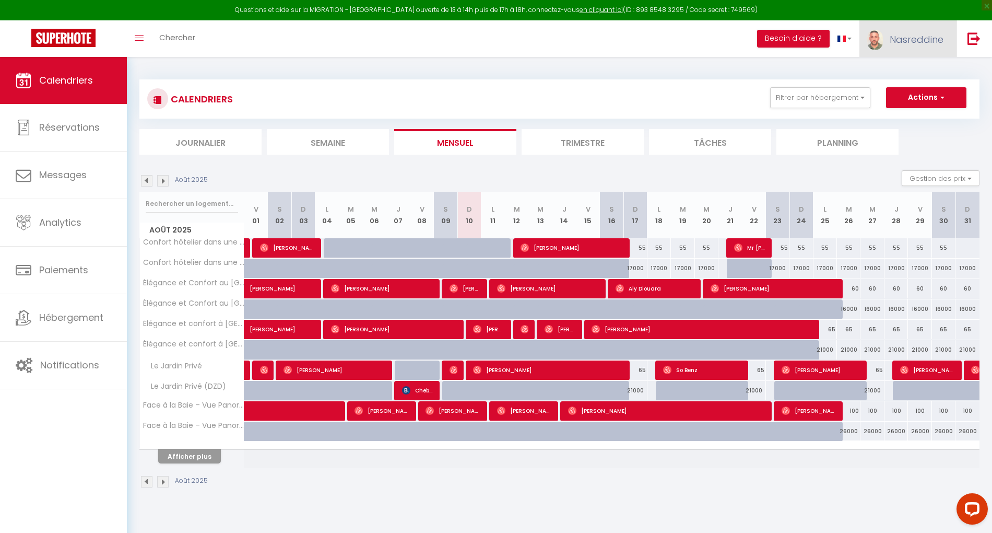
click at [897, 45] on span "Nasreddine" at bounding box center [917, 39] width 54 height 13
click at [896, 72] on link "Paramètres" at bounding box center [914, 73] width 77 height 18
select select "fr"
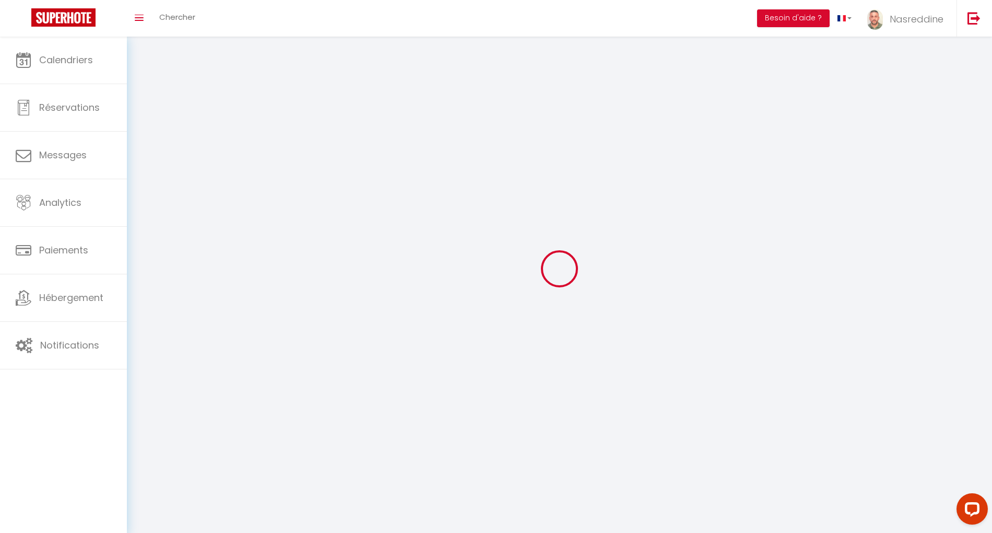
type input "Nasreddine"
type input "Chibane"
type input "00213558317041"
type input "Résidence El Jazy Aissat Idir, Bâtiment L, Appartement 3"
type input "16014"
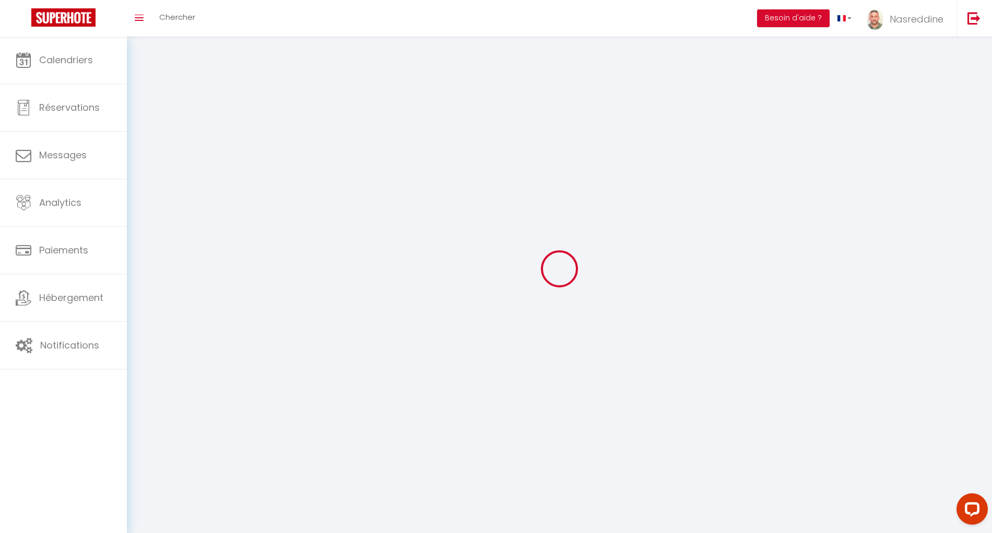
type input "[GEOGRAPHIC_DATA]"
type input "WWyH14NBiL46W2MLnbCL1TwLl"
type input "0t2ONmFk7C8KYkgcDvFPltx3i"
type input "https://app.superhote.com/#/get-available-rentals/0t2ONmFk7C8KYkgcDvFPltx3i"
select select "5"
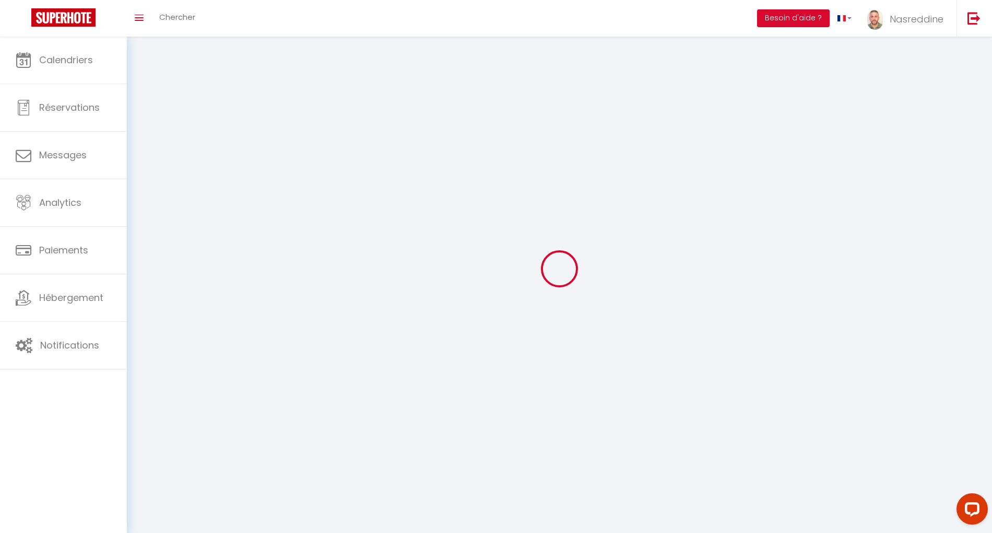
select select "28"
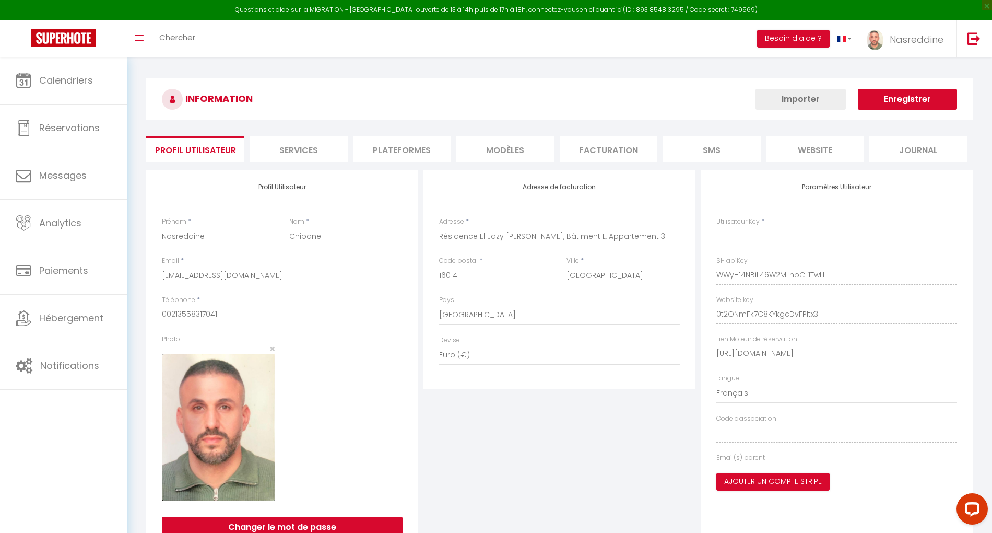
type input "WWyH14NBiL46W2MLnbCL1TwLl"
type input "0t2ONmFk7C8KYkgcDvFPltx3i"
type input "https://app.superhote.com/#/get-available-rentals/0t2ONmFk7C8KYkgcDvFPltx3i"
select select "fr"
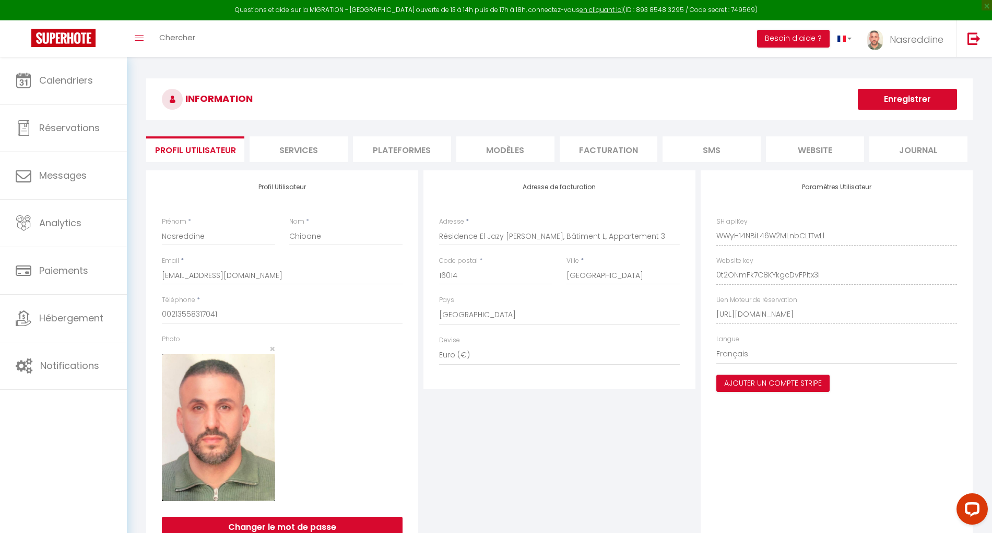
click at [409, 159] on li "Plateformes" at bounding box center [402, 149] width 98 height 26
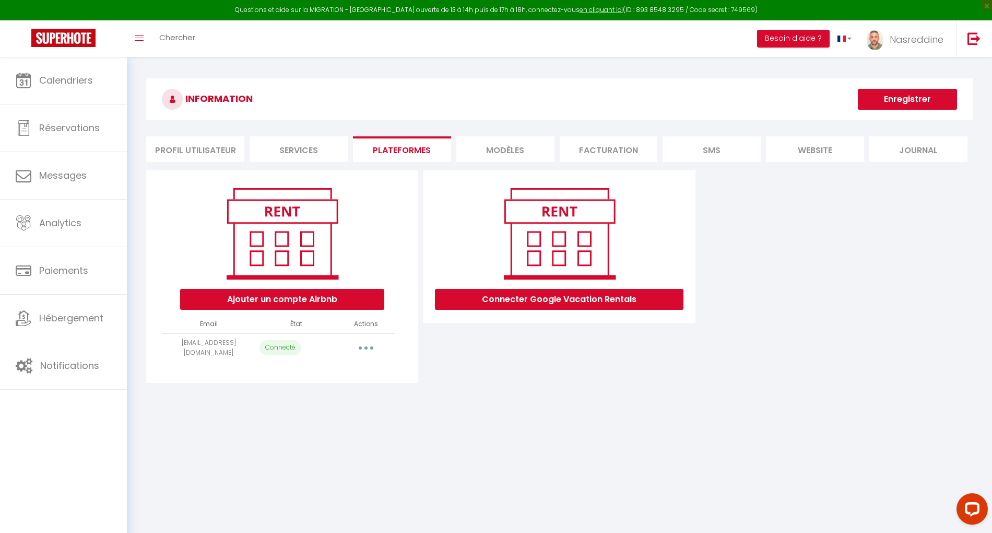
click at [364, 345] on button "button" at bounding box center [365, 347] width 29 height 17
click at [350, 370] on link "Importer les appartements" at bounding box center [319, 371] width 115 height 18
select select "34531"
select select "34532"
select select
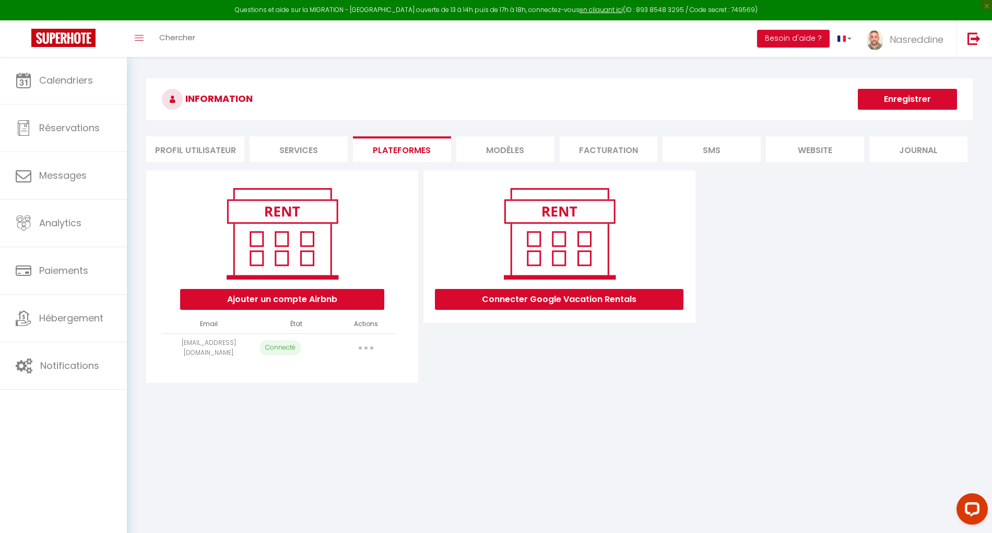
select select "57337"
select select "68536"
select select "69742"
select select "69747"
select select "69738"
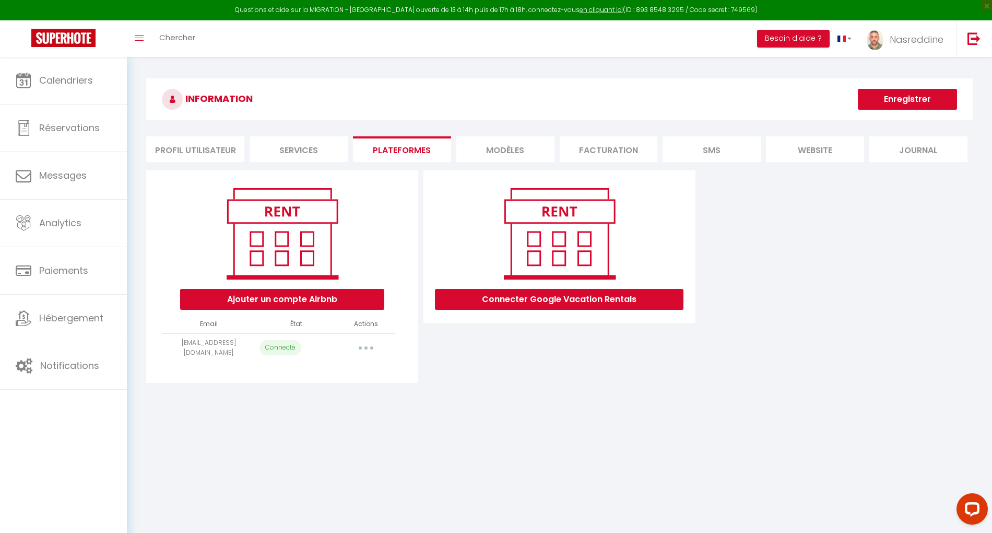
select select "75317"
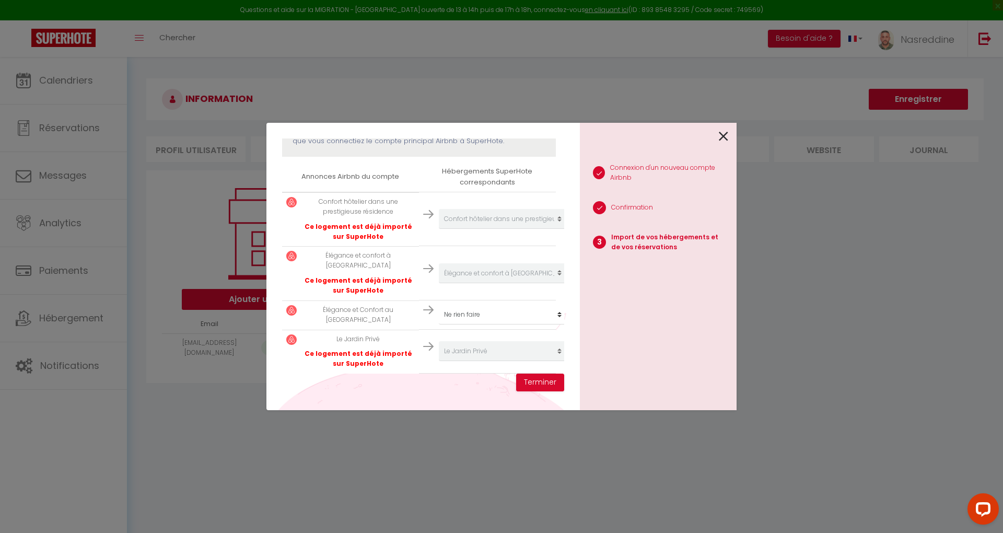
scroll to position [209, 0]
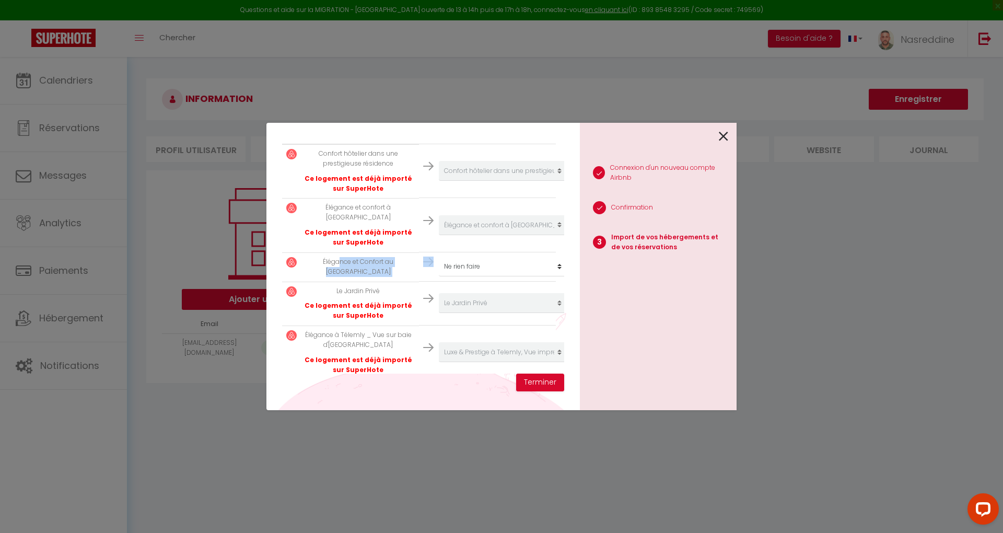
drag, startPoint x: 326, startPoint y: 252, endPoint x: 449, endPoint y: 264, distance: 123.3
click at [449, 264] on tr "Élégance et Confort au Cœur d'Alger Créer un nouveau hébergement Ne rien faire …" at bounding box center [419, 266] width 274 height 29
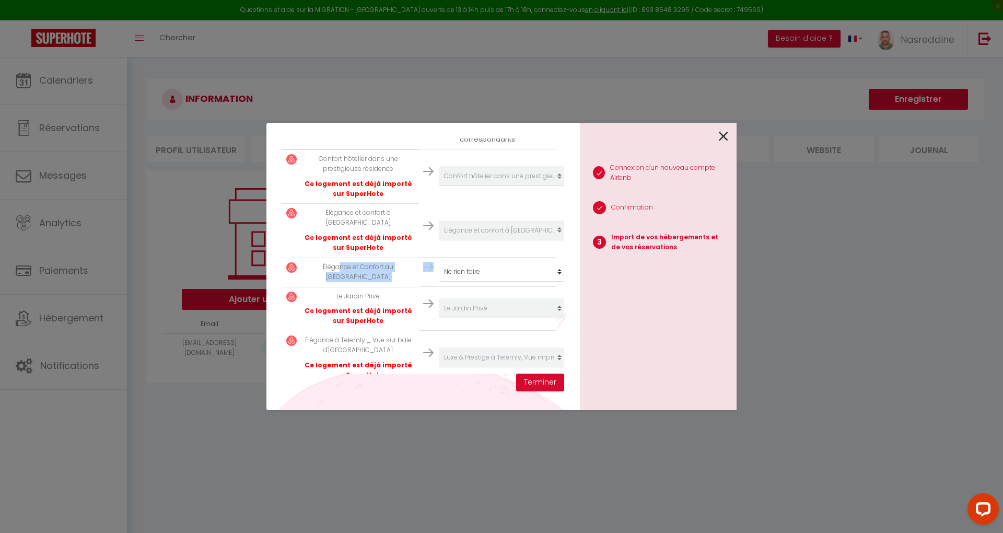
scroll to position [187, 0]
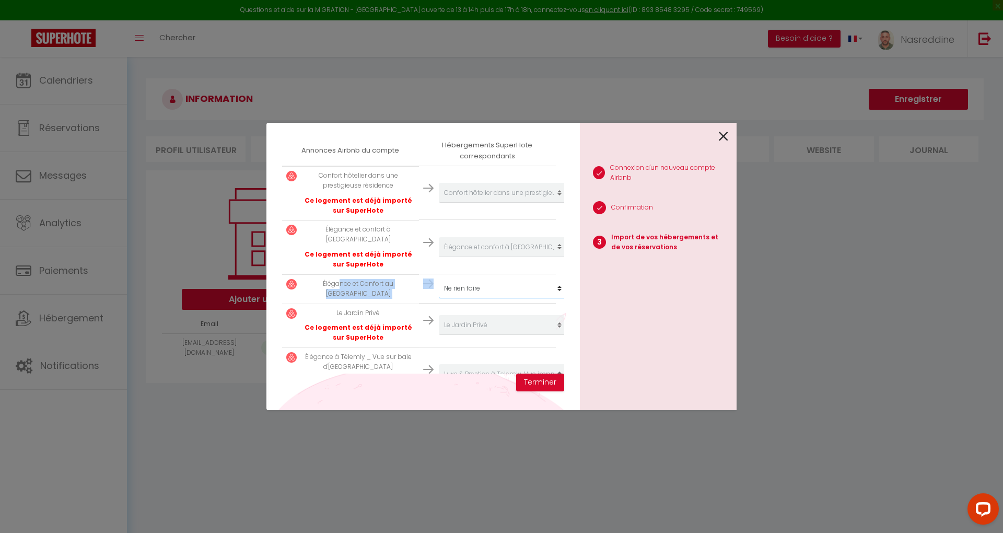
click at [502, 203] on select "Créer un nouveau hébergement Ne rien faire Confort hôtelier dans une prestigieu…" at bounding box center [503, 193] width 128 height 20
select select "34523"
click at [439, 203] on select "Créer un nouveau hébergement Ne rien faire Confort hôtelier dans une prestigieu…" at bounding box center [503, 193] width 128 height 20
click at [547, 378] on button "Terminer" at bounding box center [540, 382] width 48 height 18
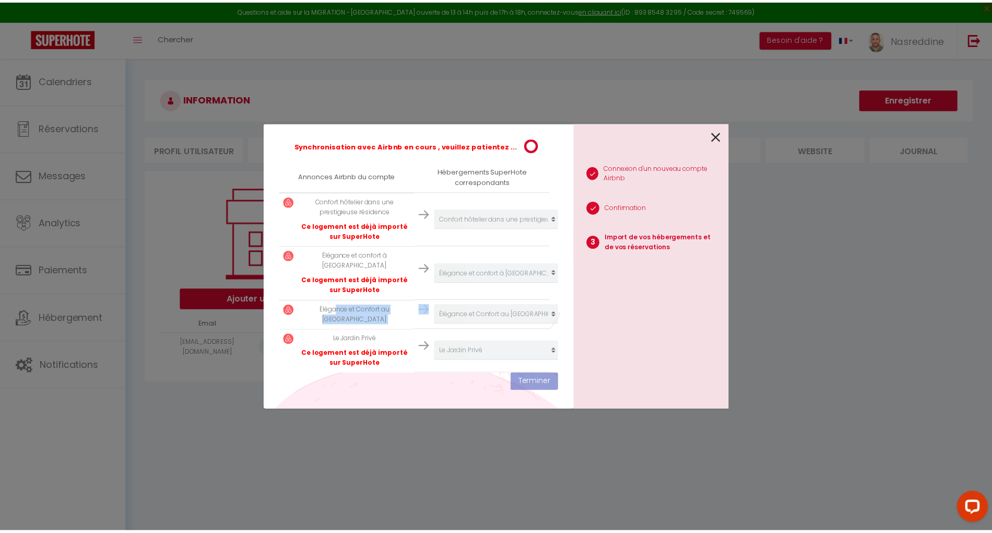
scroll to position [213, 0]
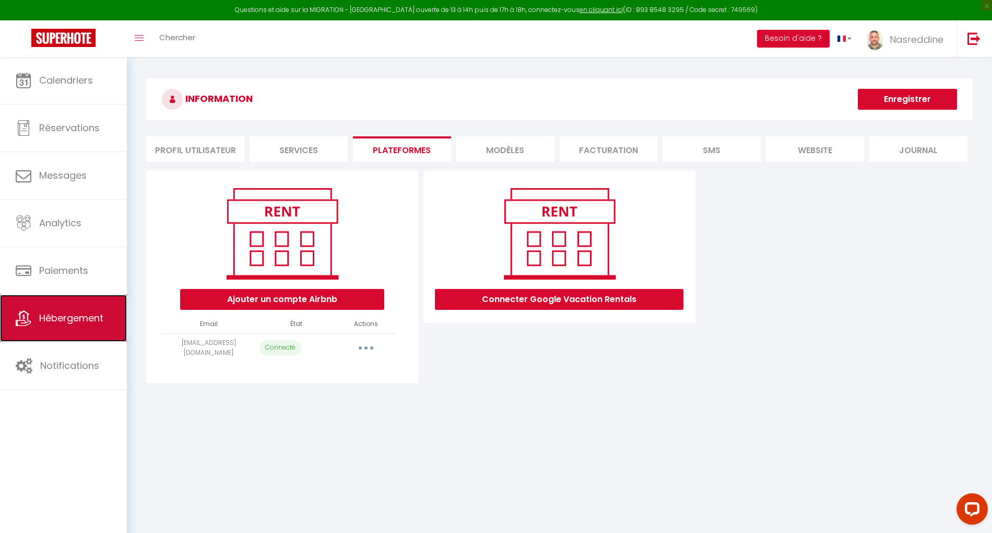
click at [65, 328] on link "Hébergement" at bounding box center [63, 318] width 127 height 47
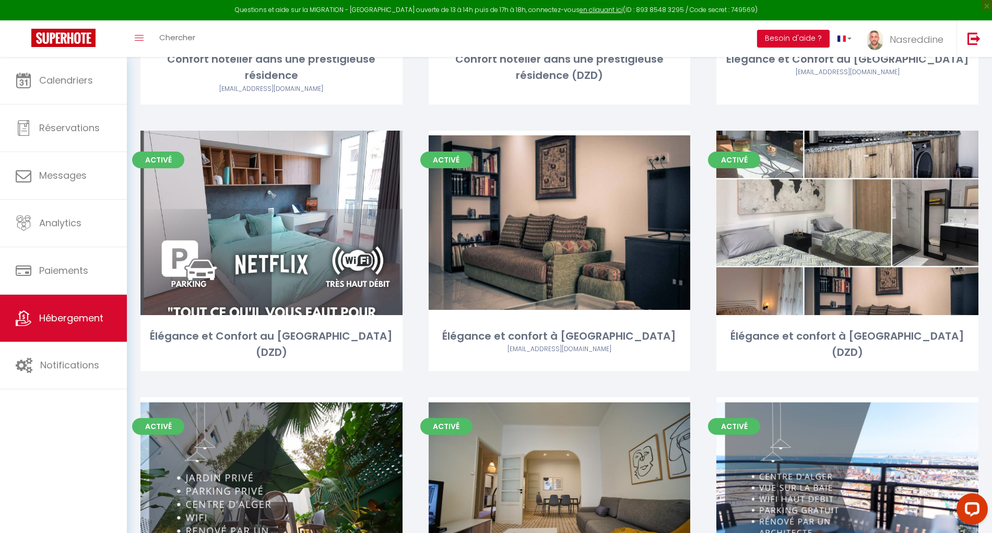
scroll to position [348, 0]
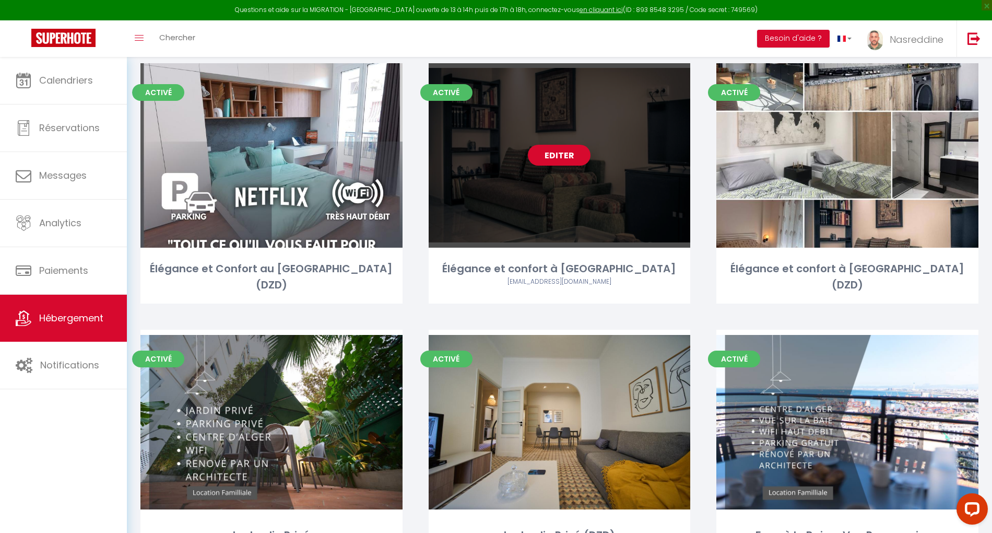
click at [545, 145] on link "Editer" at bounding box center [559, 155] width 63 height 21
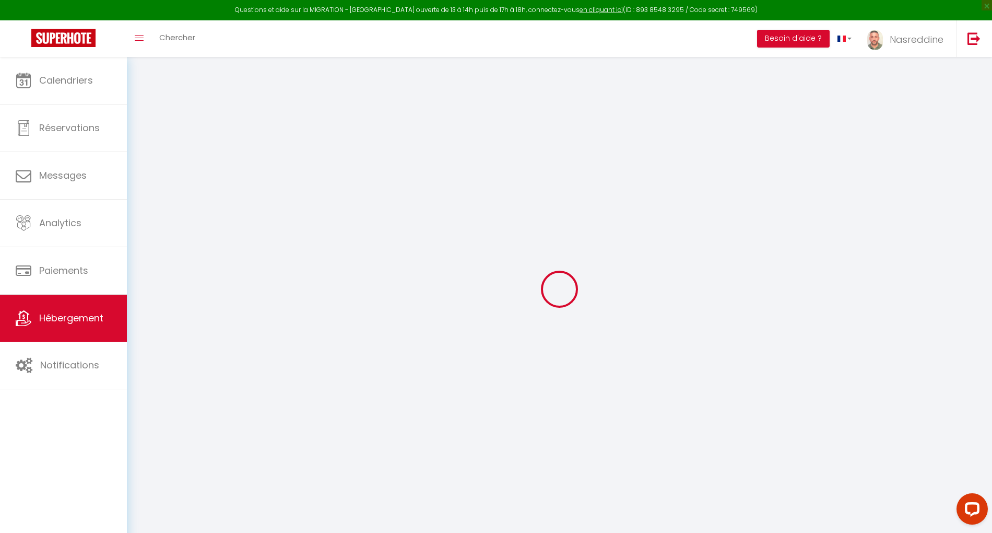
select select "+ 5 %"
select select "+ 17 %"
select select "- 5 %"
select select "+ 18 %"
select select
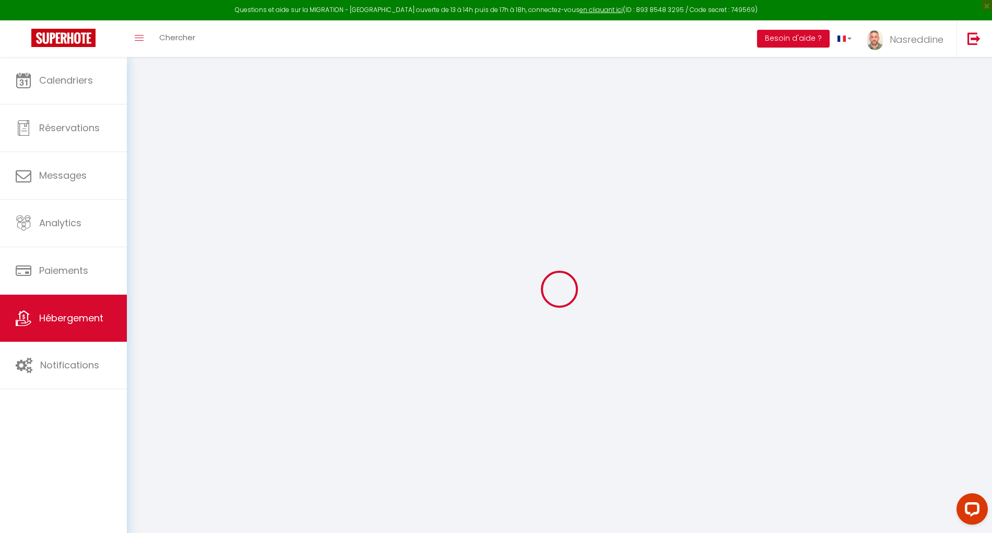
select select
checkbox input "false"
checkbox input "true"
checkbox input "false"
checkbox input "true"
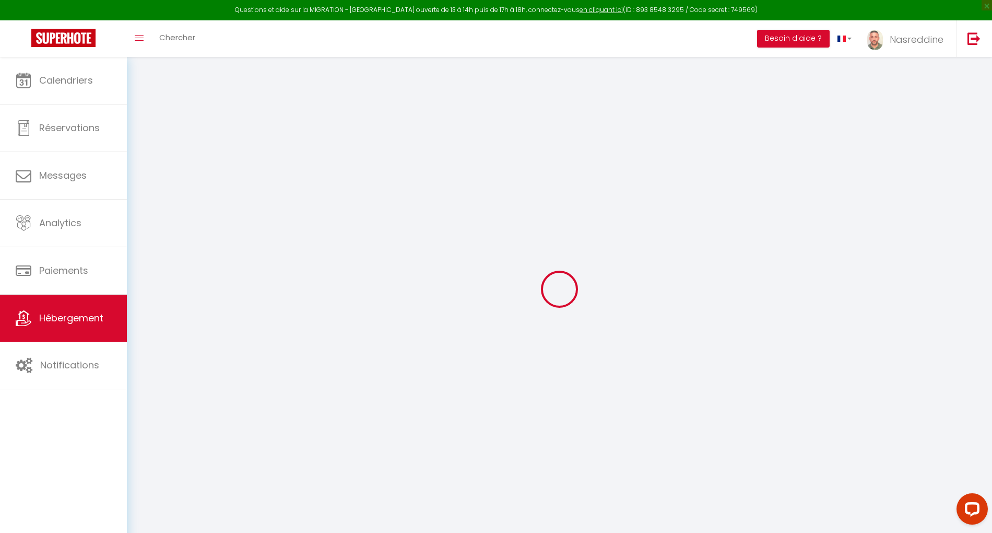
select select "4701-890313929521304215"
select select
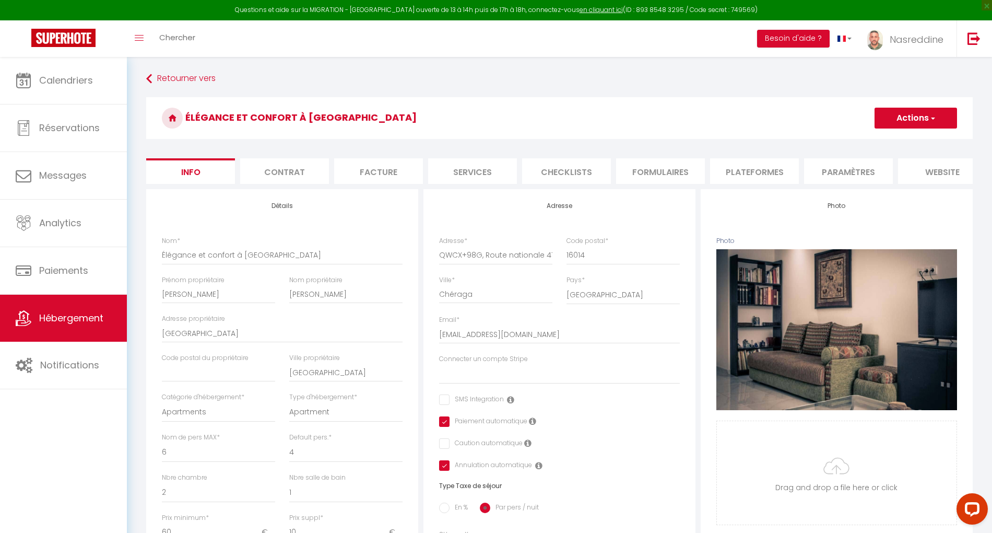
click at [768, 177] on li "Plateformes" at bounding box center [754, 171] width 89 height 26
select select
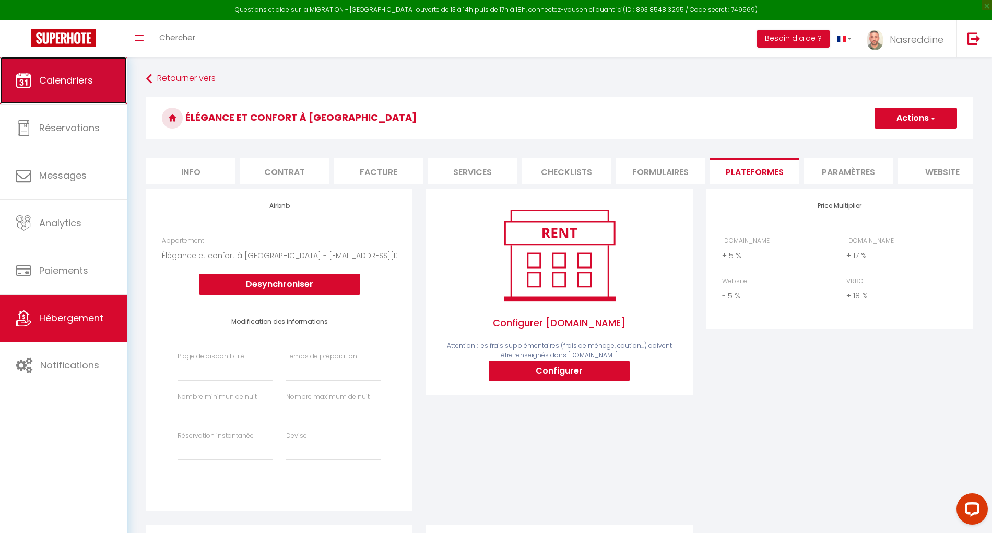
click at [56, 74] on span "Calendriers" at bounding box center [66, 80] width 54 height 13
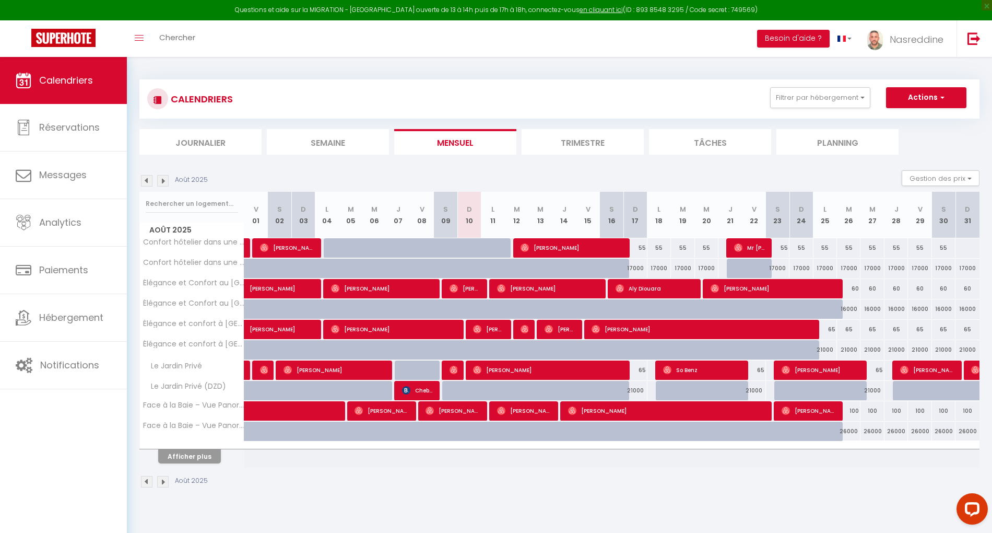
scroll to position [57, 0]
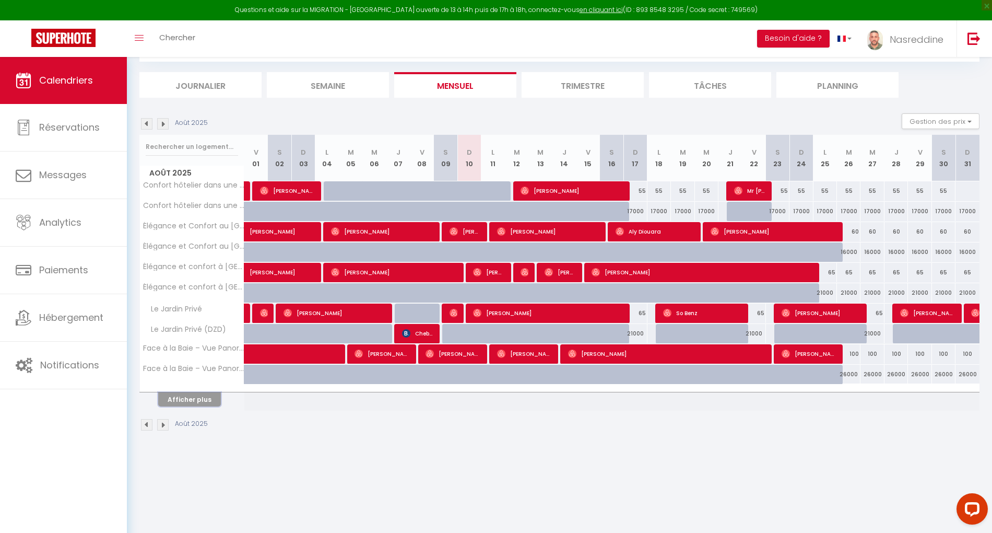
click at [199, 393] on button "Afficher plus" at bounding box center [189, 399] width 63 height 14
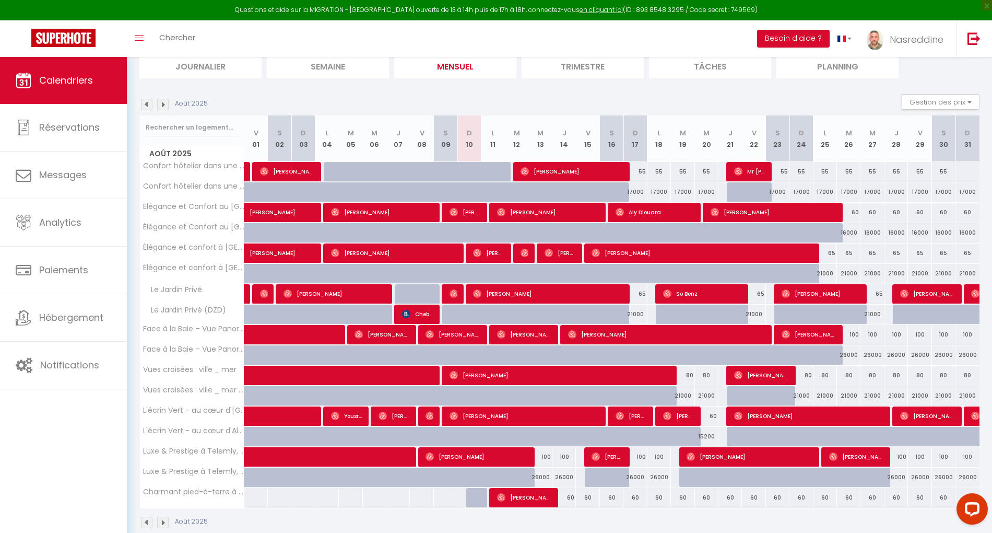
scroll to position [91, 0]
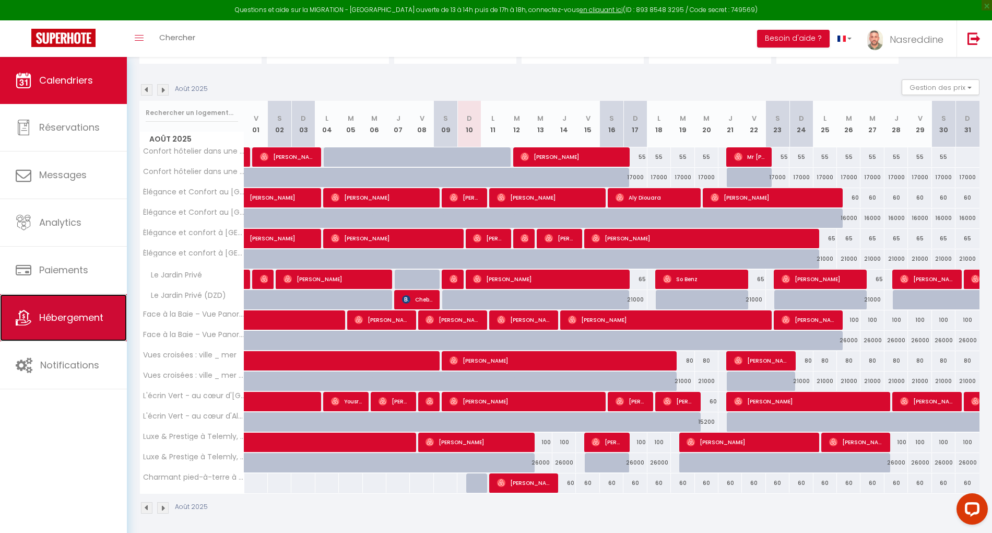
click at [75, 320] on span "Hébergement" at bounding box center [71, 317] width 64 height 13
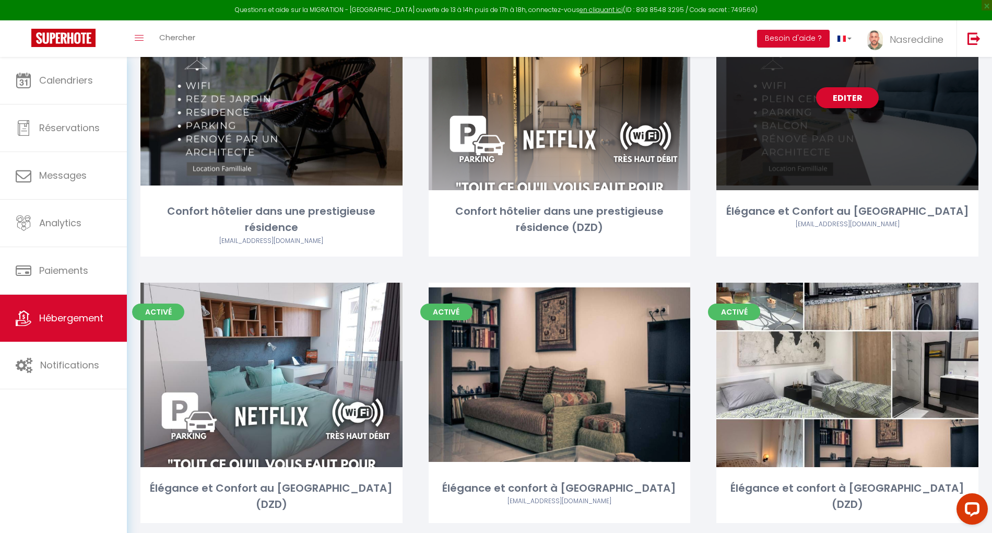
scroll to position [209, 0]
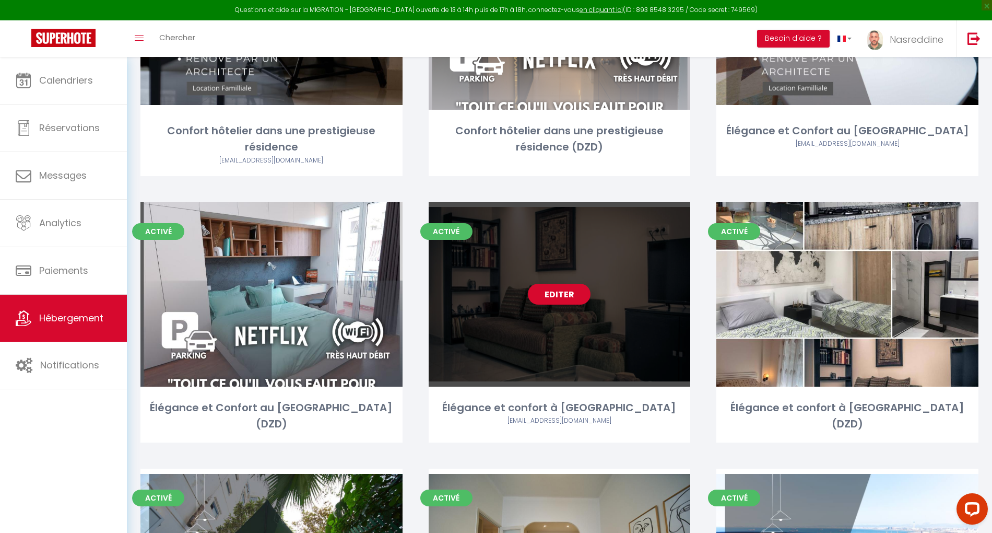
click at [560, 284] on link "Editer" at bounding box center [559, 294] width 63 height 21
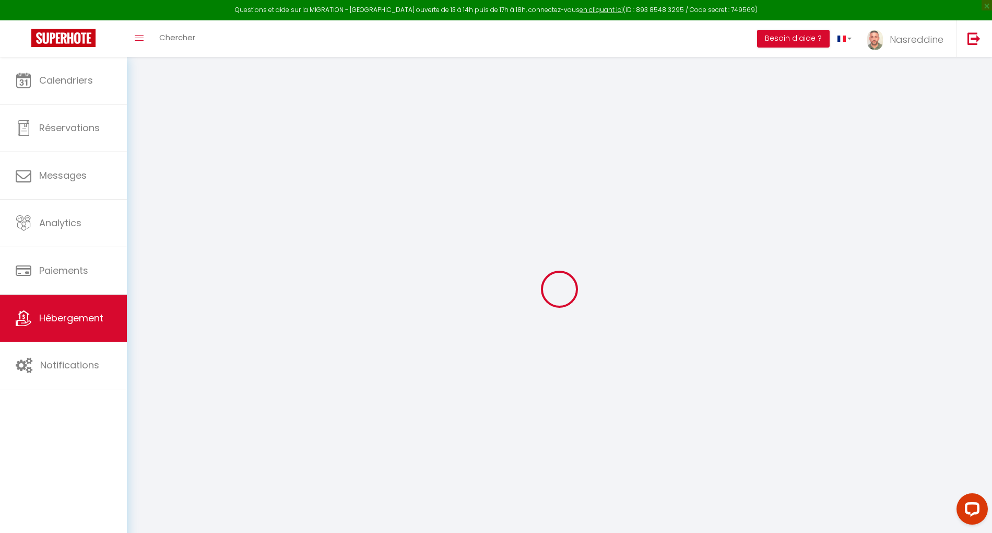
select select "+ 5 %"
select select "+ 17 %"
select select "- 5 %"
select select "+ 18 %"
select select
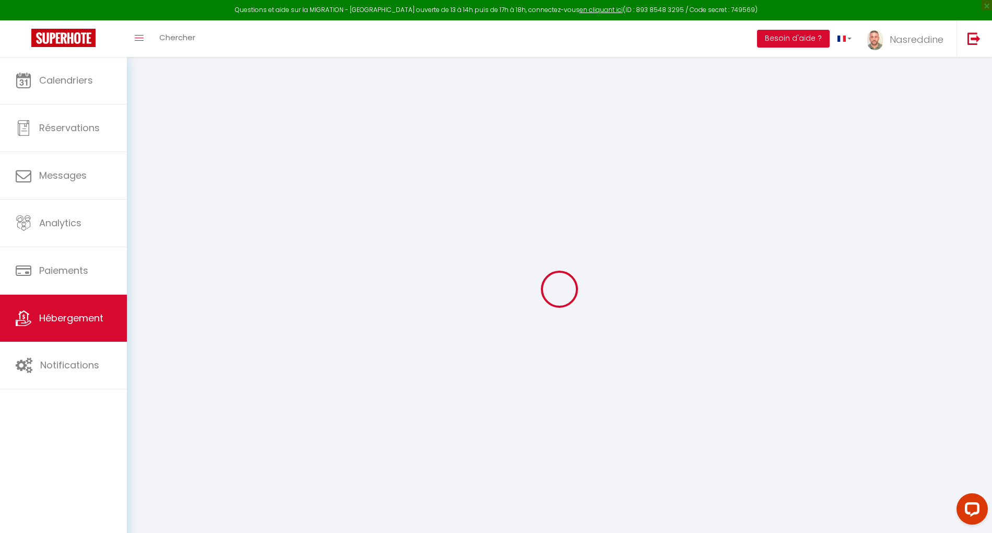
select select
checkbox input "false"
checkbox input "true"
checkbox input "false"
checkbox input "true"
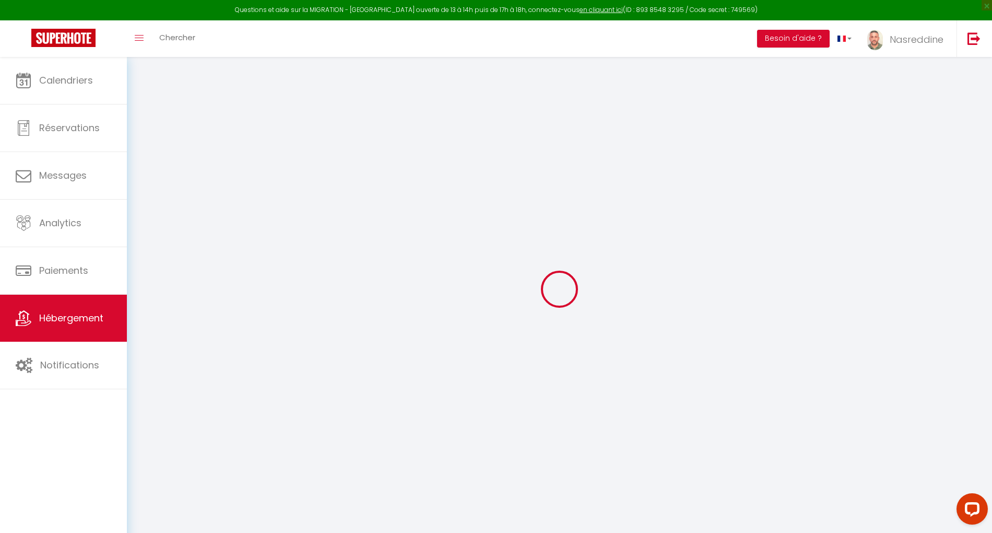
select select "4701-890313929521304215"
select select
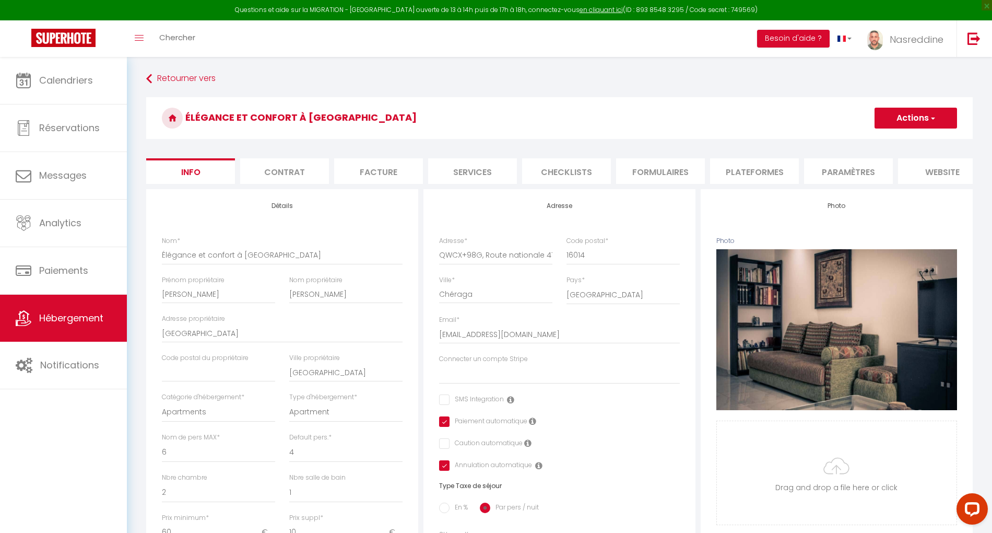
click at [753, 164] on li "Plateformes" at bounding box center [754, 171] width 89 height 26
select select
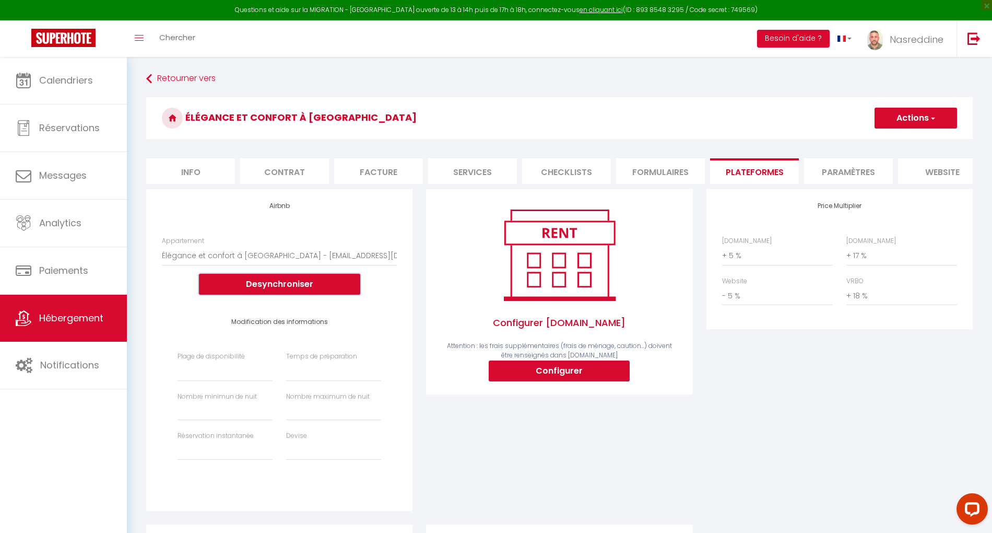
click at [296, 289] on button "Desynchroniser" at bounding box center [279, 284] width 161 height 21
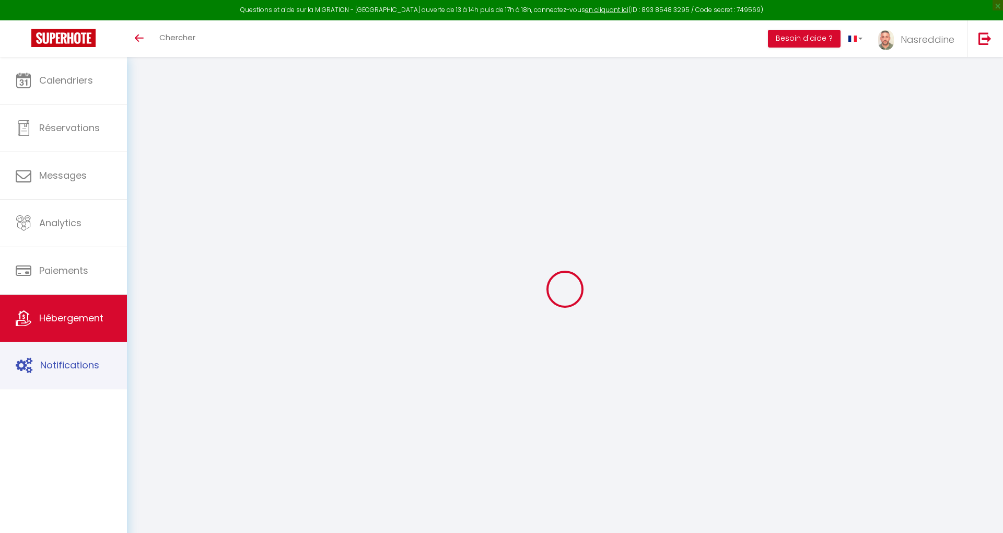
click at [80, 320] on span "Hébergement" at bounding box center [71, 317] width 64 height 13
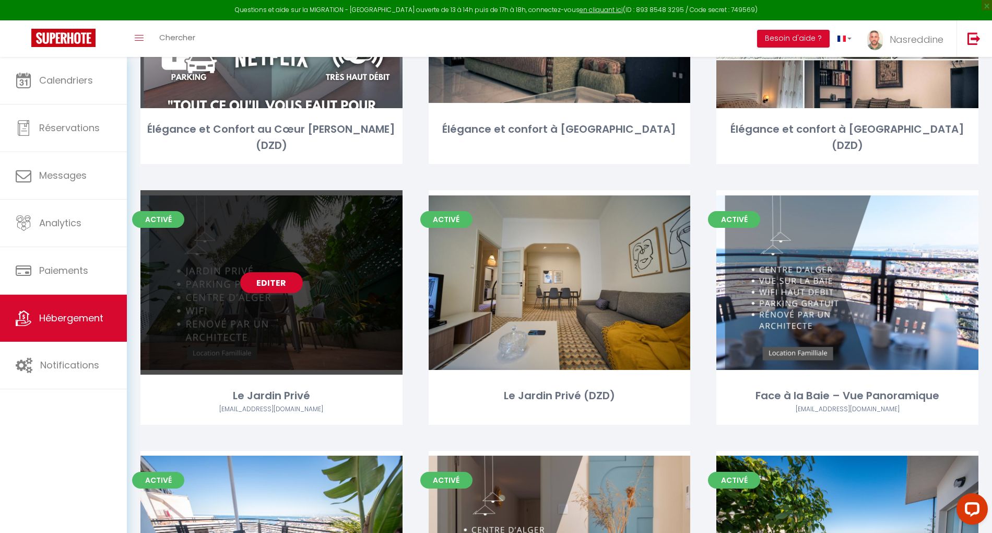
click at [272, 272] on link "Editer" at bounding box center [271, 282] width 63 height 21
click at [263, 272] on link "Editer" at bounding box center [271, 282] width 63 height 21
select select "3"
select select "2"
select select "1"
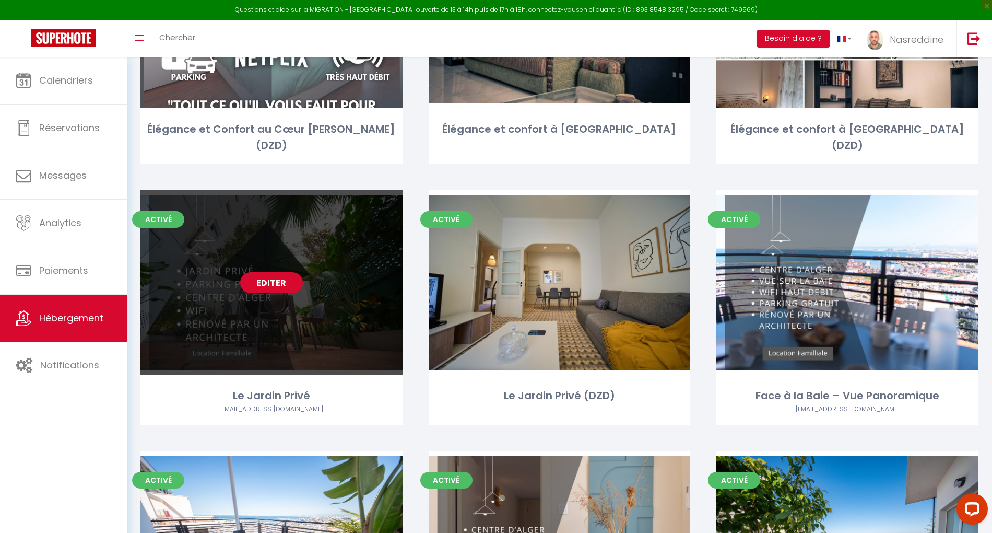
select select "1"
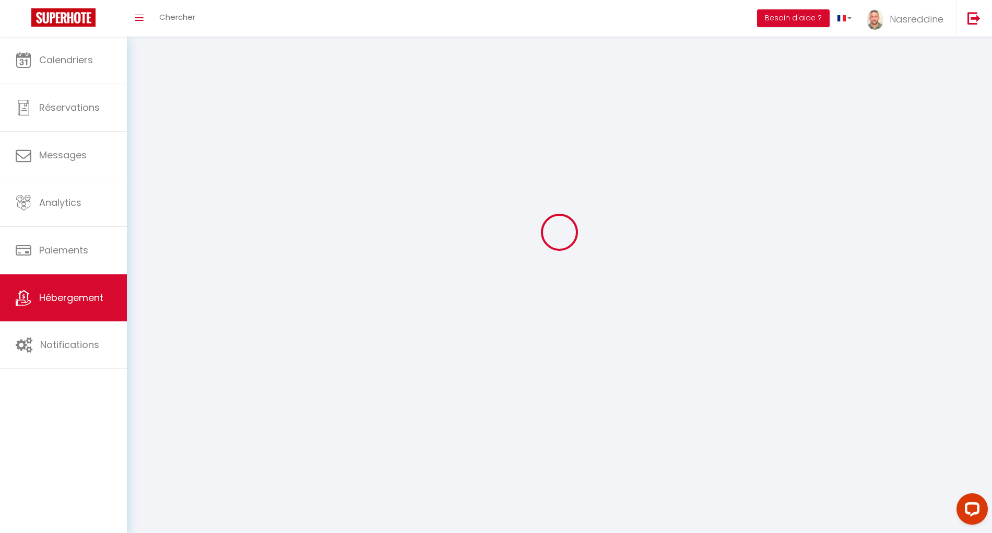
select select
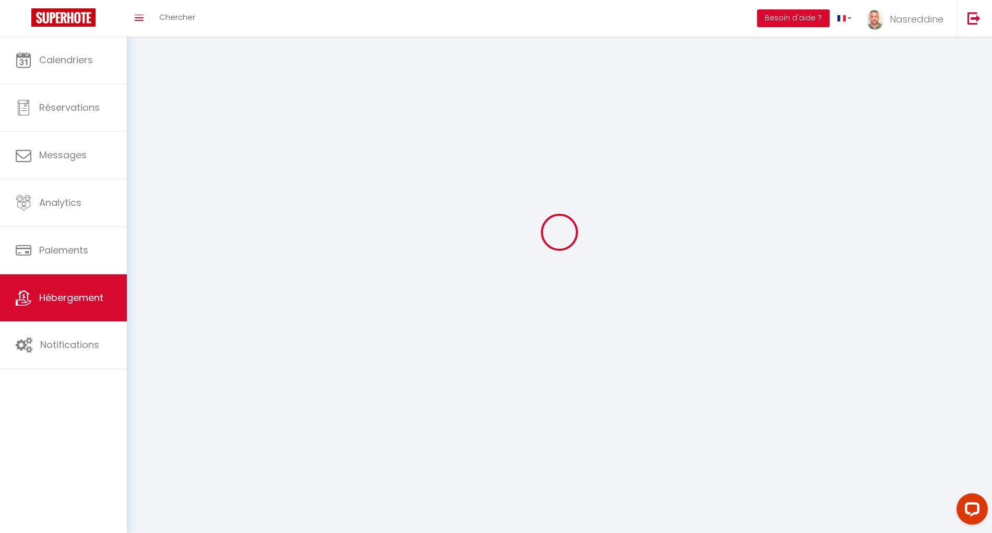
select select
checkbox input "false"
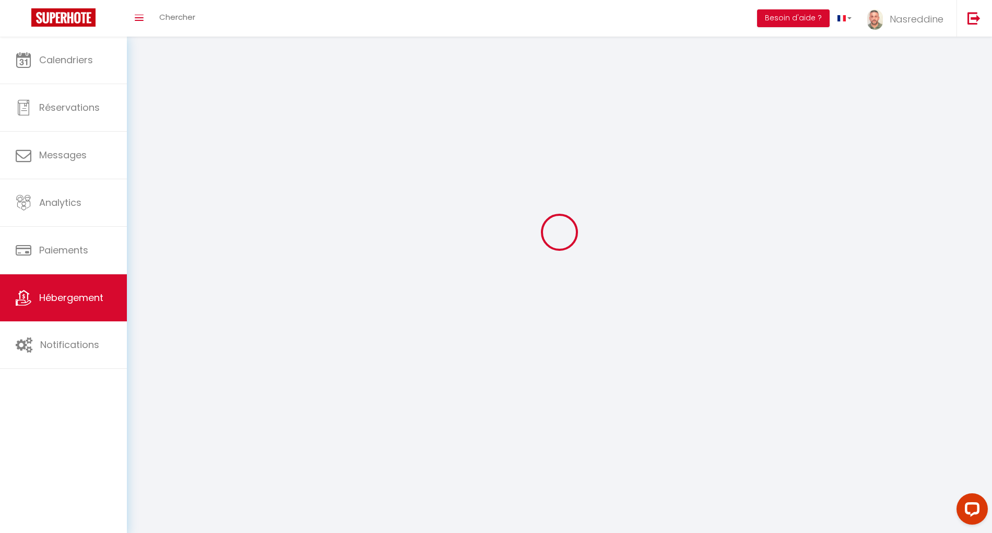
select select
select select "1"
select select "28"
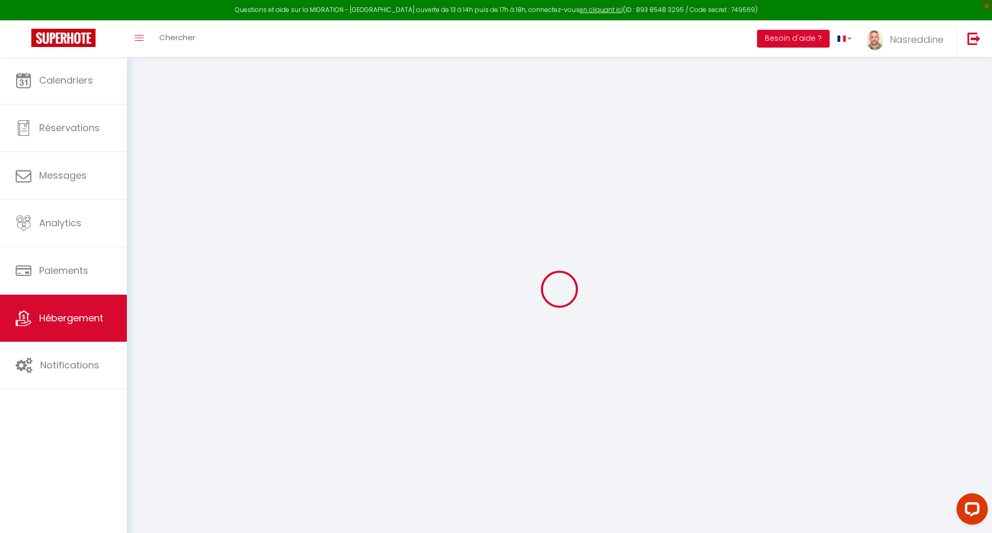
select select
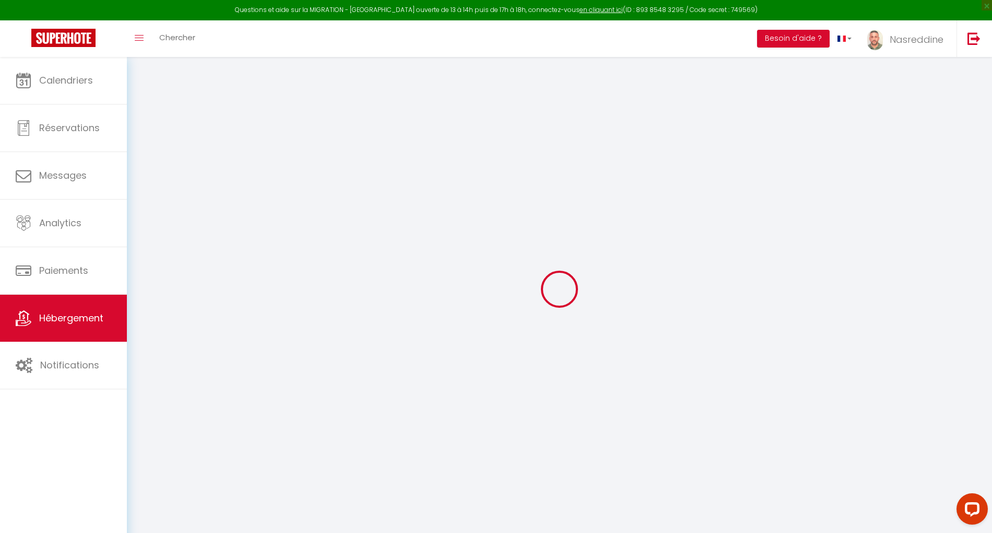
select select
checkbox input "false"
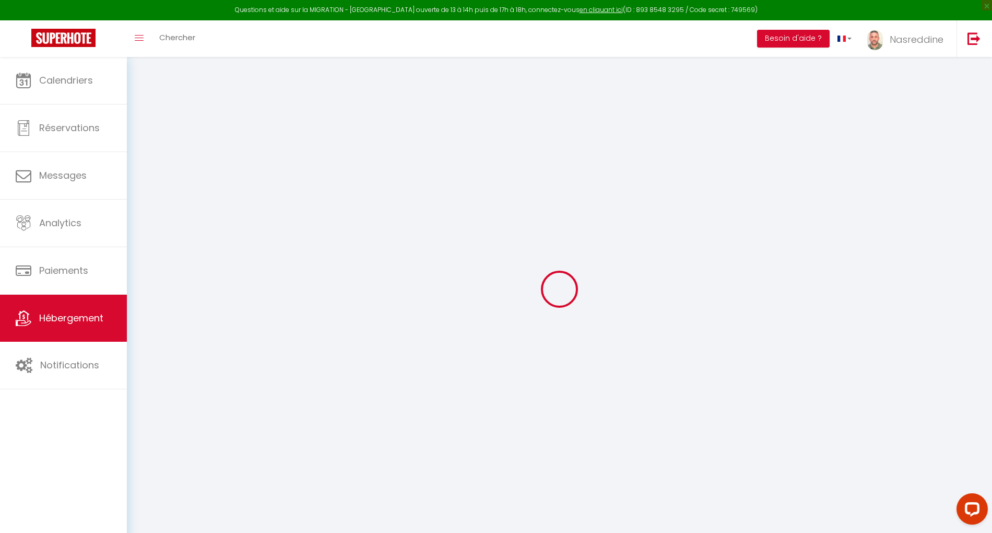
select select
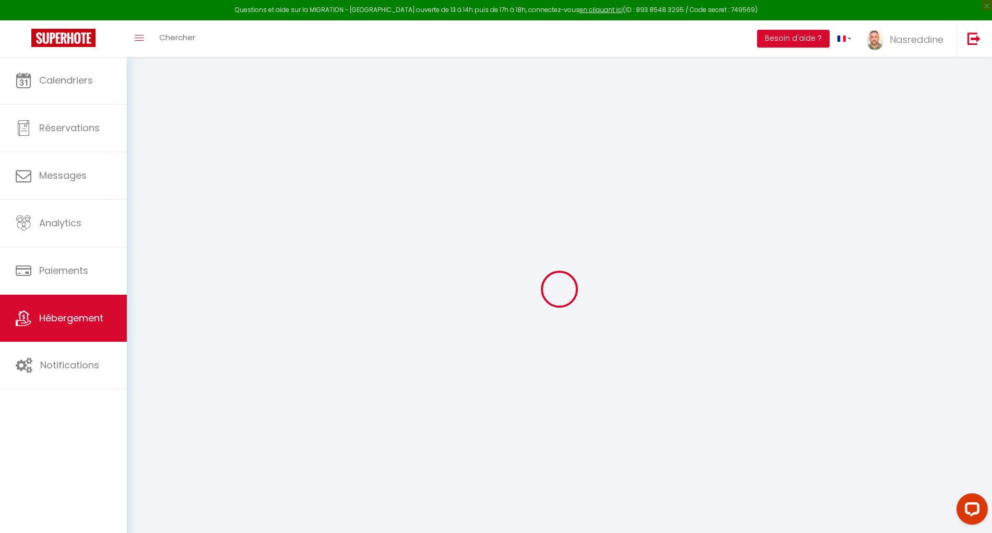
select select
checkbox input "false"
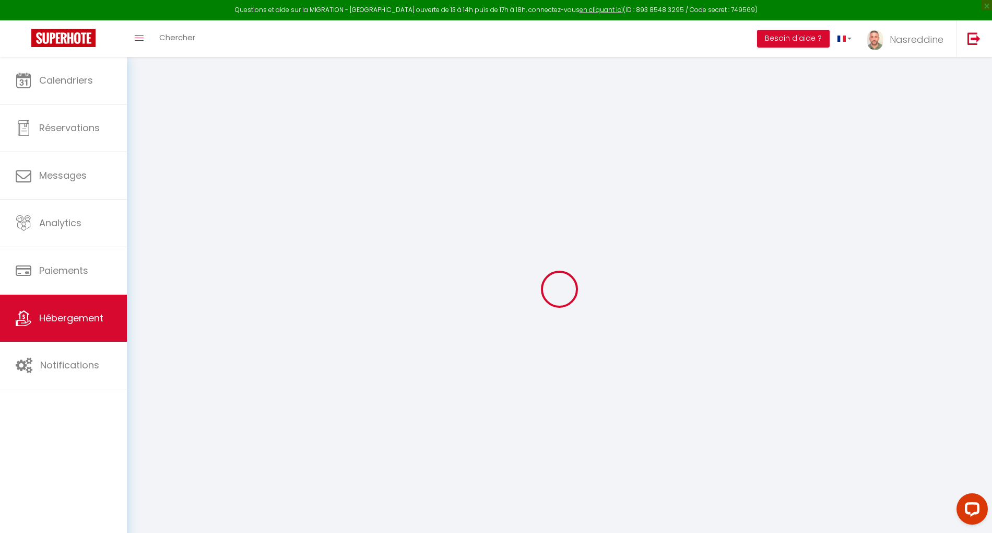
checkbox input "false"
select select
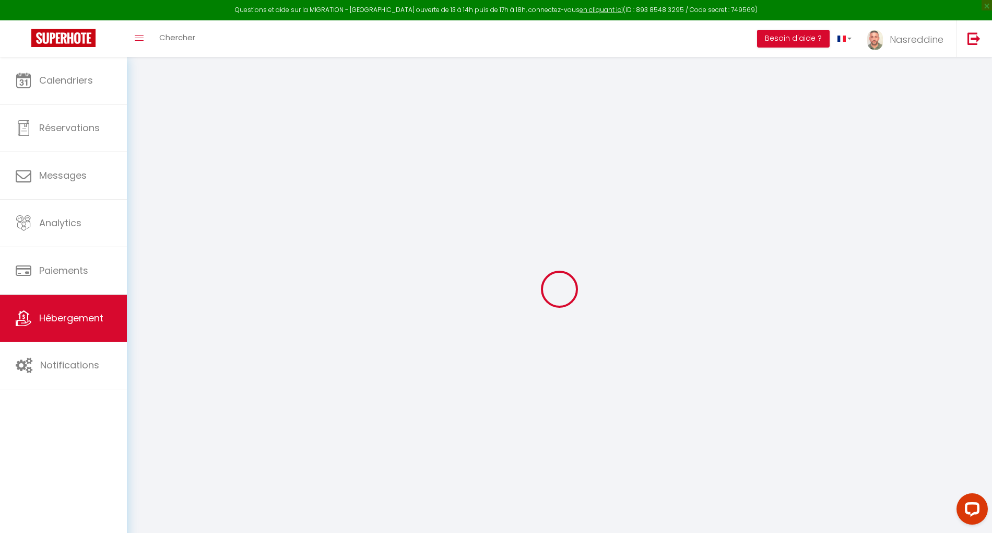
select select
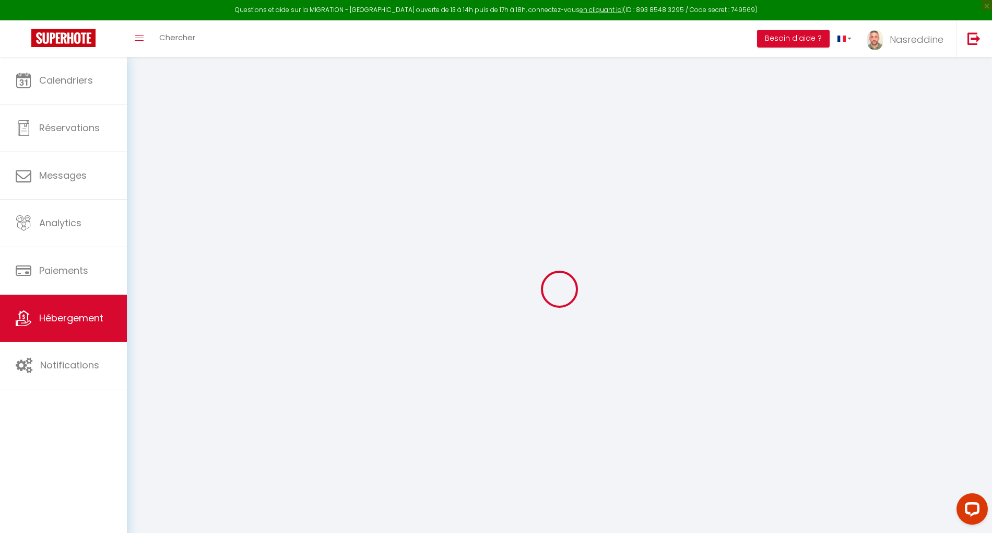
checkbox input "false"
select select
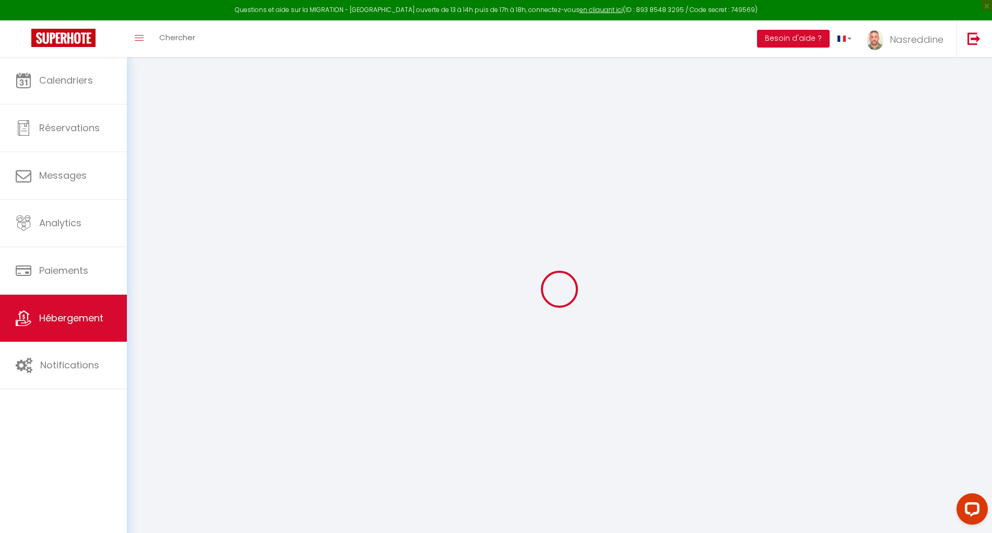
select select
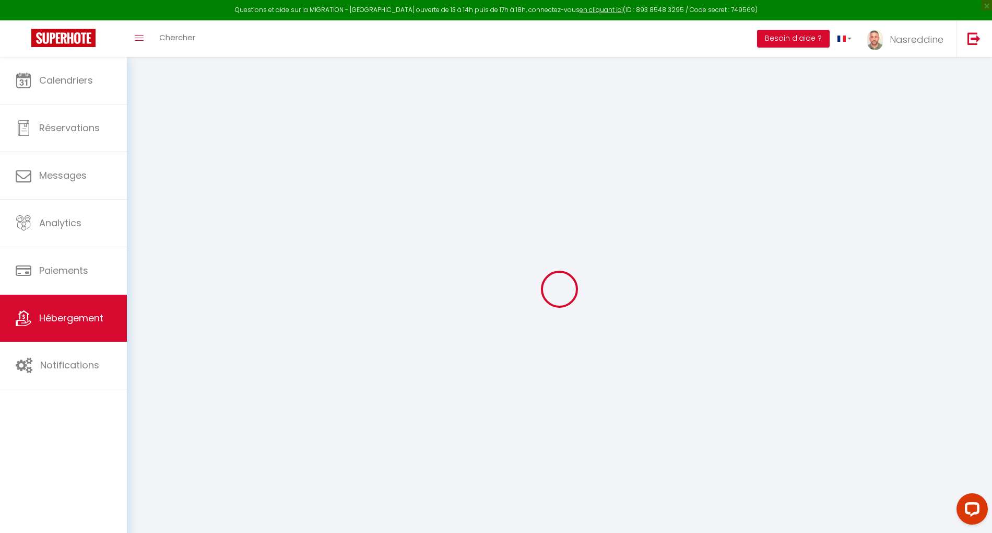
select select
checkbox input "false"
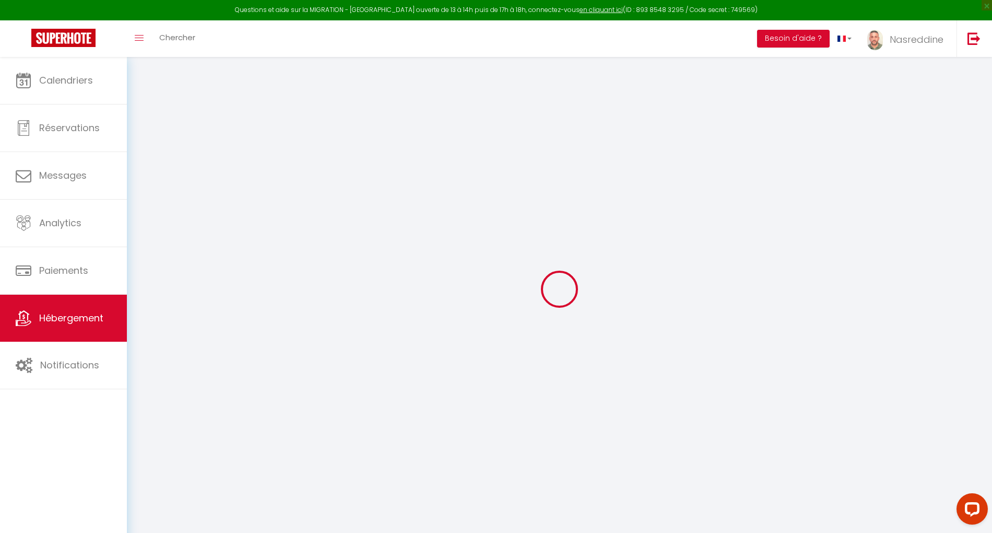
checkbox input "false"
select select
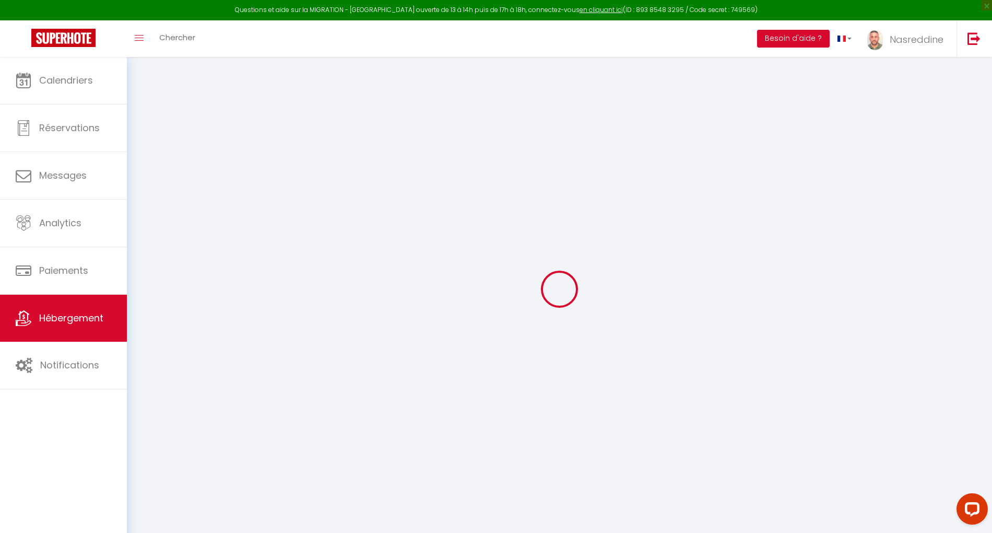
select select
checkbox input "false"
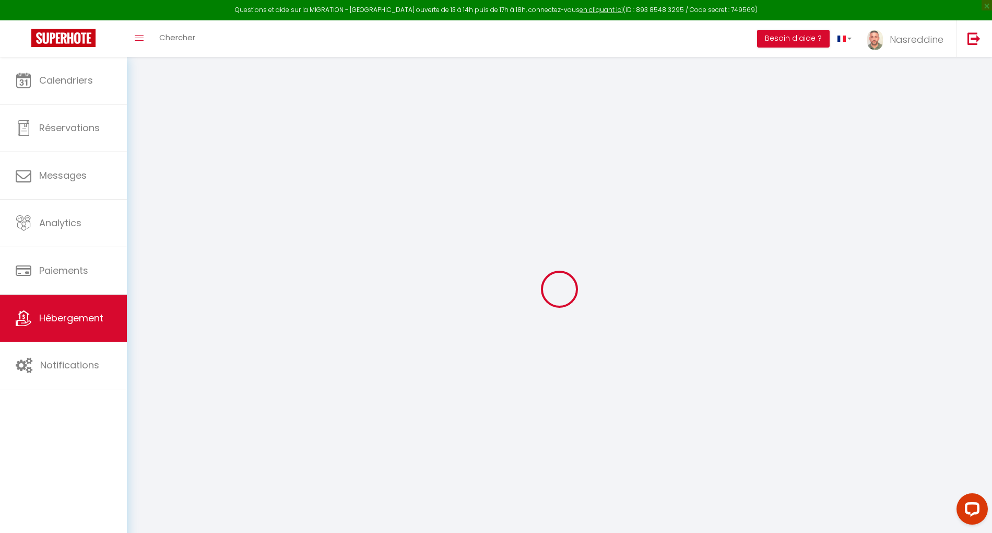
checkbox input "false"
select select
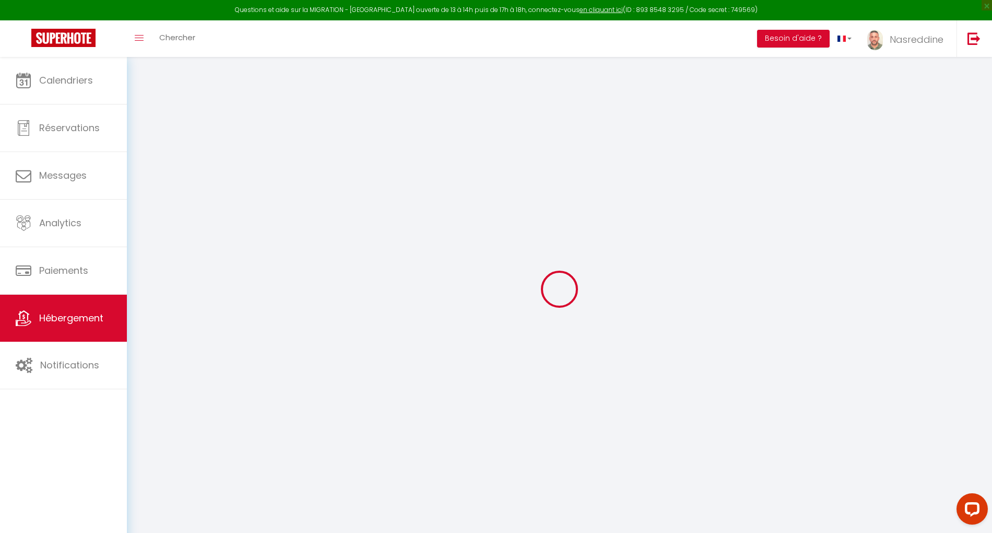
select select "+ 5 %"
select select "+ 15 %"
select select
checkbox input "false"
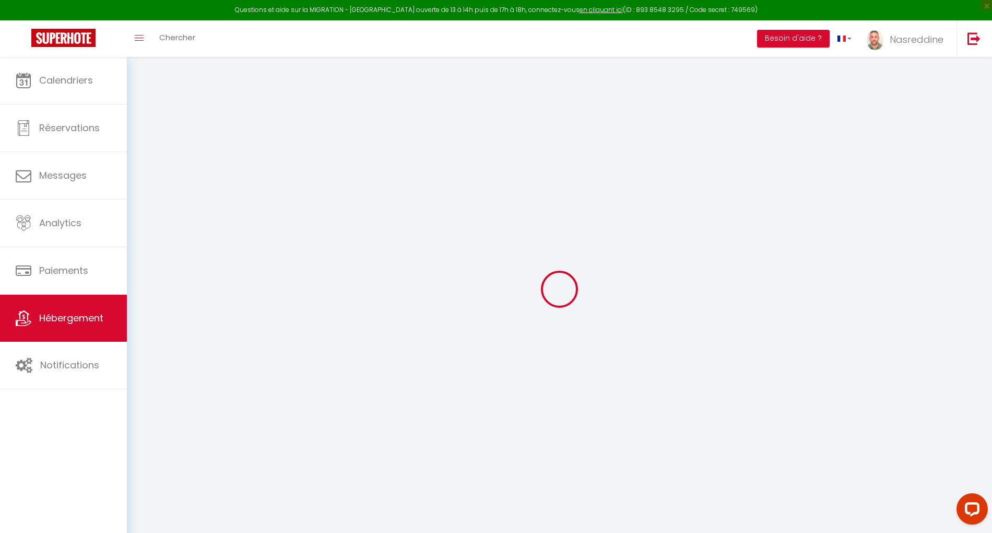
checkbox input "false"
select select "15:00"
select select
select select "11:00"
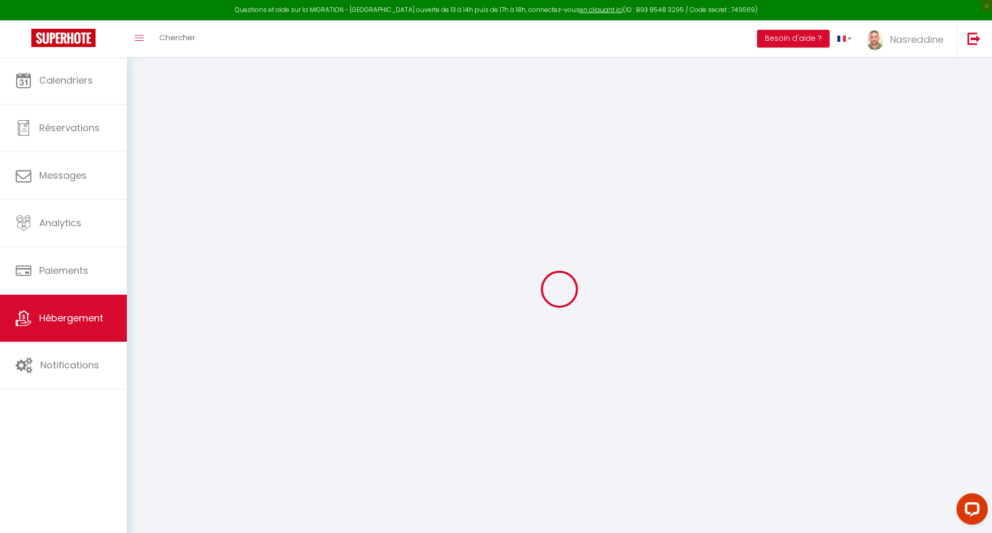
select select "30"
select select "120"
select select
checkbox input "false"
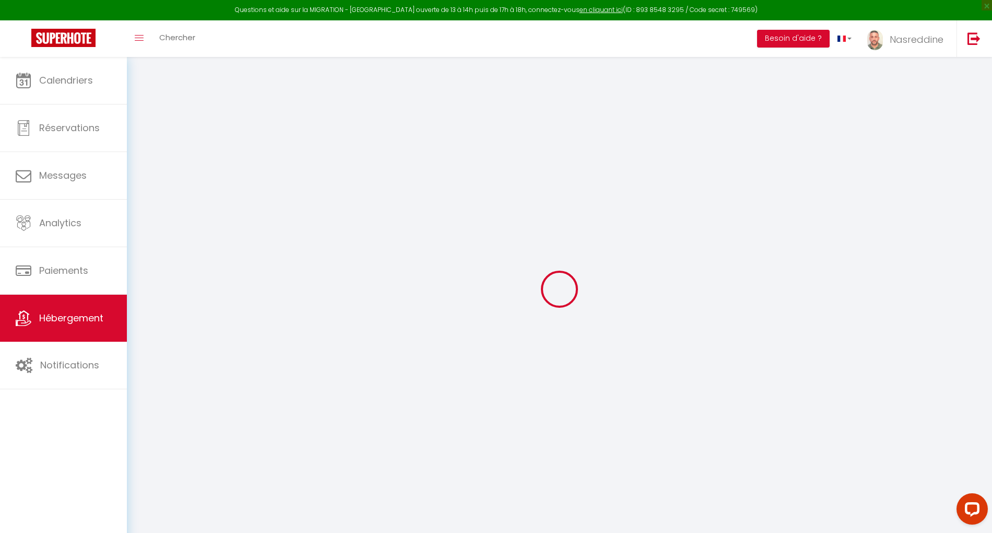
checkbox input "false"
select select
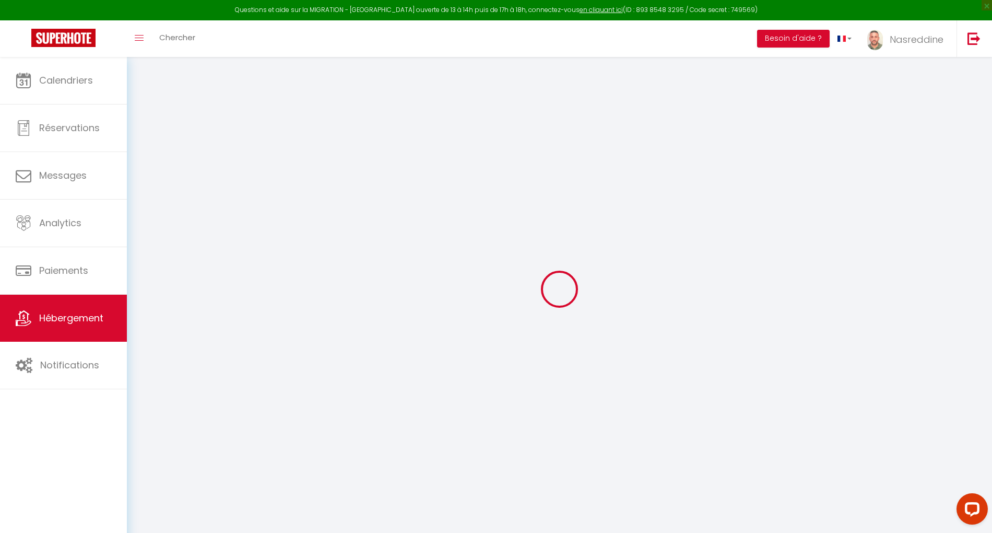
select select
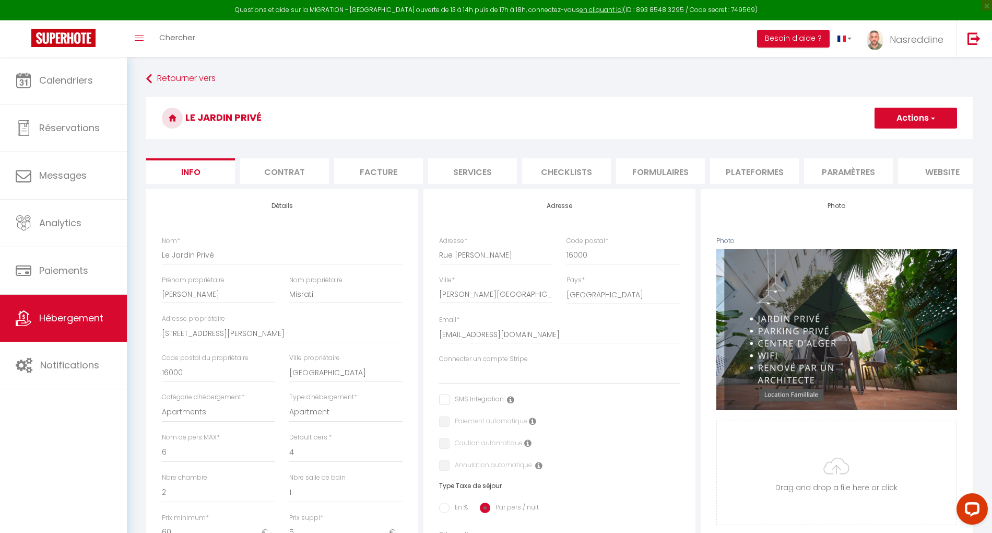
select select
checkbox input "false"
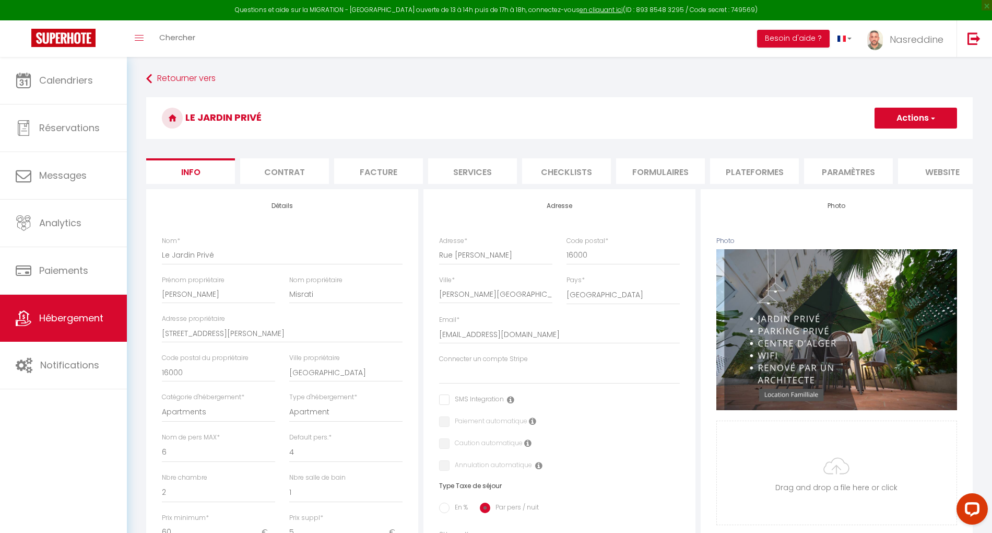
checkbox input "false"
select select "4701-1323379284376575986"
click at [740, 174] on li "Plateformes" at bounding box center [754, 171] width 89 height 26
select select
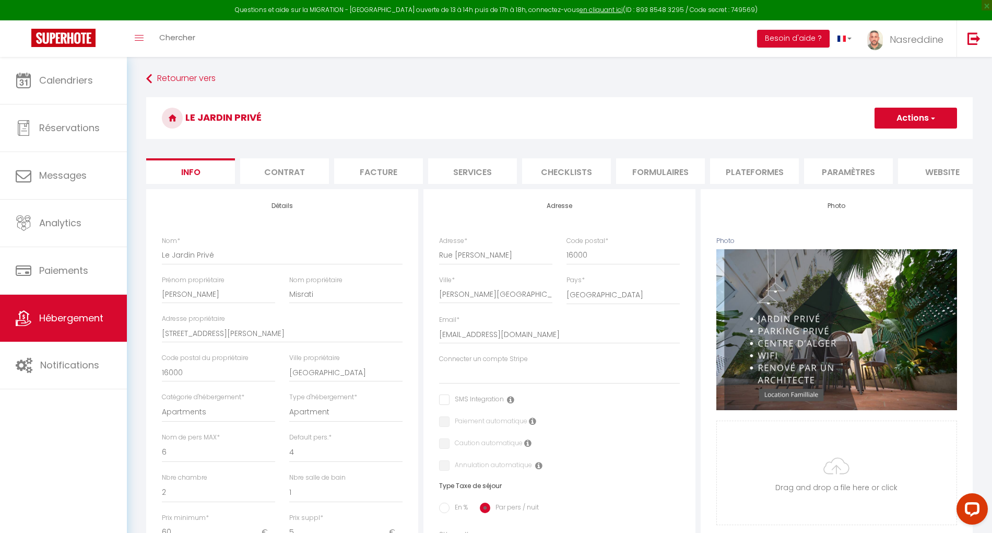
select select
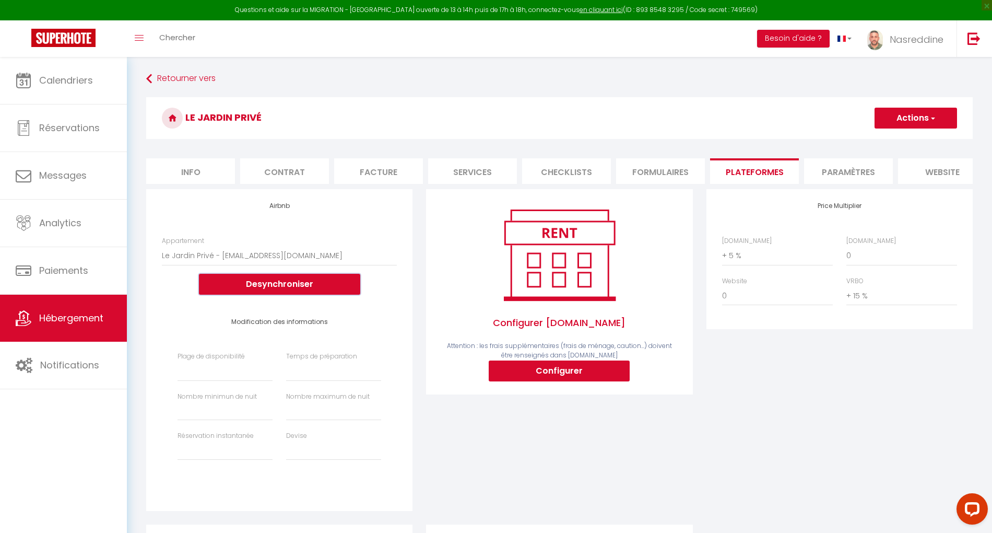
click at [310, 293] on button "Desynchroniser" at bounding box center [279, 284] width 161 height 21
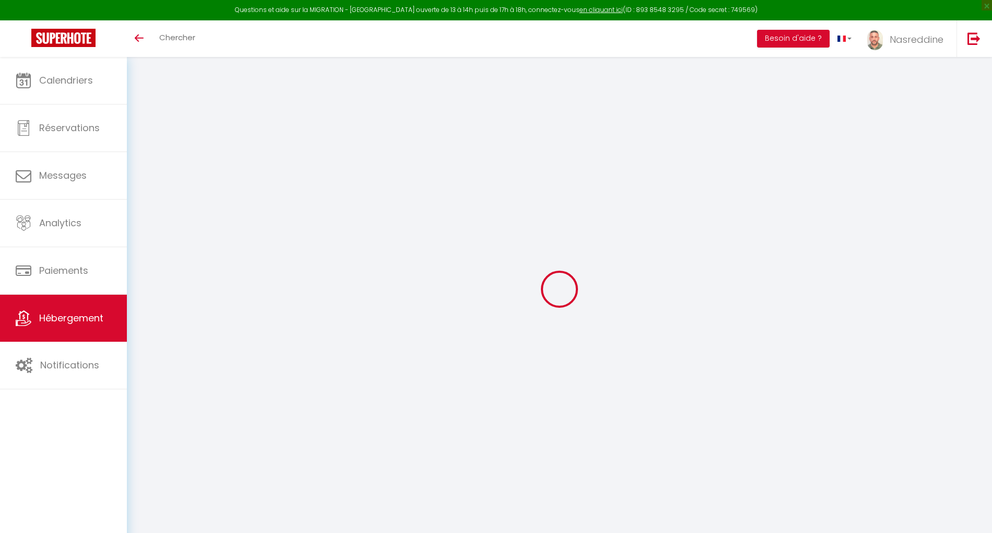
click at [88, 315] on span "Hébergement" at bounding box center [71, 317] width 64 height 13
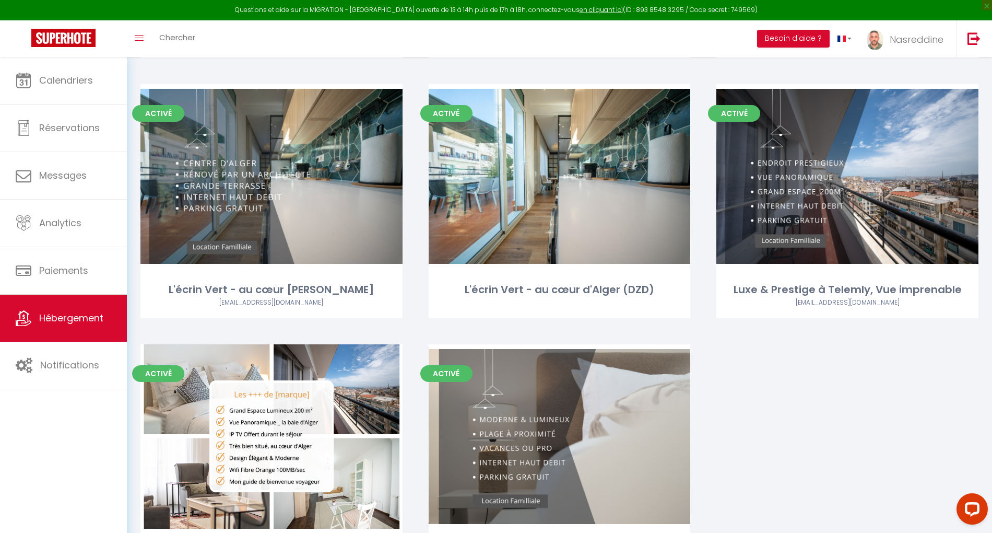
scroll to position [1172, 0]
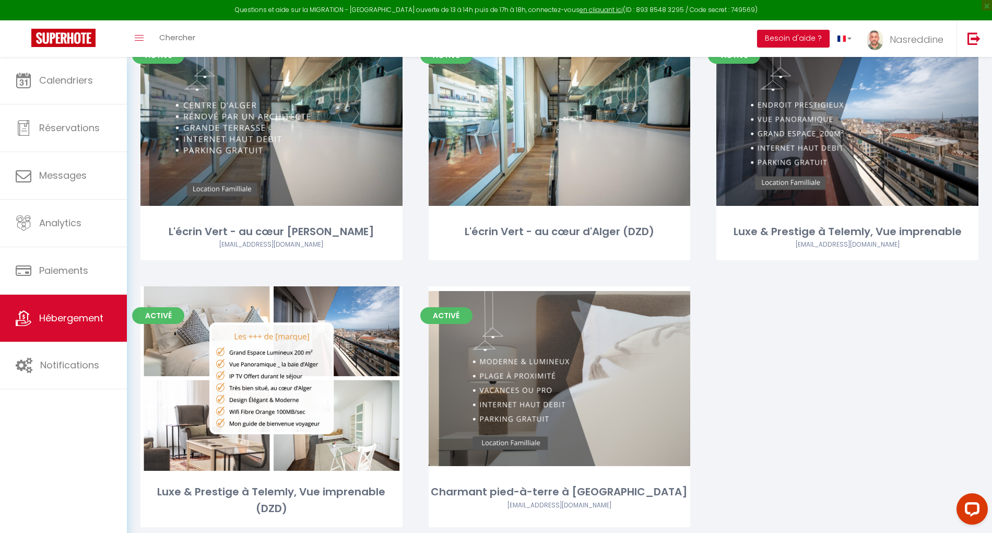
drag, startPoint x: 565, startPoint y: 355, endPoint x: 885, endPoint y: 372, distance: 320.6
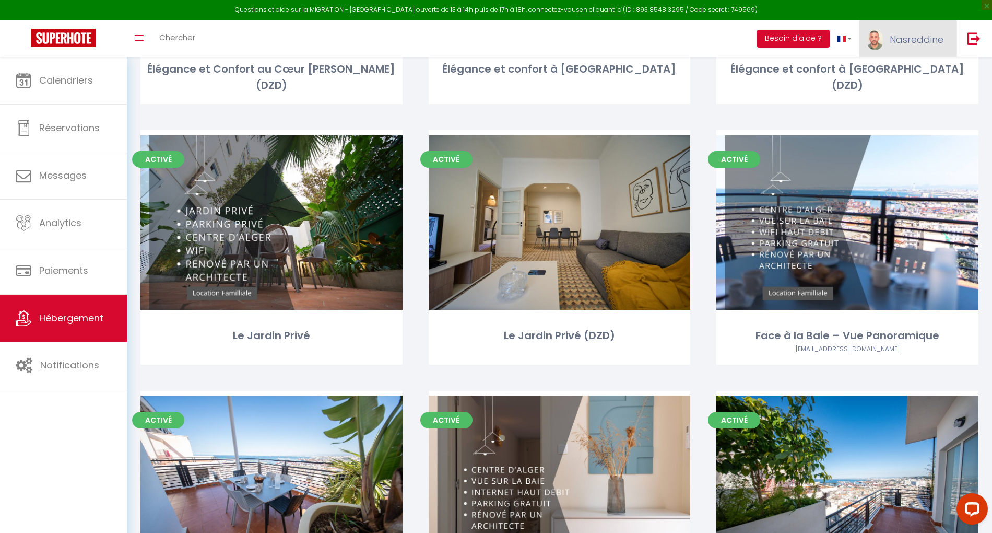
scroll to position [545, 0]
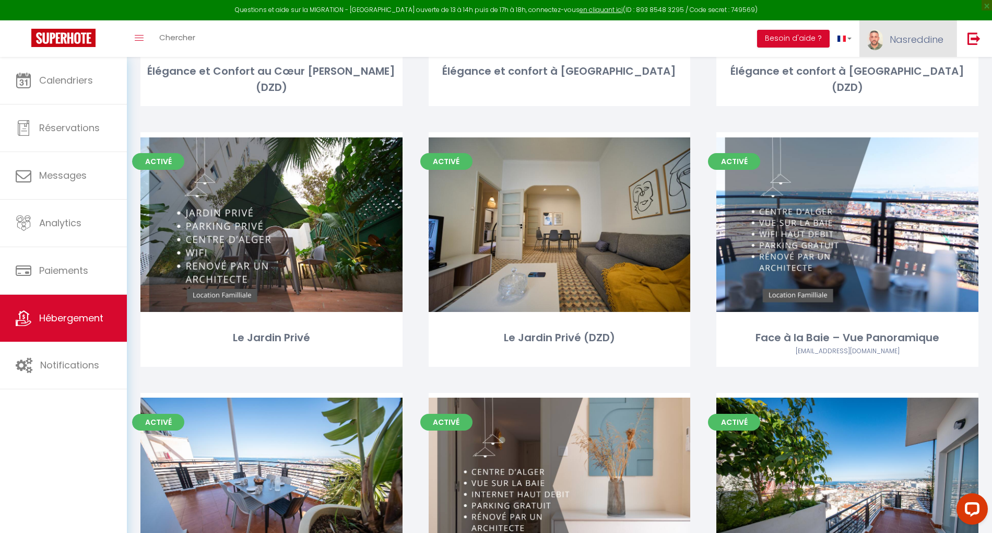
click at [913, 38] on span "Nasreddine" at bounding box center [917, 39] width 54 height 13
click at [908, 70] on link "Paramètres" at bounding box center [914, 73] width 77 height 18
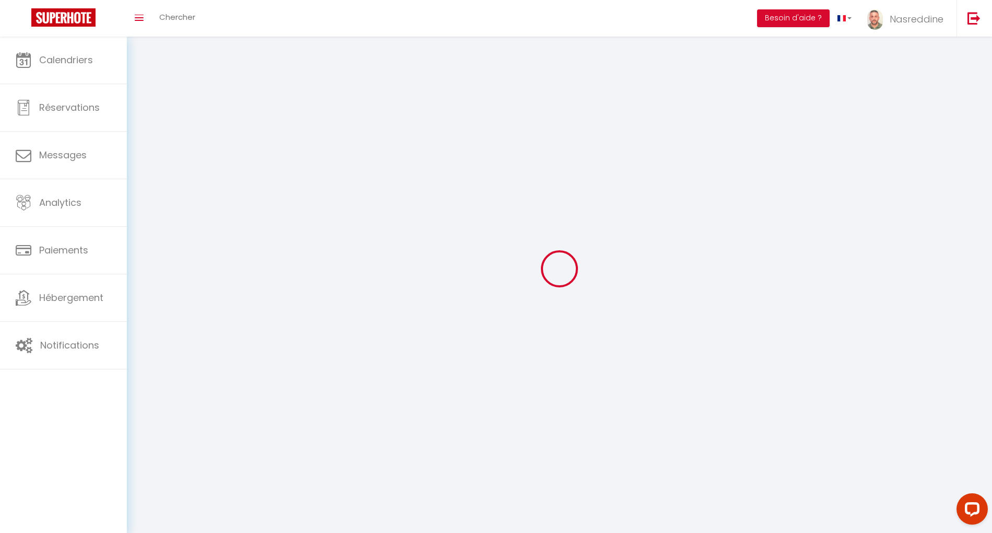
select select "fr"
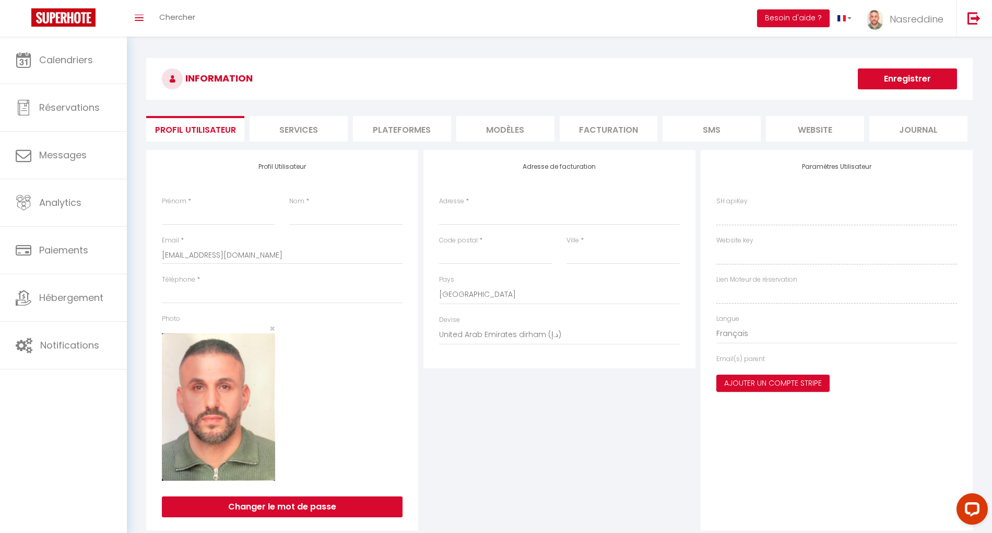
type input "Nasreddine"
type input "Chibane"
type input "00213558317041"
type input "Résidence El Jazy Aissat Idir, Bâtiment L, Appartement 3"
type input "16014"
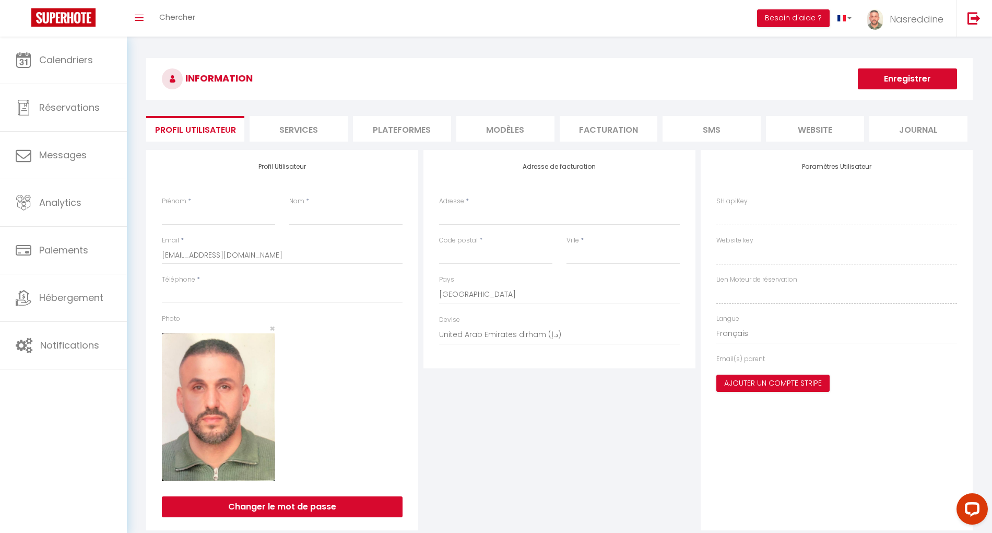
type input "[GEOGRAPHIC_DATA]"
select select "5"
select select "28"
type input "WWyH14NBiL46W2MLnbCL1TwLl"
type input "0t2ONmFk7C8KYkgcDvFPltx3i"
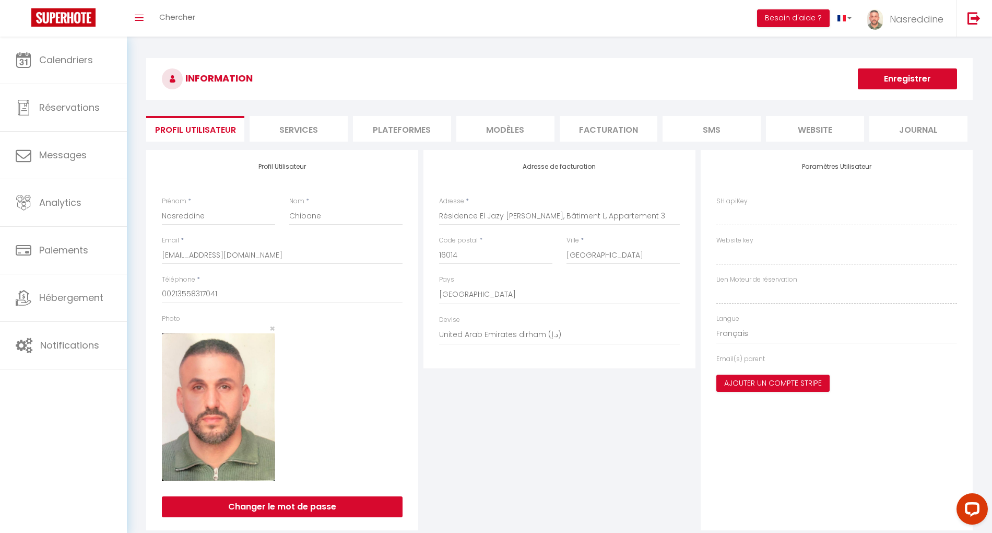
type input "https://app.superhote.com/#/get-available-rentals/0t2ONmFk7C8KYkgcDvFPltx3i"
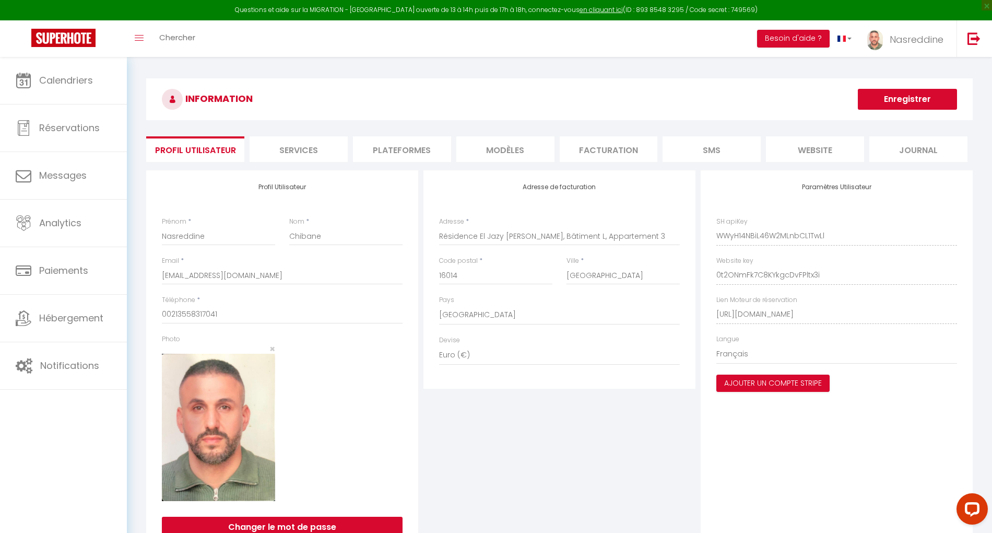
click at [419, 150] on li "Plateformes" at bounding box center [402, 149] width 98 height 26
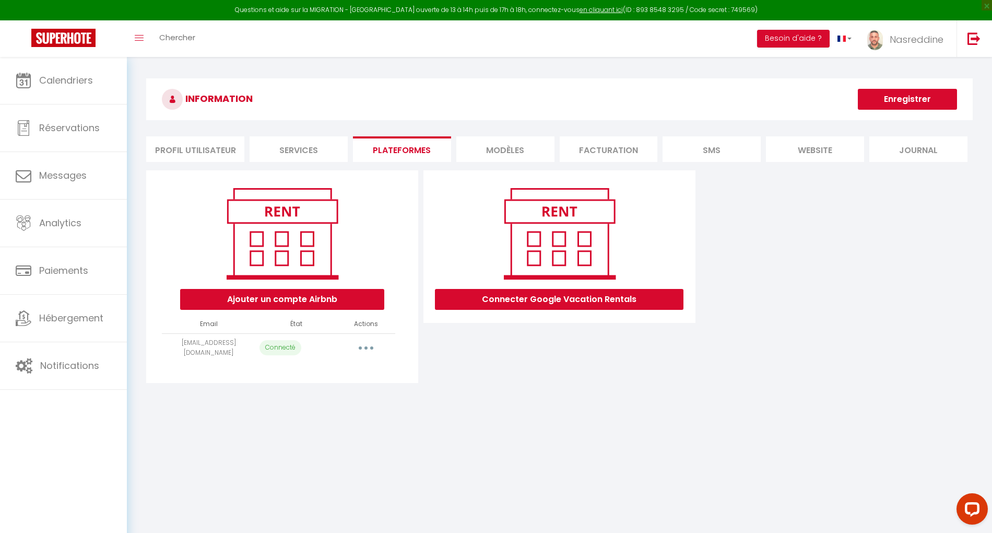
click at [367, 347] on icon "button" at bounding box center [366, 347] width 3 height 3
click at [350, 365] on link "Importer les appartements" at bounding box center [319, 371] width 115 height 18
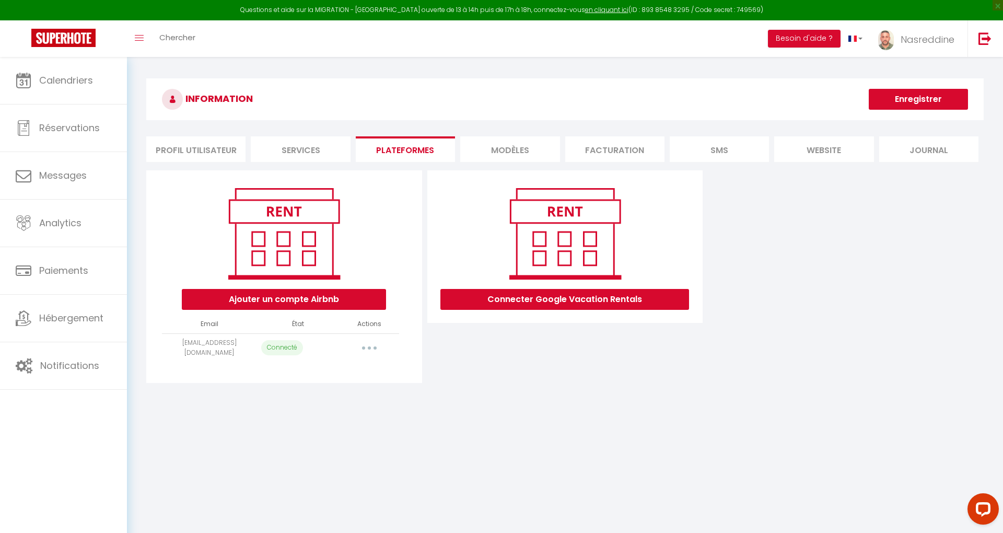
select select "34531"
select select
select select "34523"
select select
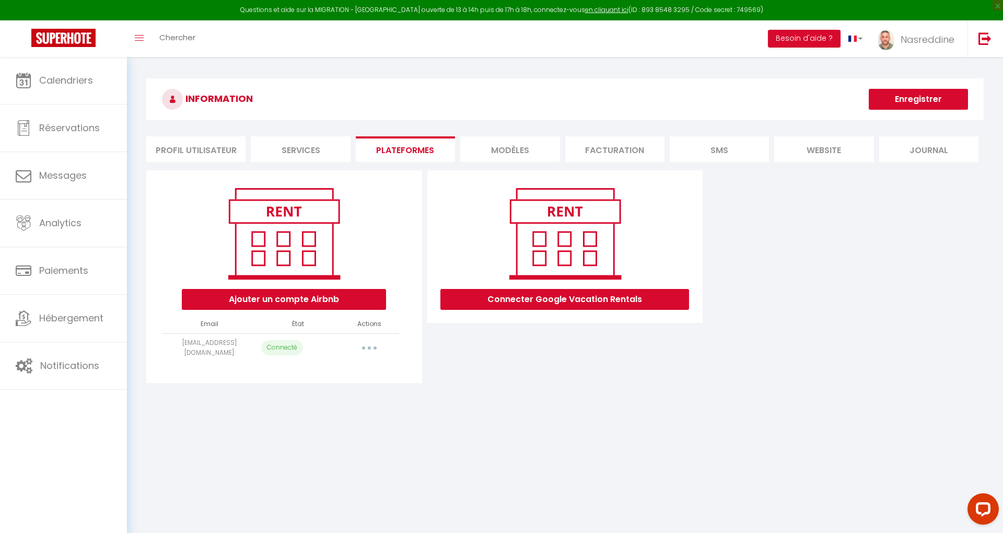
select select
select select "75317"
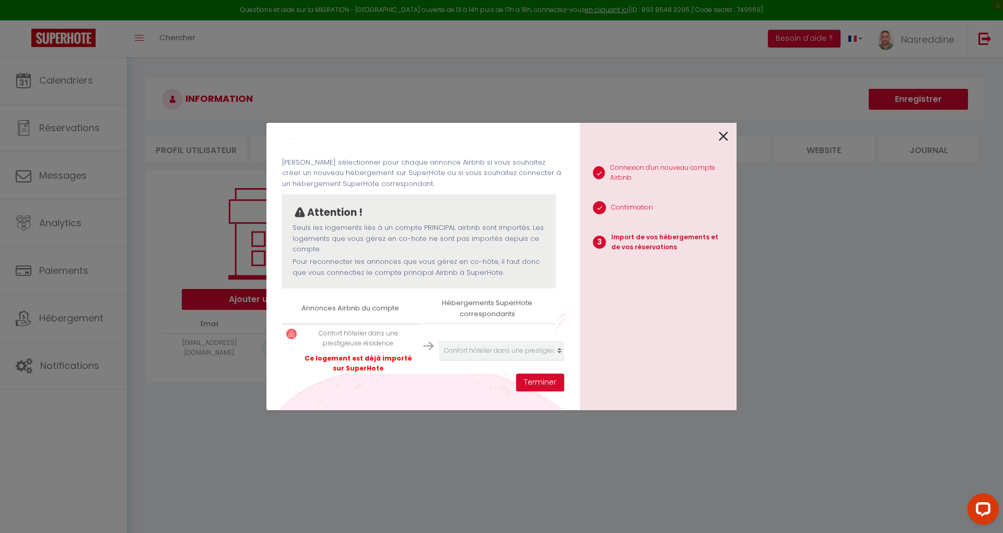
scroll to position [139, 0]
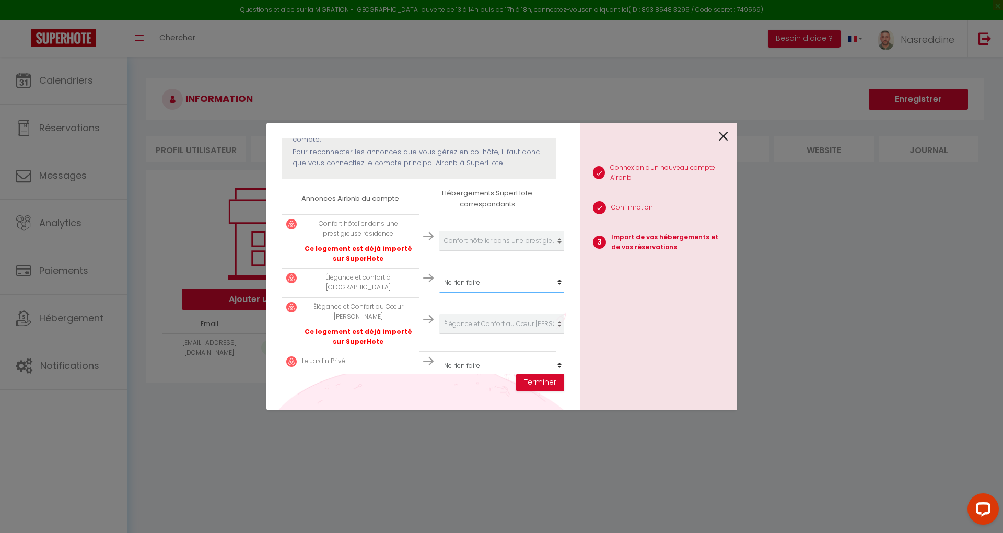
click at [489, 251] on select "Créer un nouveau hébergement Ne rien faire Confort hôtelier dans une prestigieu…" at bounding box center [503, 241] width 128 height 20
select select "34532"
click at [439, 251] on select "Créer un nouveau hébergement Ne rien faire Confort hôtelier dans une prestigieu…" at bounding box center [503, 241] width 128 height 20
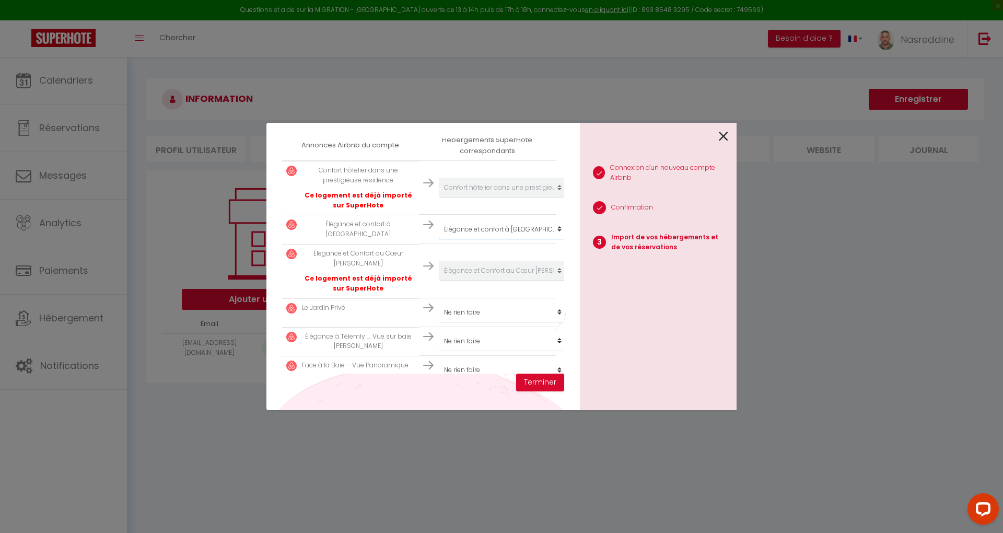
scroll to position [209, 0]
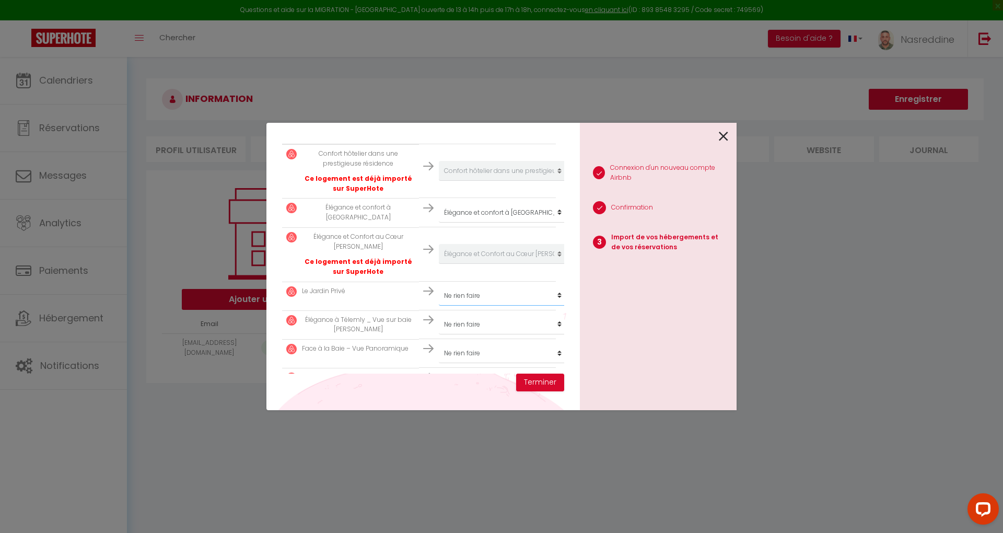
click at [491, 181] on select "Créer un nouveau hébergement Ne rien faire Confort hôtelier dans une prestigieu…" at bounding box center [503, 171] width 128 height 20
select select "57337"
click at [439, 181] on select "Créer un nouveau hébergement Ne rien faire Confort hôtelier dans une prestigieu…" at bounding box center [503, 171] width 128 height 20
click at [479, 181] on select "Créer un nouveau hébergement Ne rien faire Confort hôtelier dans une prestigieu…" at bounding box center [503, 171] width 128 height 20
click at [453, 181] on select "Créer un nouveau hébergement Ne rien faire Confort hôtelier dans une prestigieu…" at bounding box center [503, 171] width 128 height 20
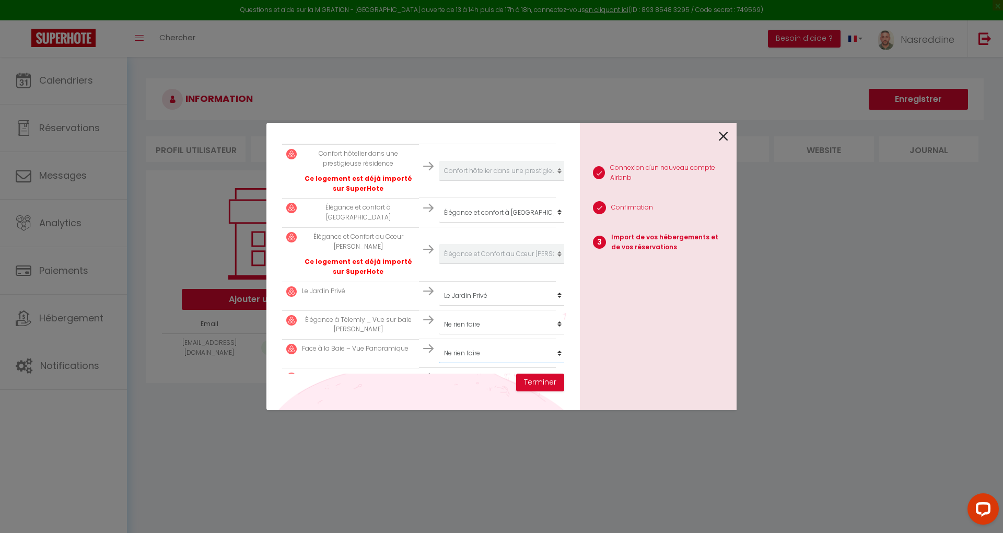
select select "69742"
click at [439, 181] on select "Créer un nouveau hébergement Ne rien faire Confort hôtelier dans une prestigieu…" at bounding box center [503, 171] width 128 height 20
drag, startPoint x: 328, startPoint y: 319, endPoint x: 386, endPoint y: 326, distance: 59.0
click at [386, 326] on p "Élégance à Télemly _ Vue sur baie d'Alger" at bounding box center [358, 325] width 113 height 20
click at [483, 181] on select "Créer un nouveau hébergement Ne rien faire Confort hôtelier dans une prestigieu…" at bounding box center [503, 171] width 128 height 20
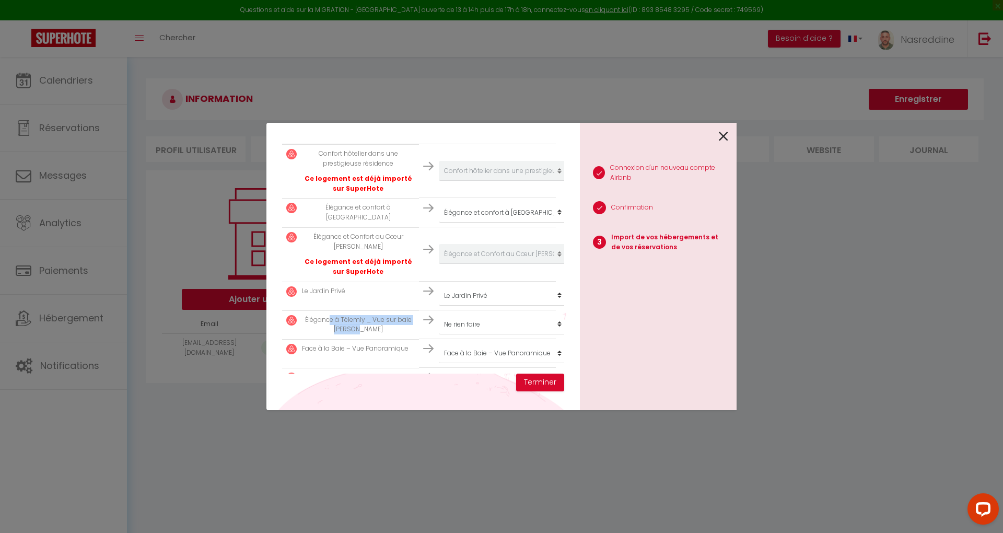
click at [380, 329] on p "Élégance à Télemly _ Vue sur baie d'Alger" at bounding box center [358, 325] width 113 height 20
click at [459, 181] on select "Créer un nouveau hébergement Ne rien faire Confort hôtelier dans une prestigieu…" at bounding box center [503, 171] width 128 height 20
select select "68536"
click at [439, 181] on select "Créer un nouveau hébergement Ne rien faire Confort hôtelier dans une prestigieu…" at bounding box center [503, 171] width 128 height 20
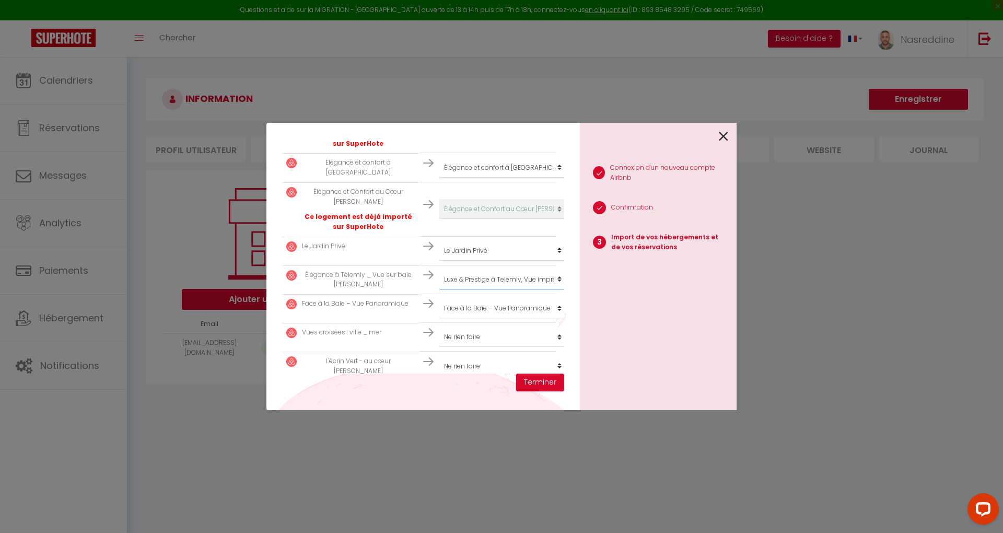
scroll to position [278, 0]
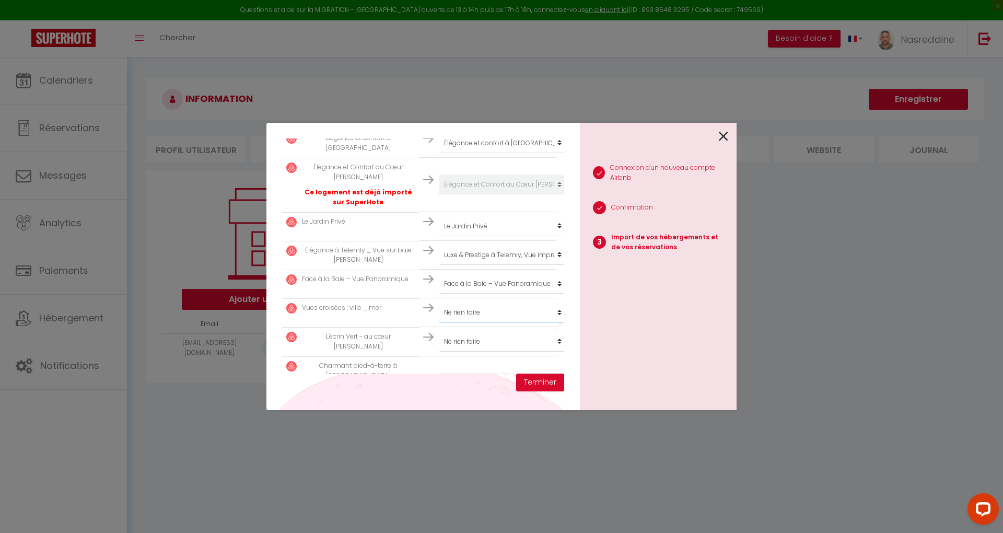
click at [479, 111] on select "Créer un nouveau hébergement Ne rien faire Confort hôtelier dans une prestigieu…" at bounding box center [503, 101] width 128 height 20
select select "69747"
click at [439, 111] on select "Créer un nouveau hébergement Ne rien faire Confort hôtelier dans une prestigieu…" at bounding box center [503, 101] width 128 height 20
click at [468, 111] on select "Créer un nouveau hébergement Ne rien faire Confort hôtelier dans une prestigieu…" at bounding box center [503, 101] width 128 height 20
select select "69738"
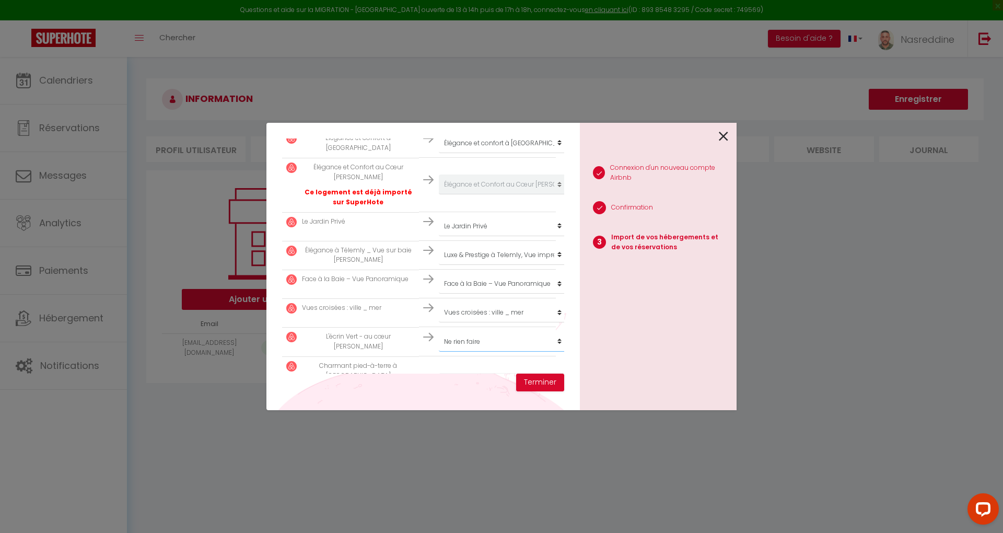
click at [439, 111] on select "Créer un nouveau hébergement Ne rien faire Confort hôtelier dans une prestigieu…" at bounding box center [503, 101] width 128 height 20
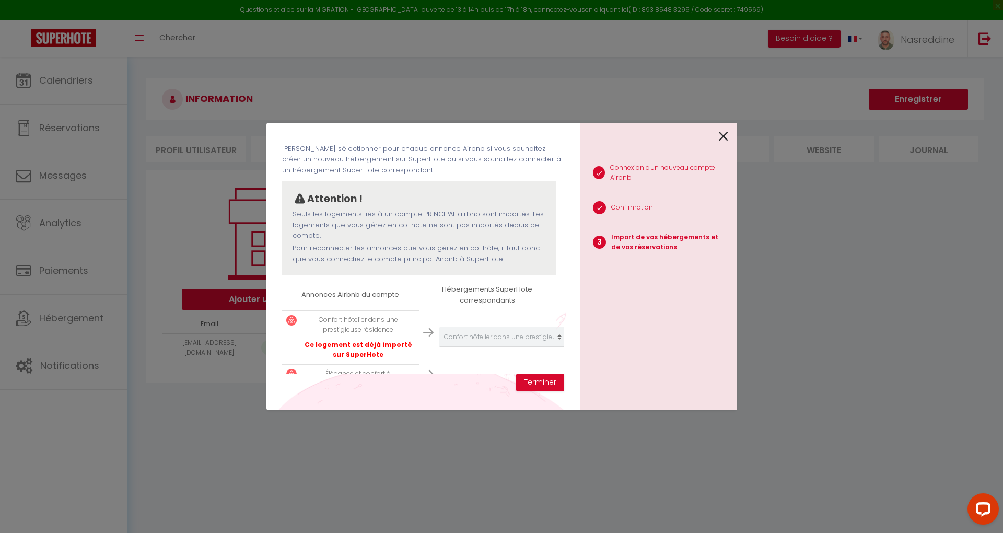
scroll to position [41, 0]
click at [540, 383] on button "Terminer" at bounding box center [540, 382] width 48 height 18
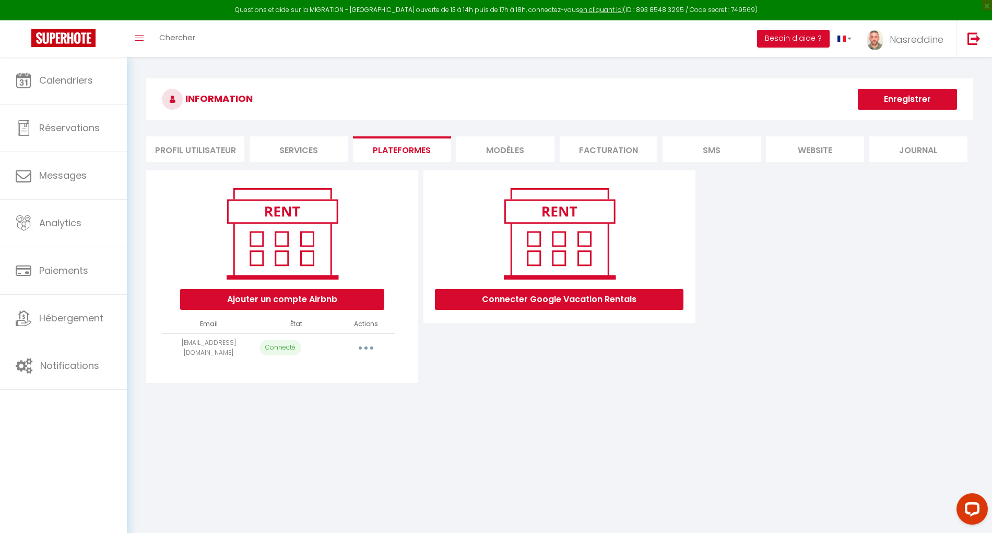
click at [368, 344] on button "button" at bounding box center [365, 347] width 29 height 17
click at [345, 366] on link "Importer les appartements" at bounding box center [319, 371] width 115 height 18
select select "34531"
select select "34532"
select select "34523"
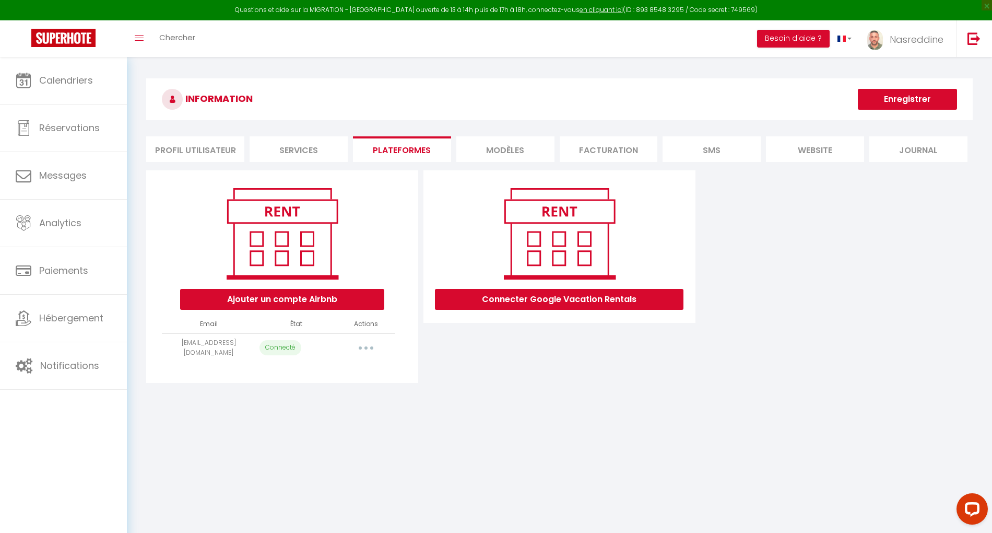
select select "57337"
select select "68536"
select select "69742"
select select "69747"
select select "69738"
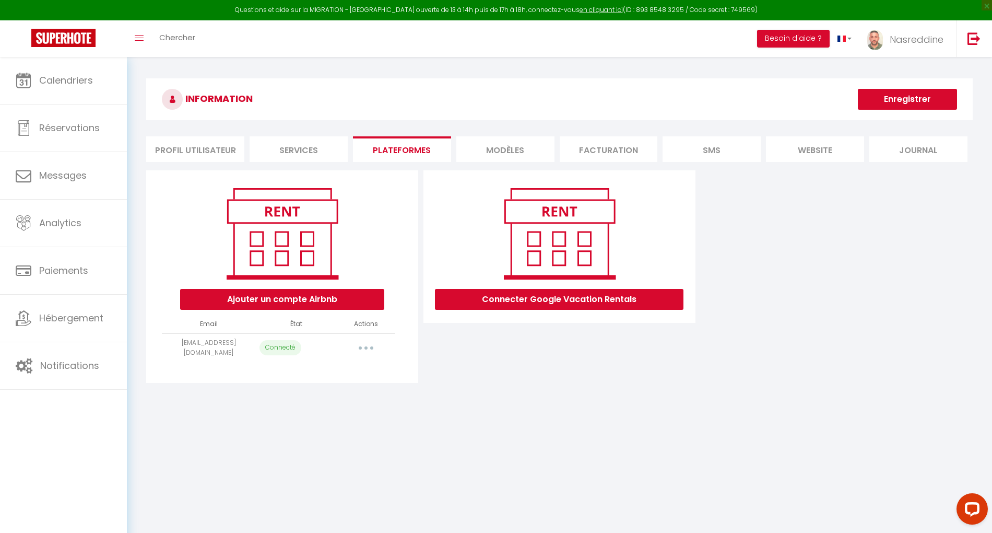
select select "75317"
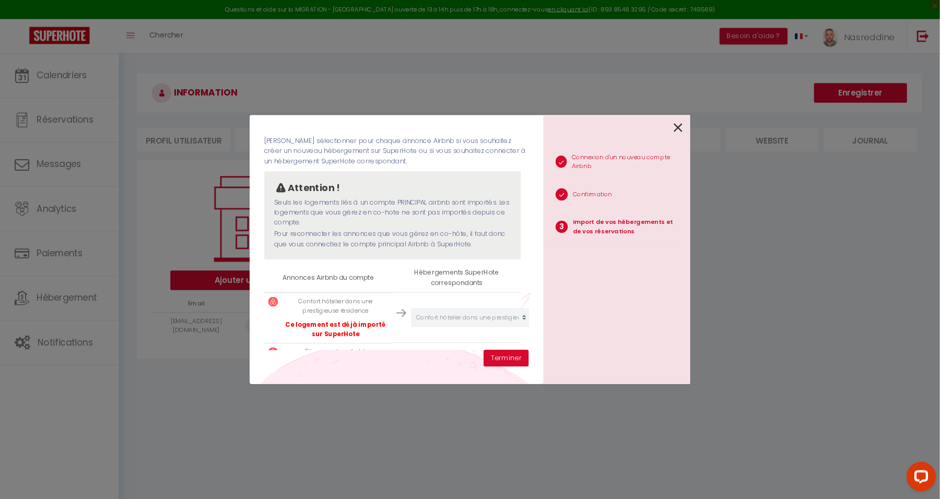
scroll to position [111, 0]
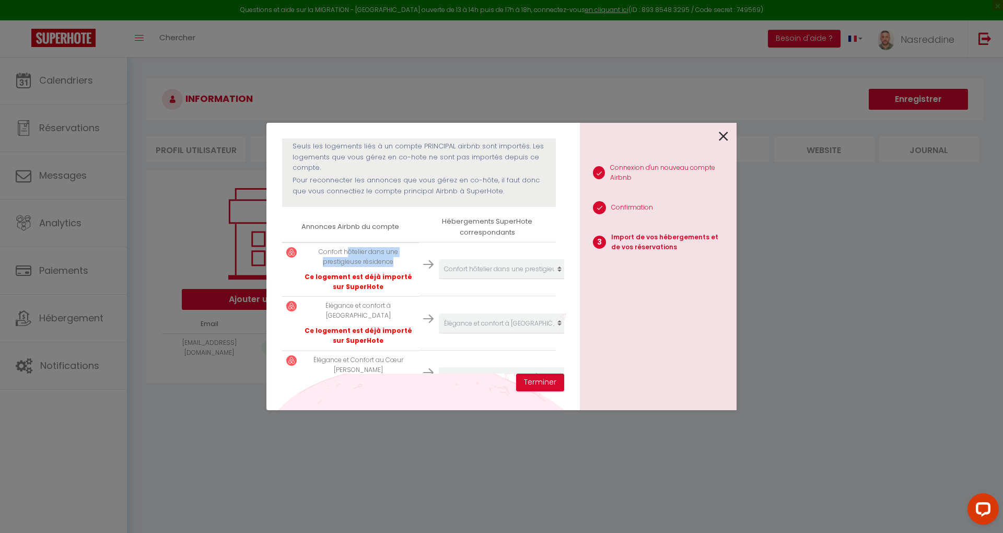
drag, startPoint x: 344, startPoint y: 251, endPoint x: 406, endPoint y: 257, distance: 63.0
click at [406, 257] on p "Confort hôtelier dans une prestigieuse résidence" at bounding box center [358, 257] width 113 height 20
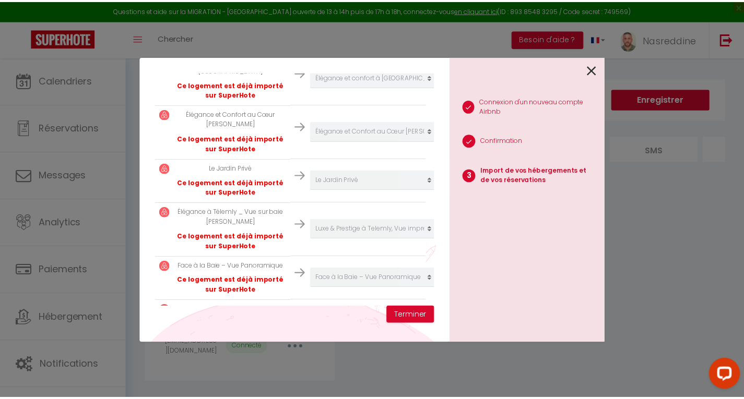
scroll to position [319, 0]
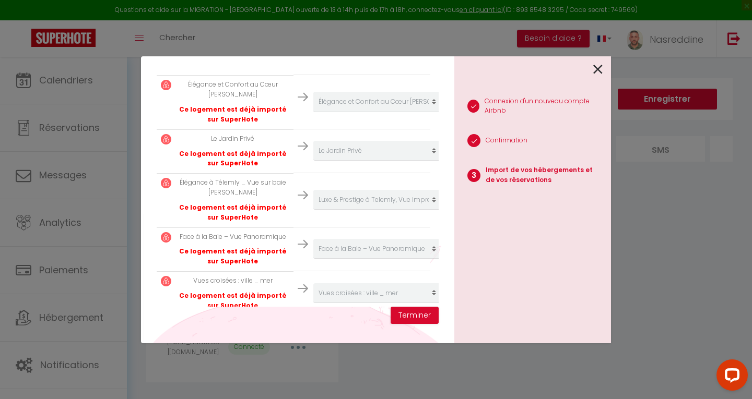
click at [598, 69] on icon at bounding box center [597, 70] width 9 height 16
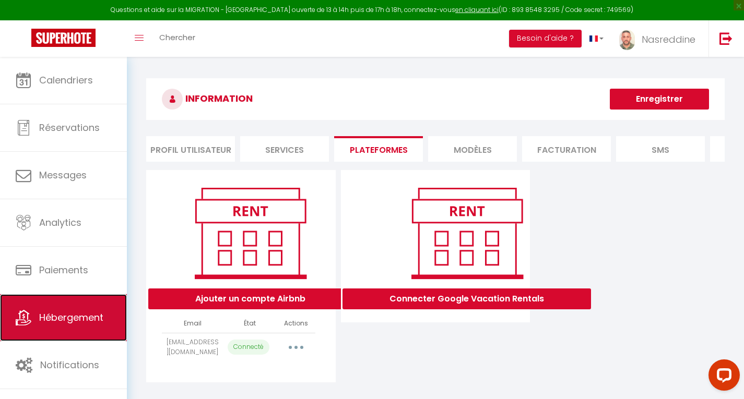
click at [60, 321] on span "Hébergement" at bounding box center [71, 317] width 64 height 13
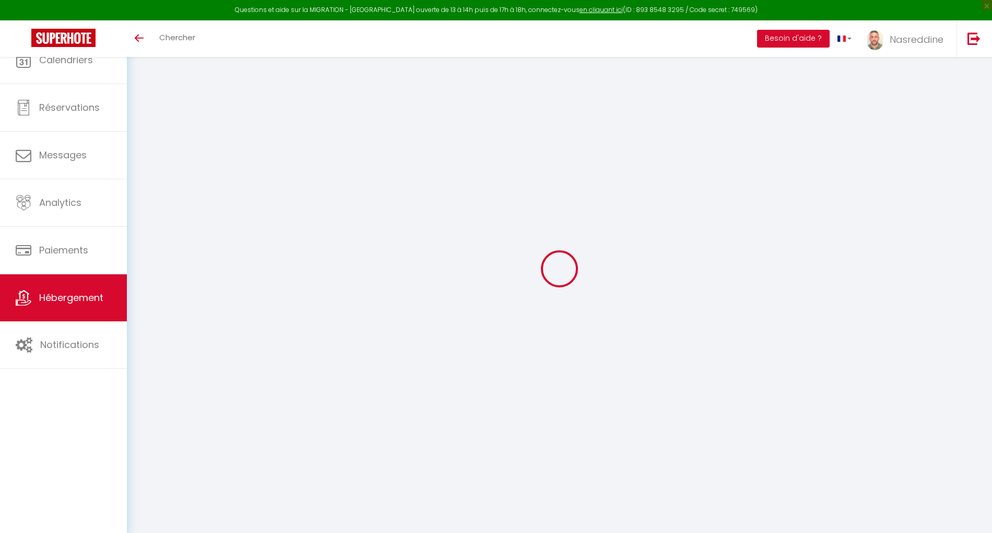
select select "3"
select select "2"
select select "1"
select select "28"
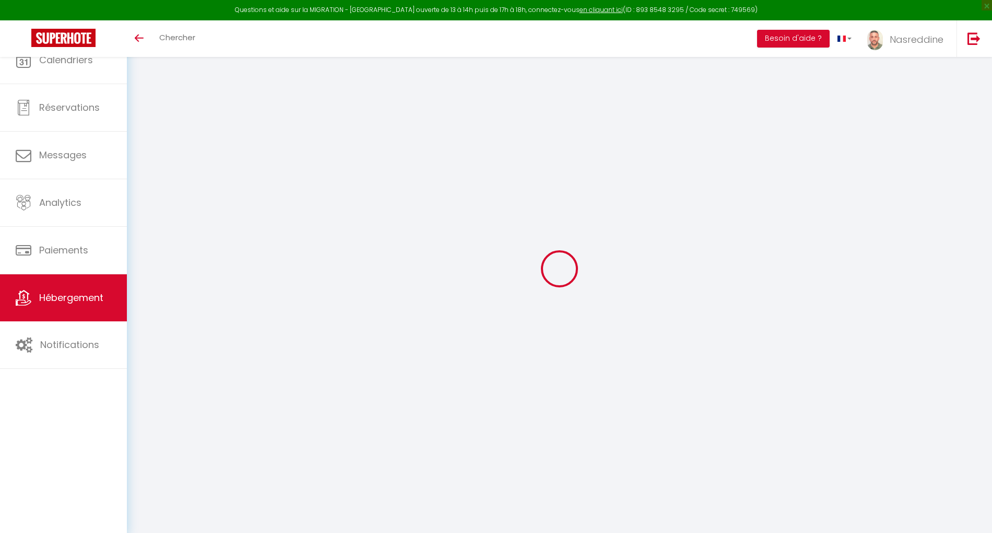
select select
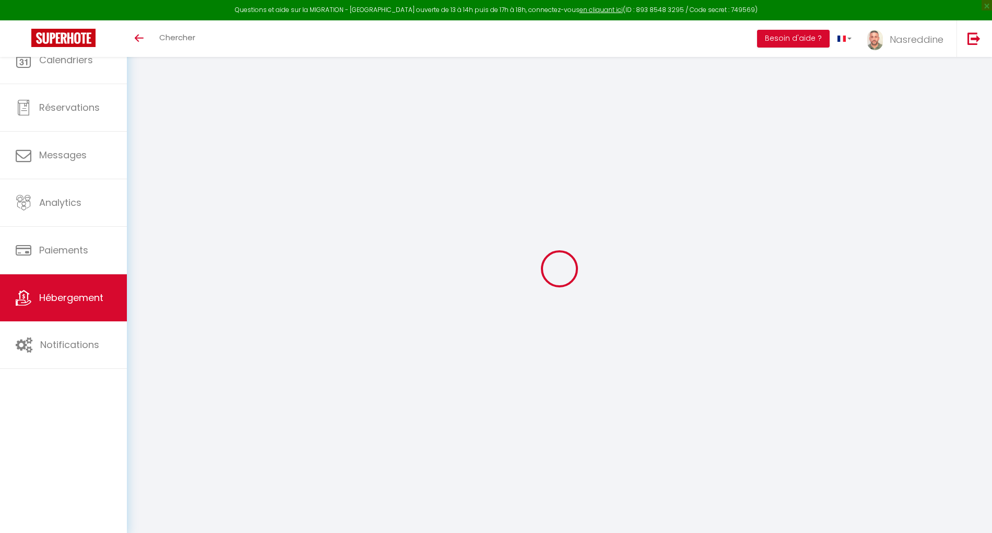
select select
checkbox input "false"
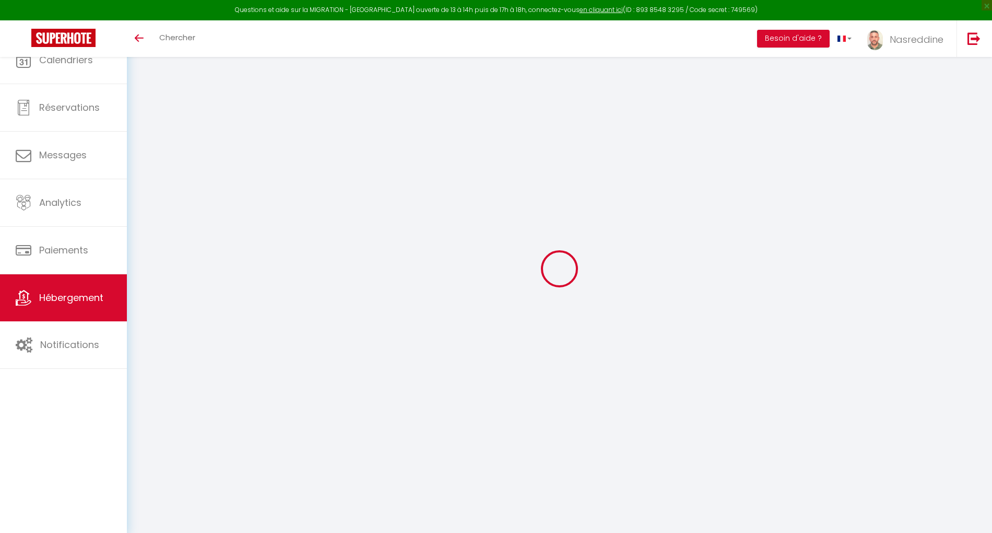
select select
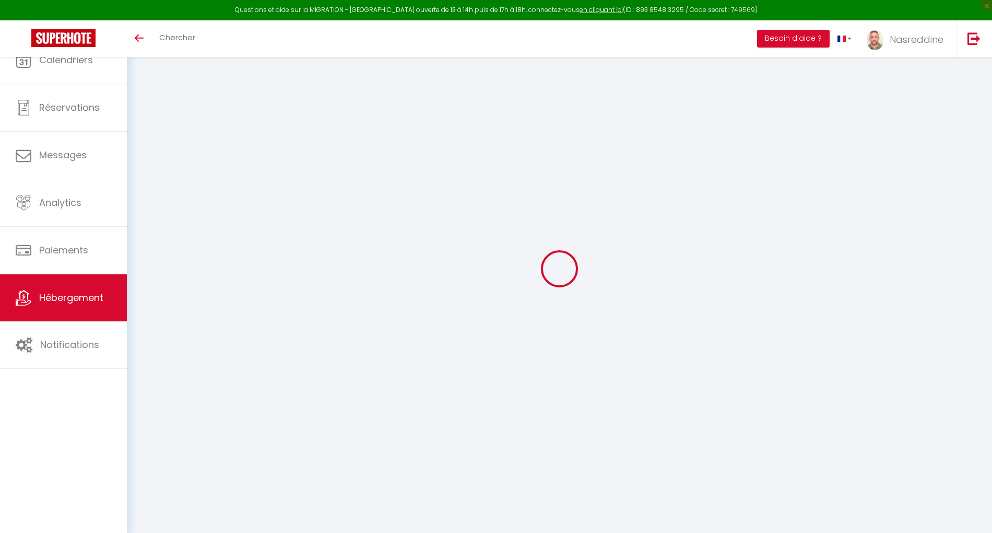
select select
checkbox input "false"
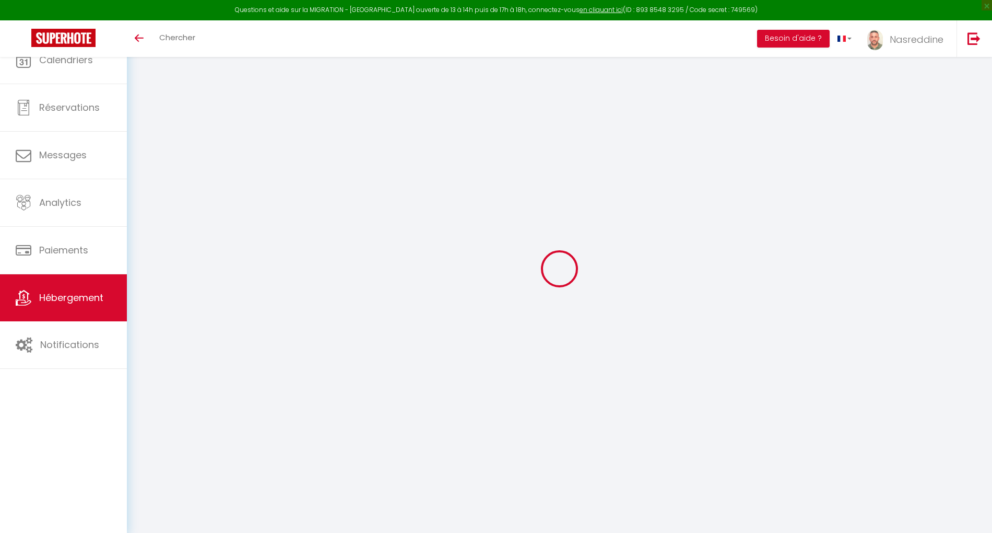
checkbox input "false"
select select
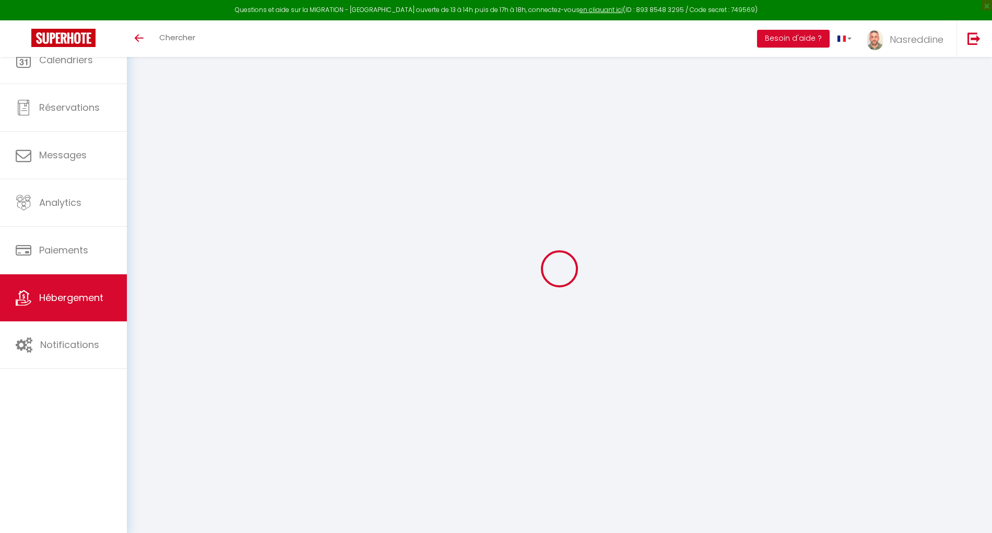
select select
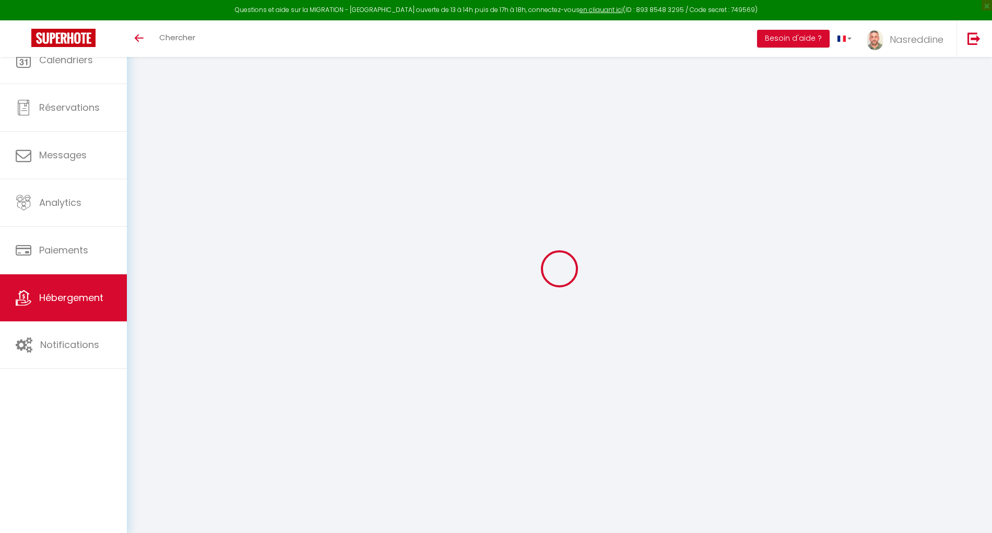
checkbox input "false"
select select
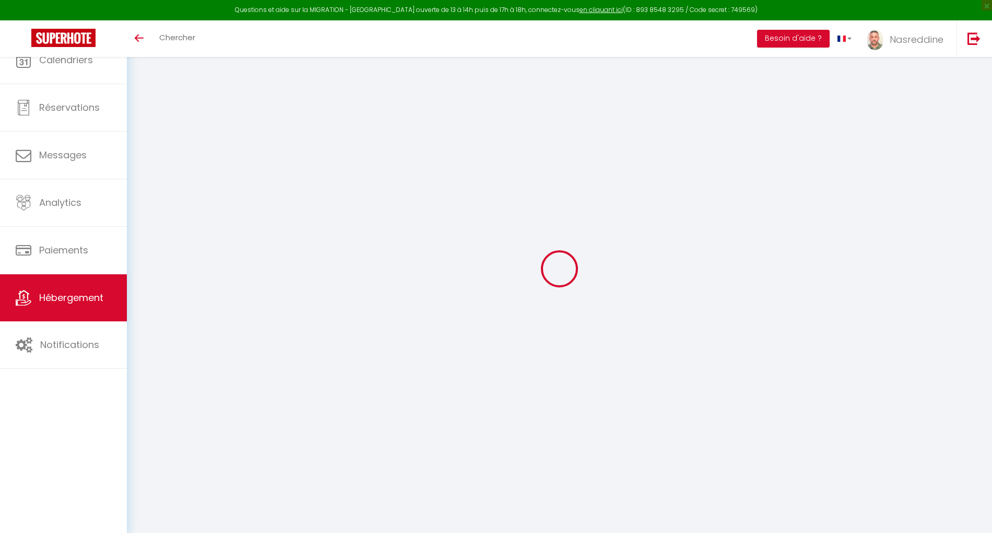
select select
select select "+ 5 %"
select select "+ 18 %"
type input "Face à la Baie – Vue Panoramique"
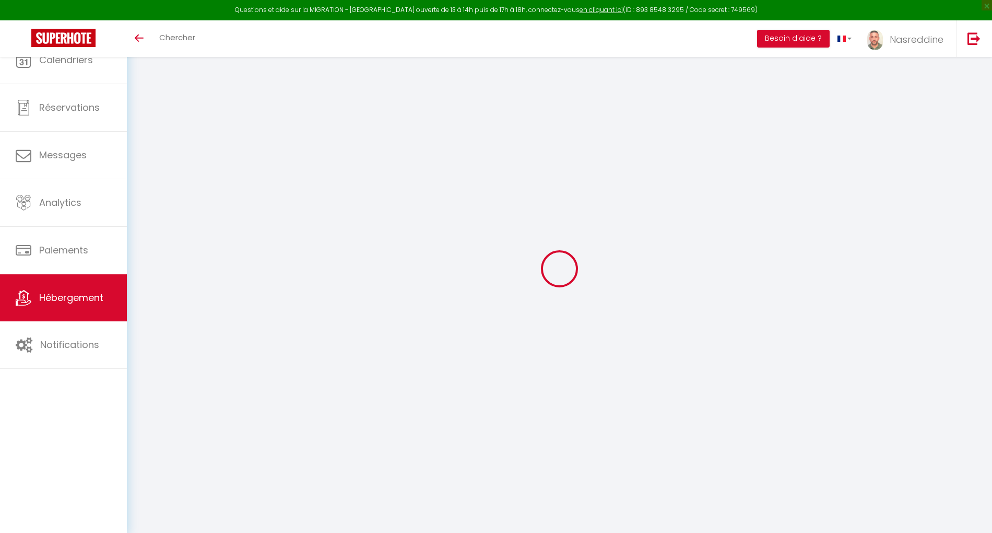
type input "Assia Tarek Khaled"
type input "Ouadah"
select select "6"
select select "2"
type input "100"
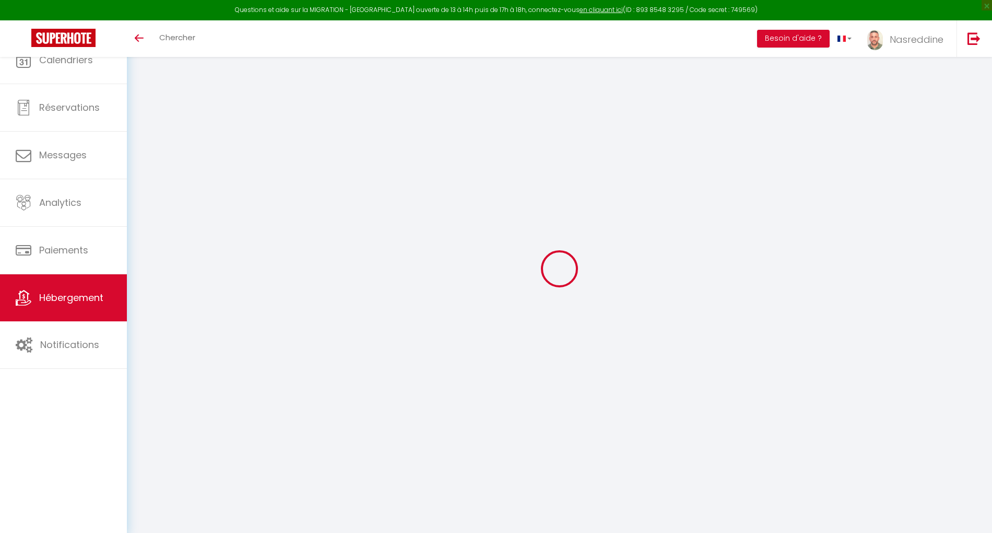
type input "10"
type input "20"
select select
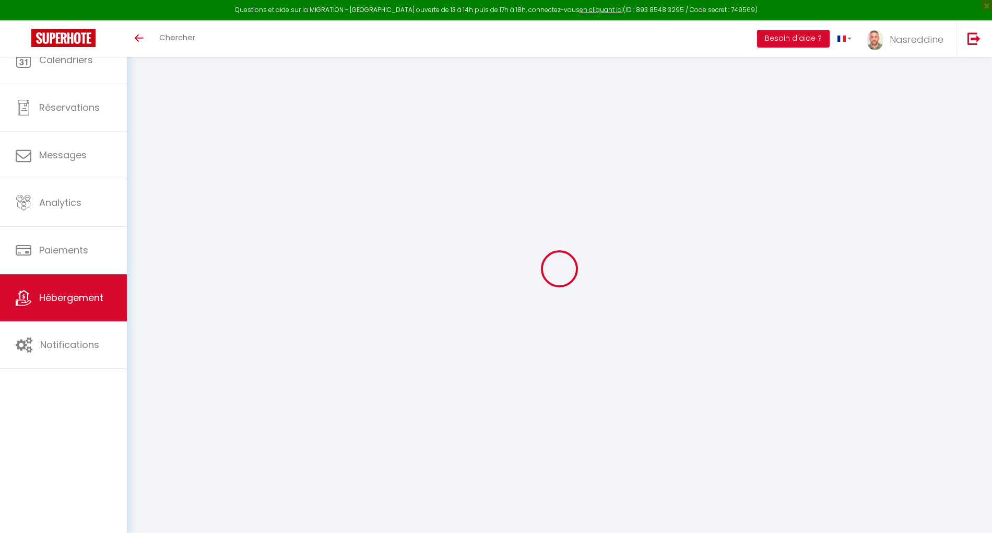
select select
type input "51 boulevard mohamed 5"
type input "16000"
type input "[PERSON_NAME][GEOGRAPHIC_DATA]"
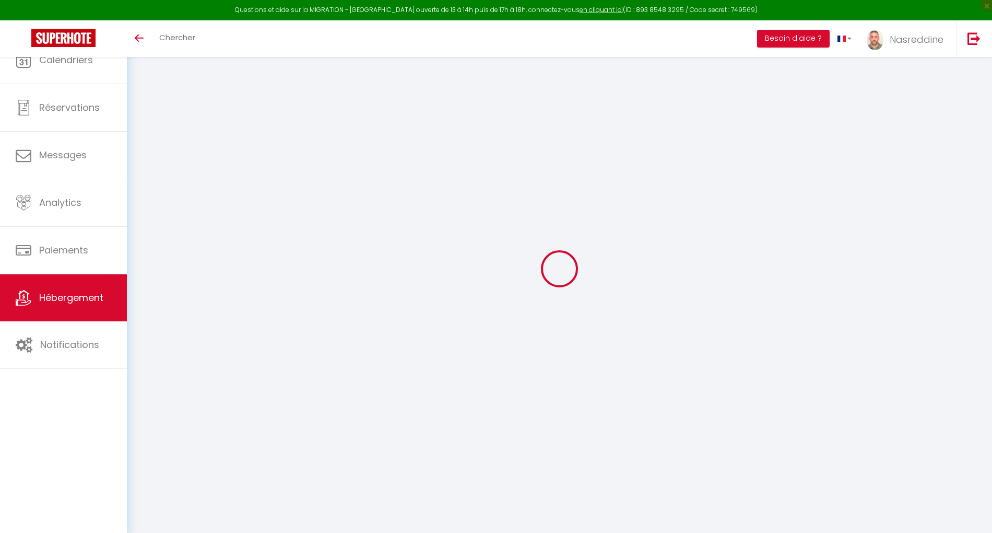
select select "5"
type input "[EMAIL_ADDRESS][DOMAIN_NAME]"
select select
checkbox input "false"
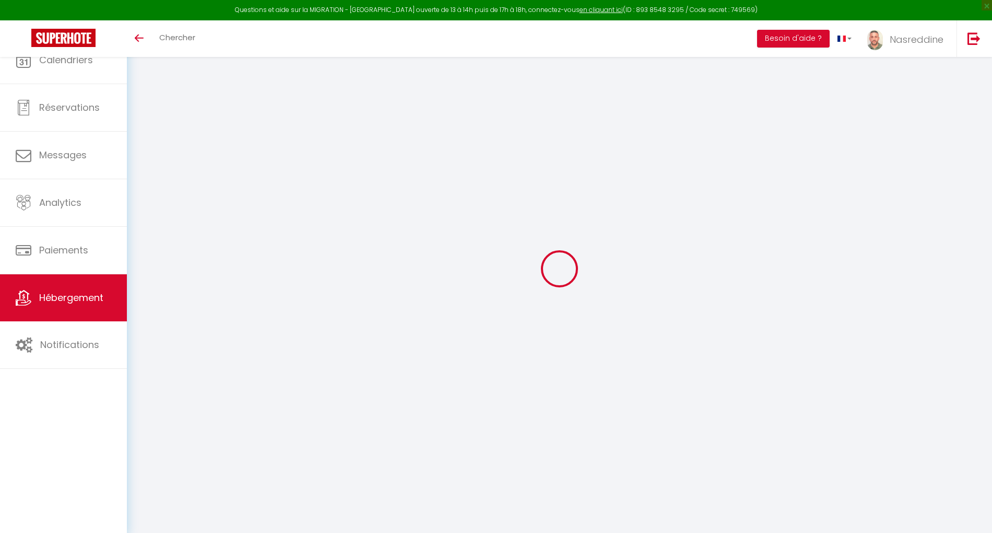
checkbox input "false"
type input "0"
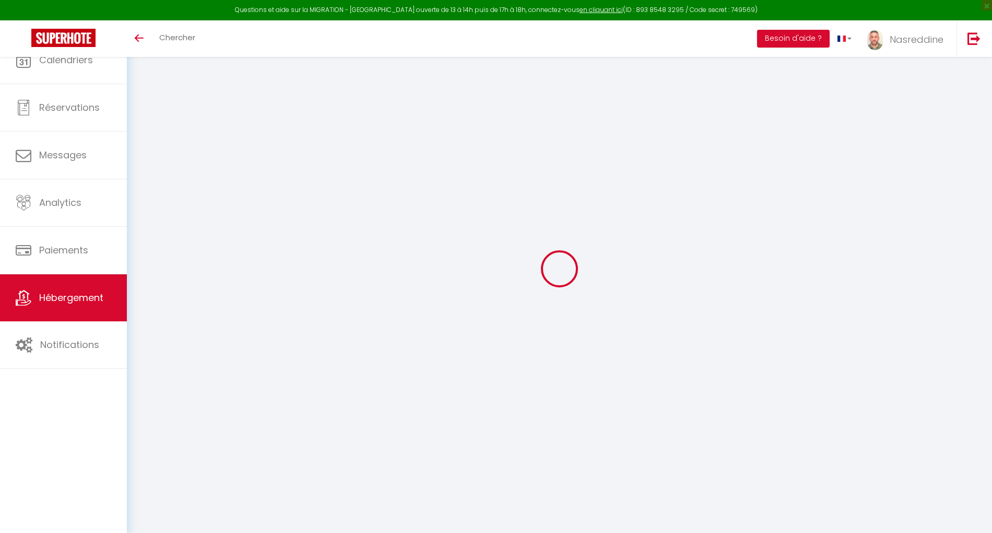
type input "0"
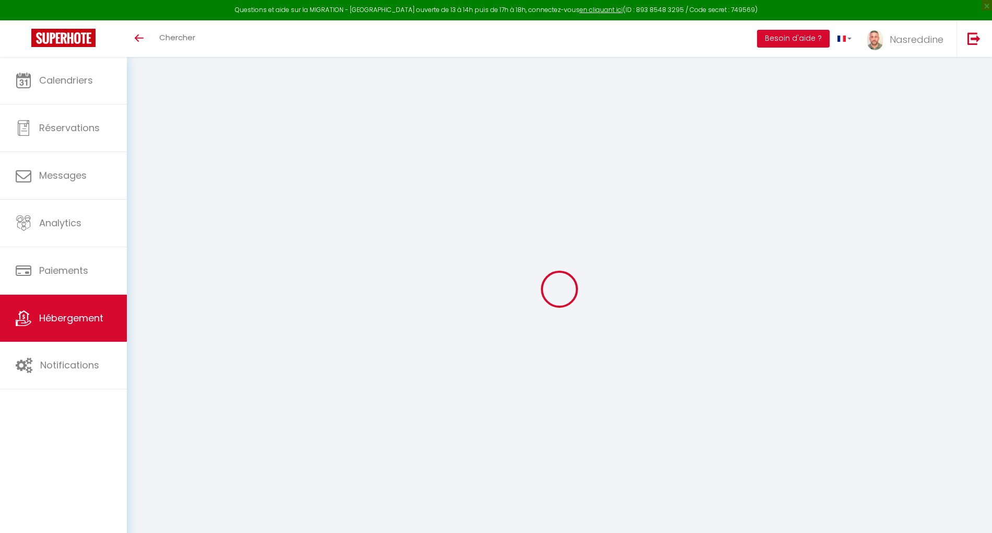
select select
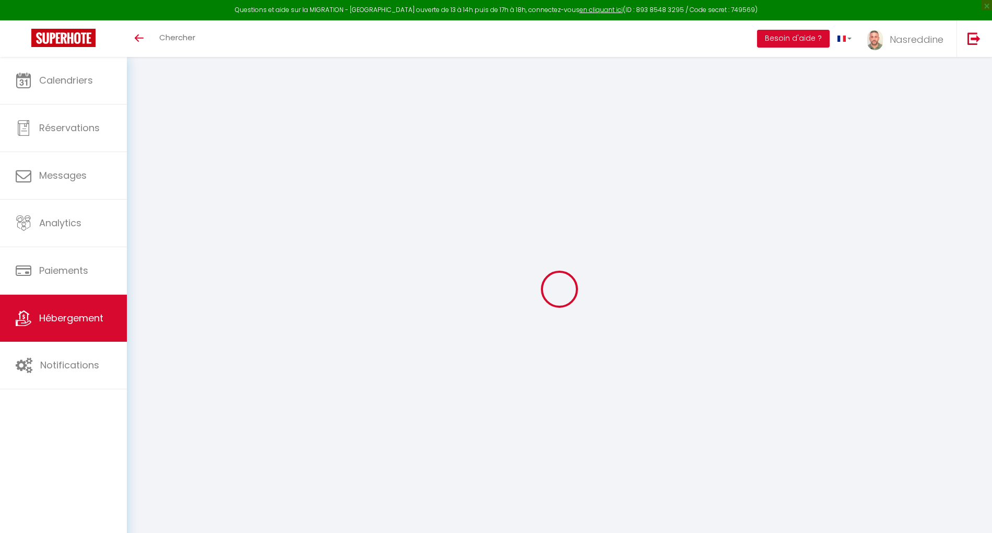
select select
checkbox input "false"
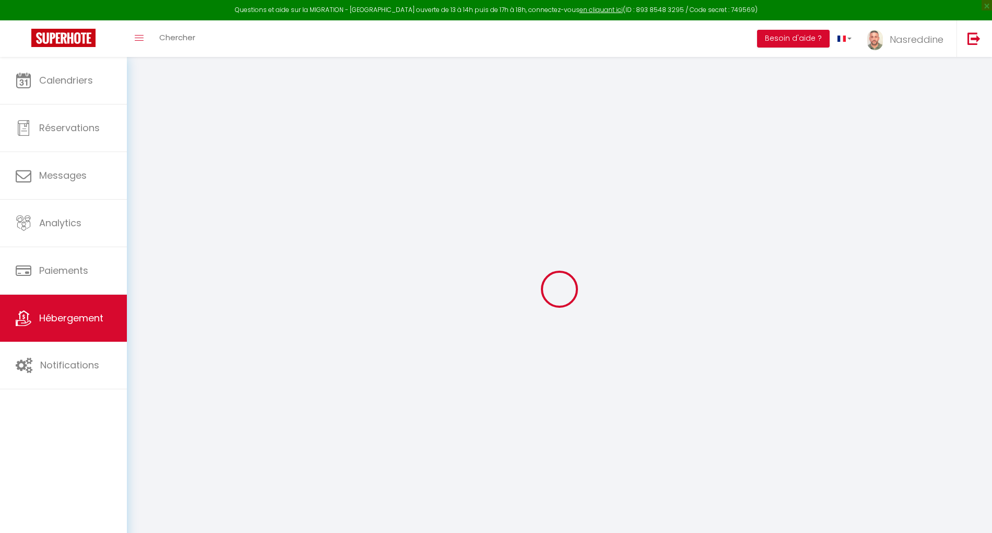
select select "14:00"
select select
select select "11:00"
select select "30"
select select "120"
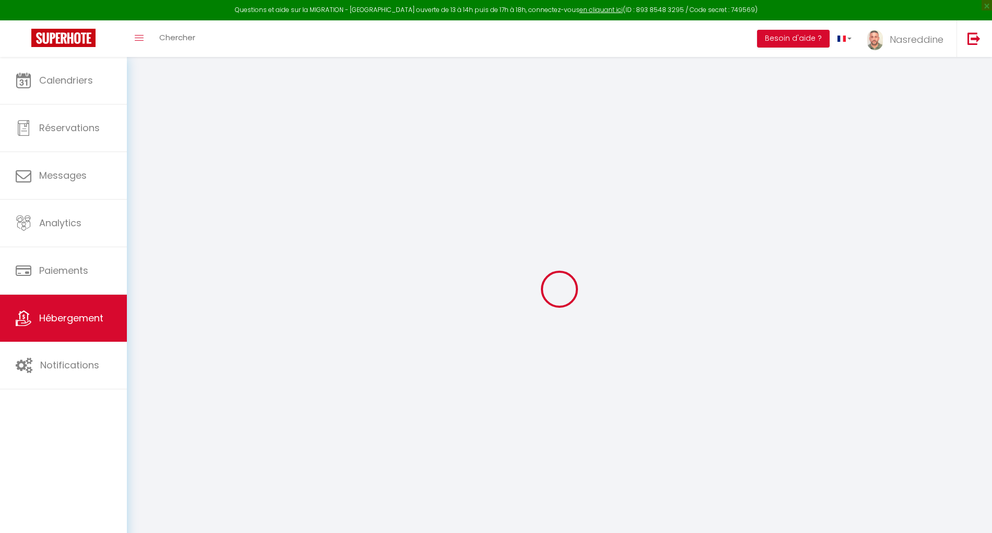
select select
checkbox input "false"
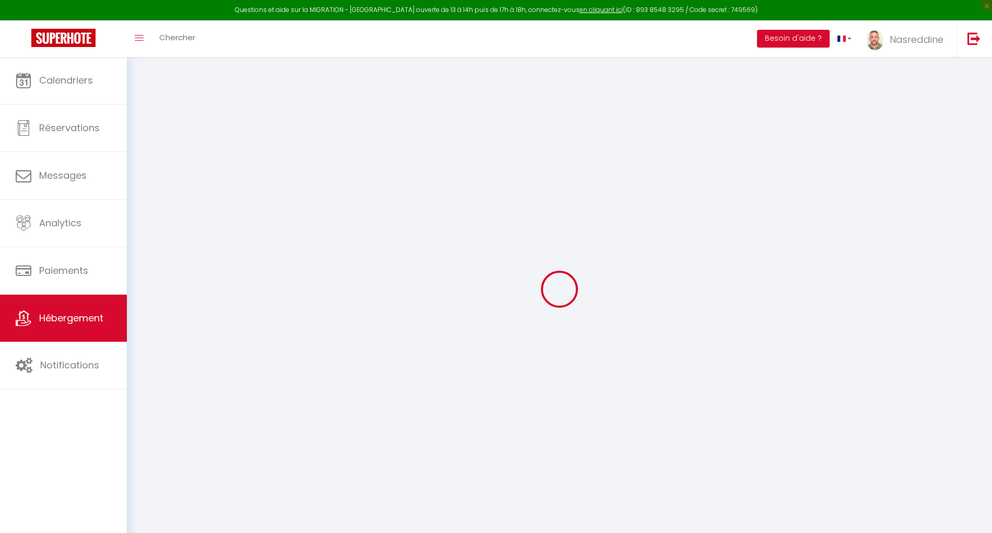
select select
checkbox input "false"
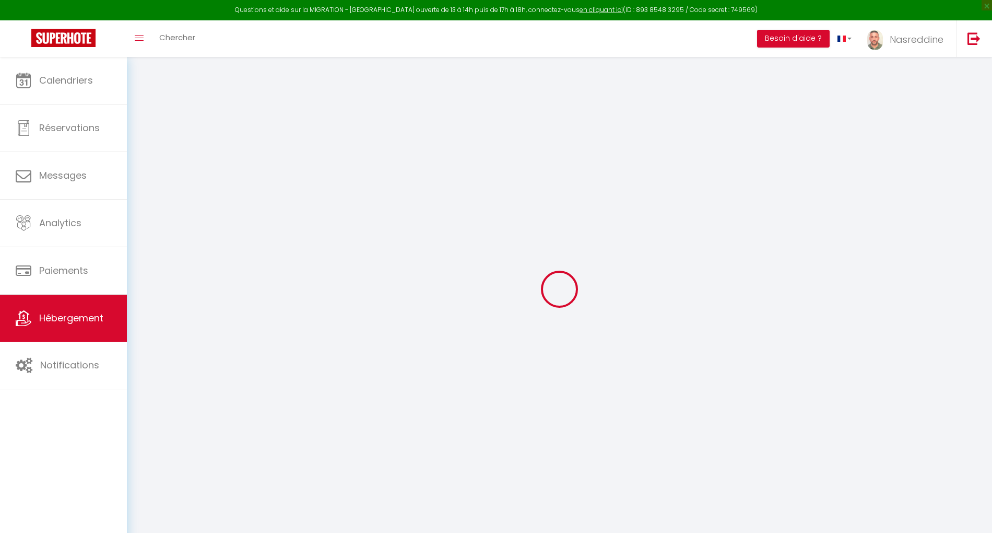
checkbox input "false"
select select "4701-1431099254548457641"
select select
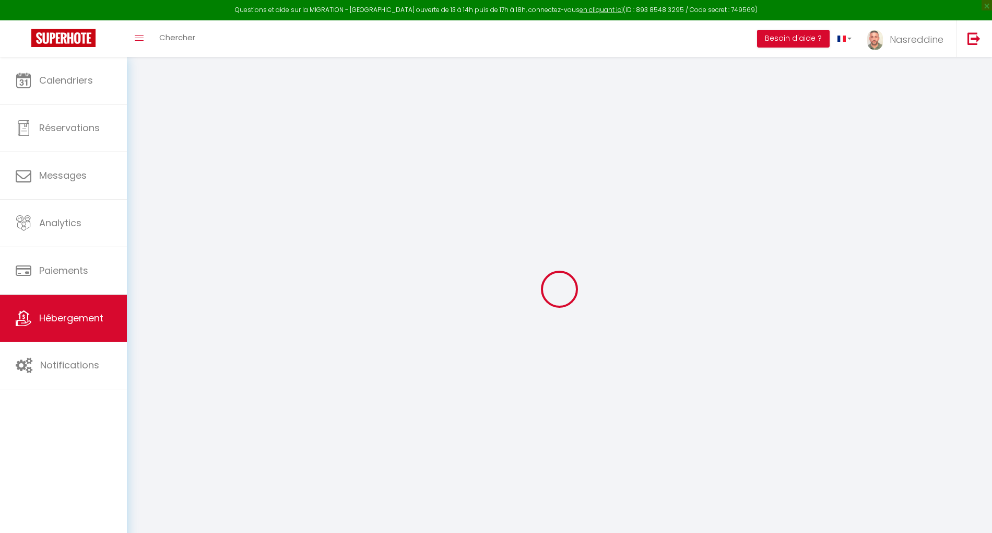
select select
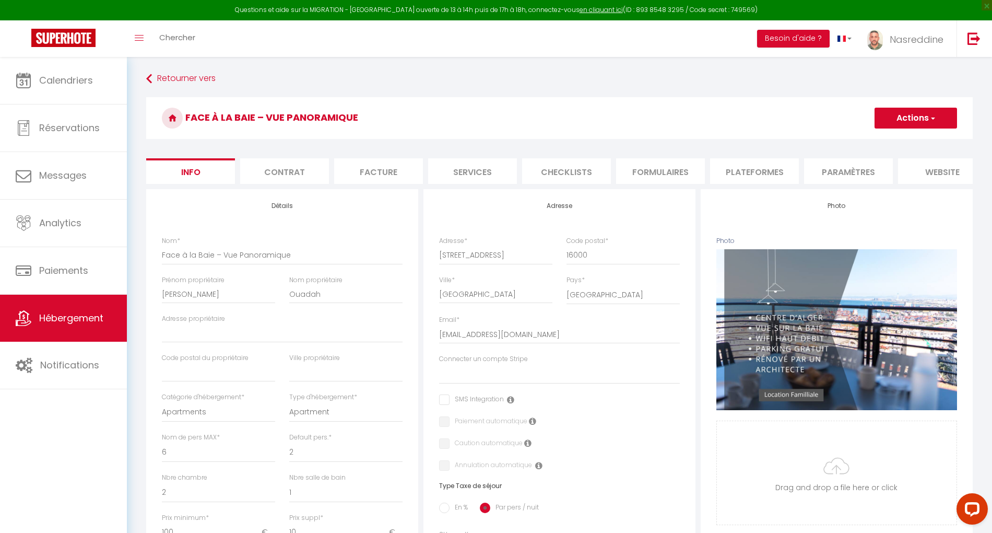
click at [766, 173] on li "Plateformes" at bounding box center [754, 171] width 89 height 26
select select
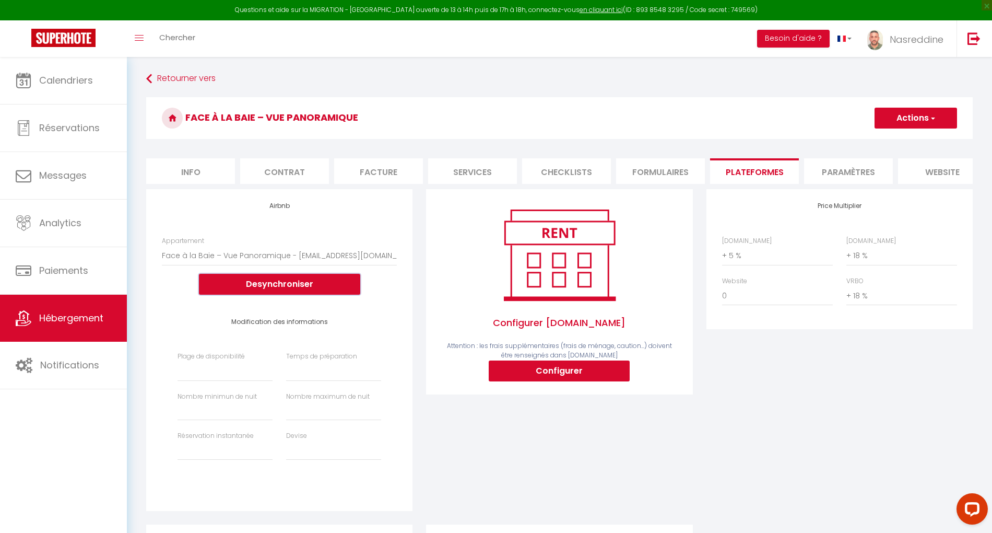
click at [308, 295] on button "Desynchroniser" at bounding box center [279, 284] width 161 height 21
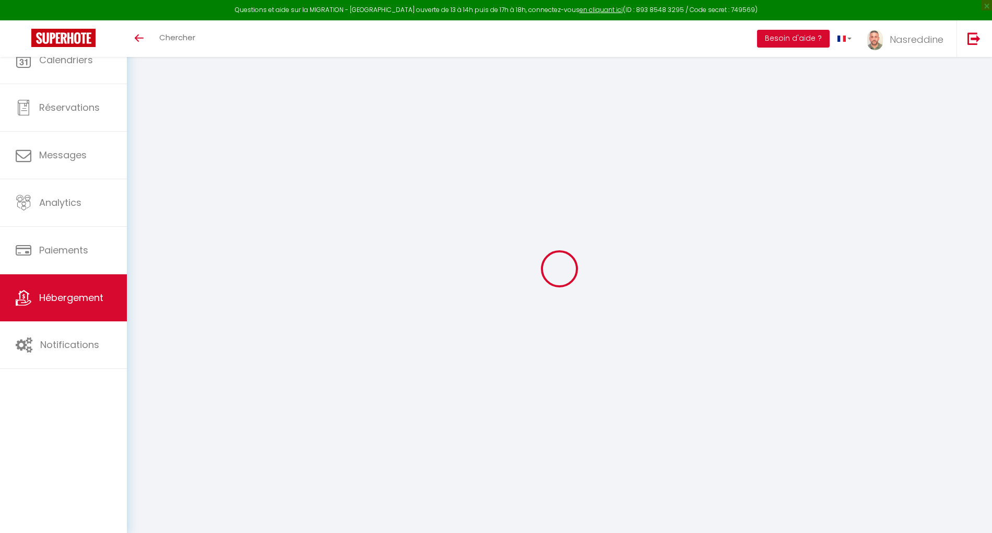
select select "3"
select select "2"
select select "1"
select select "28"
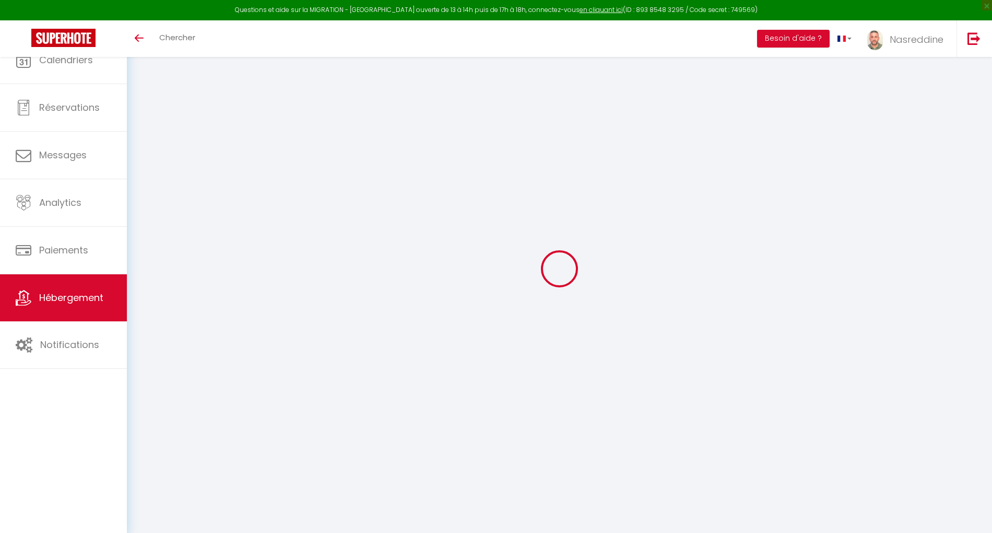
select select
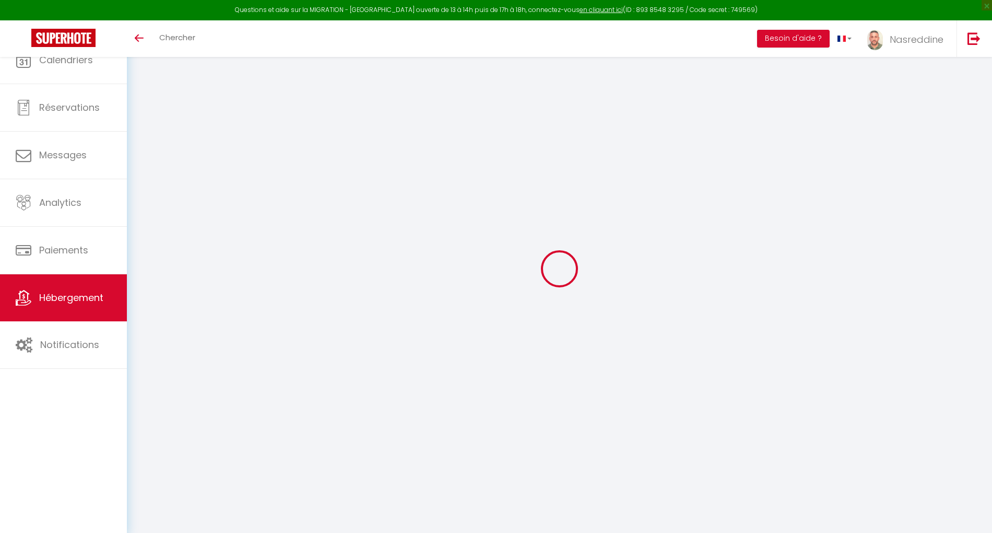
select select
checkbox input "false"
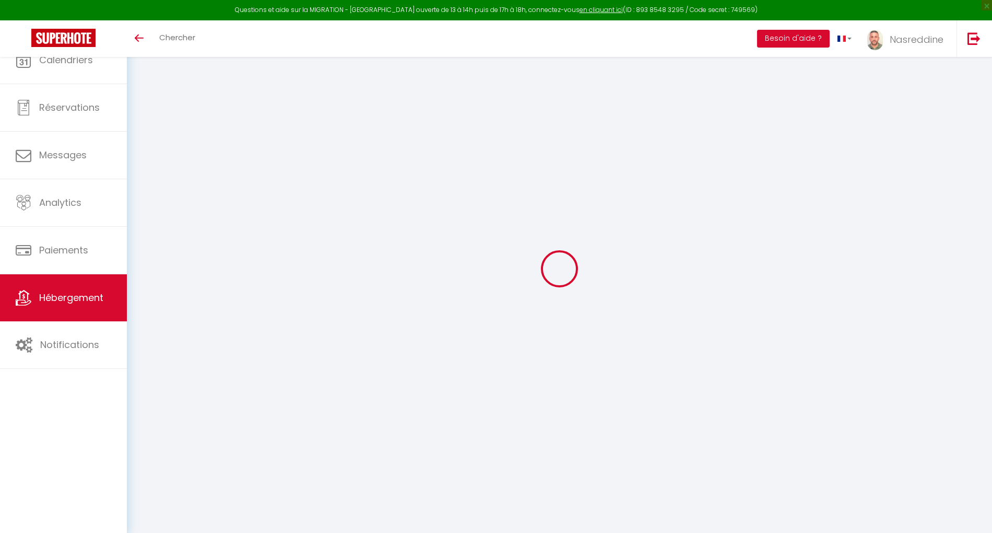
select select
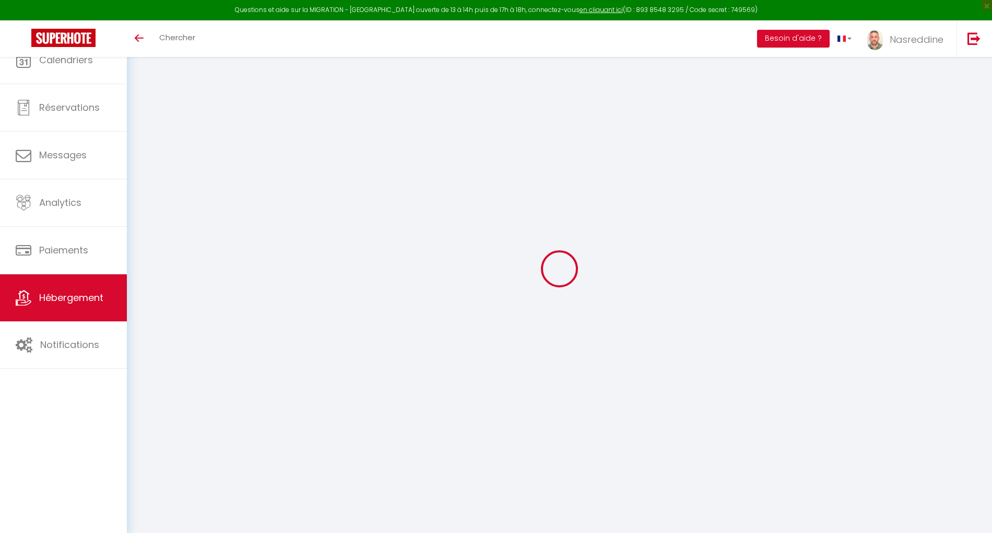
select select
checkbox input "false"
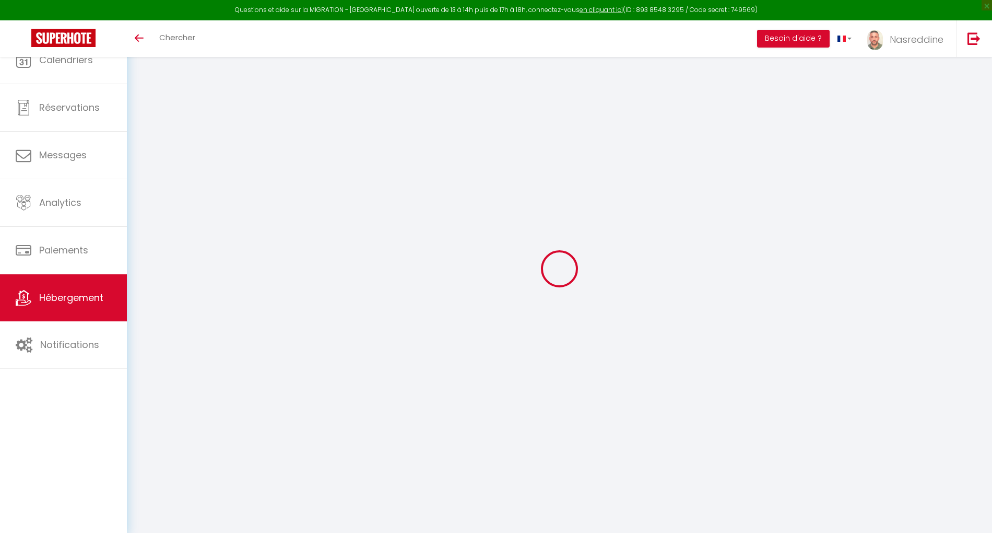
checkbox input "false"
select select
select select "+ 5 %"
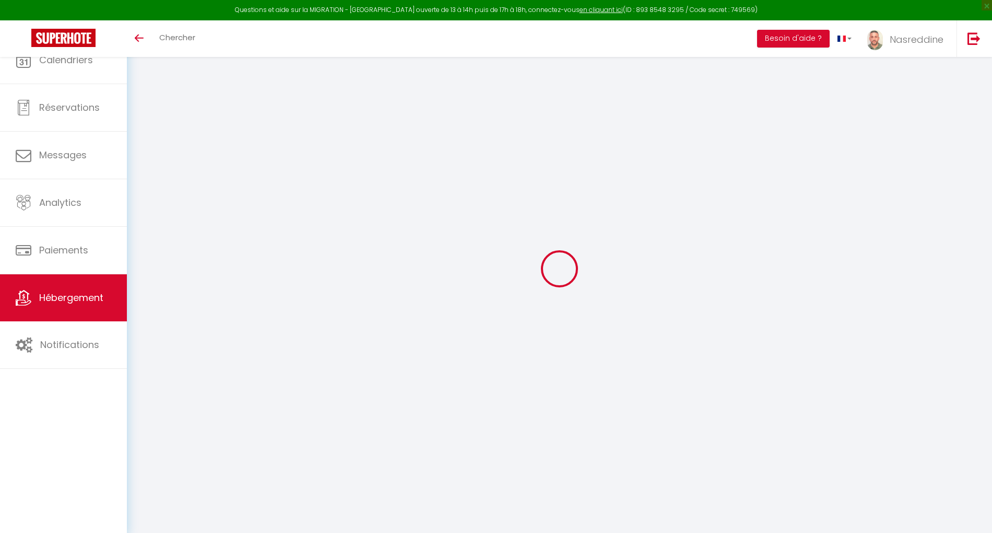
select select "+ 18 %"
type input "Vues croisées : ville _ mer"
type input "Nasreddine"
select select "6"
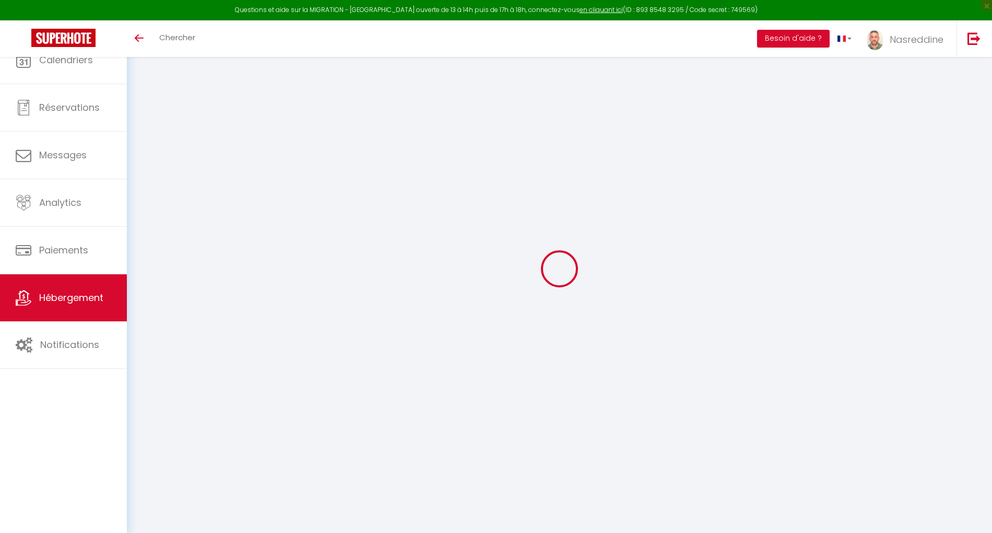
select select "2"
type input "80"
type input "20"
select select
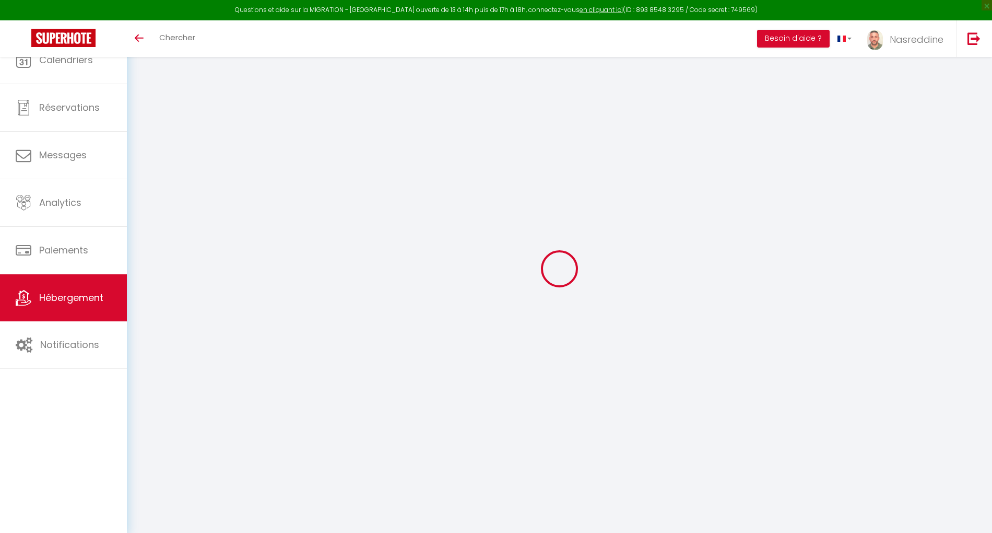
select select
type input "16000"
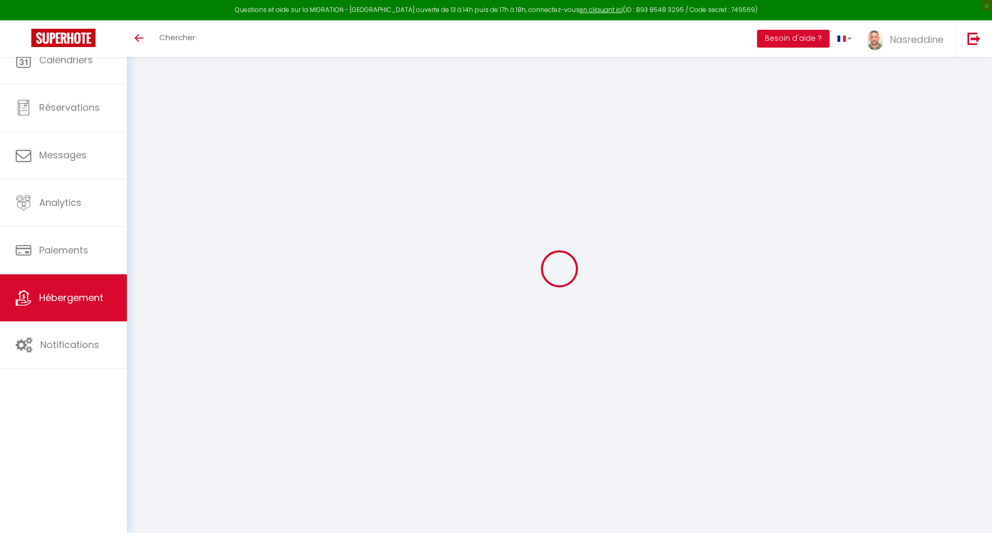
type input "[GEOGRAPHIC_DATA]"
select select "5"
type input "[EMAIL_ADDRESS][DOMAIN_NAME]"
select select
checkbox input "false"
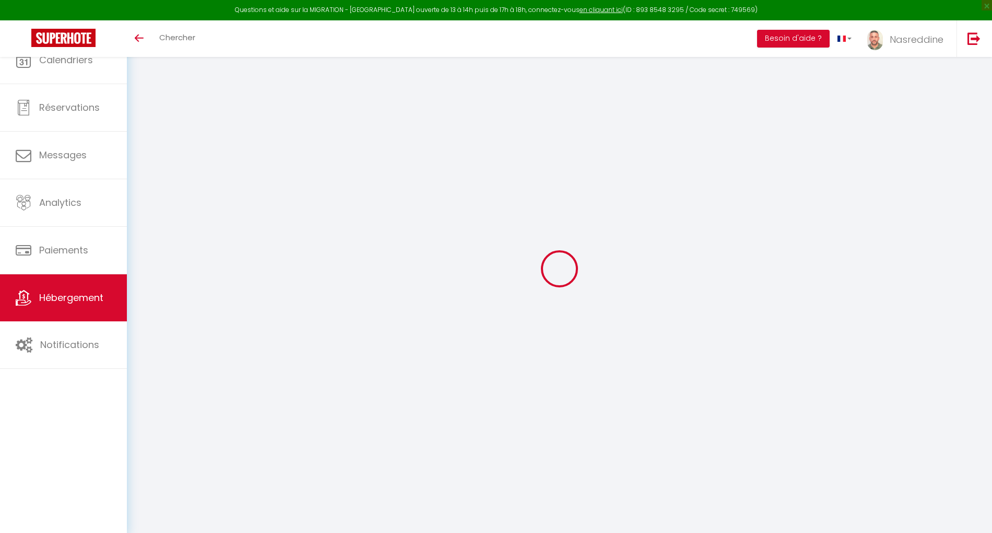
checkbox input "false"
type input "0"
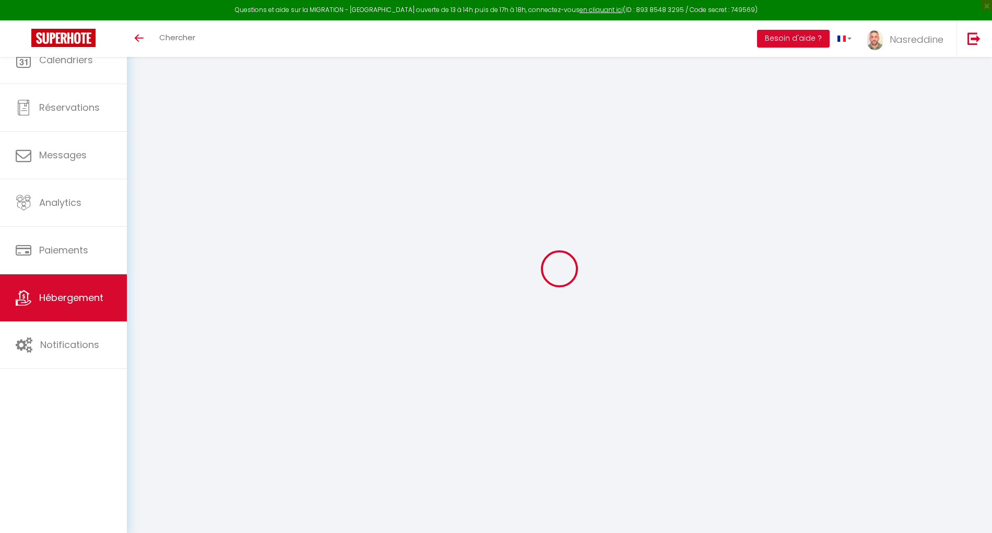
type input "0"
select select
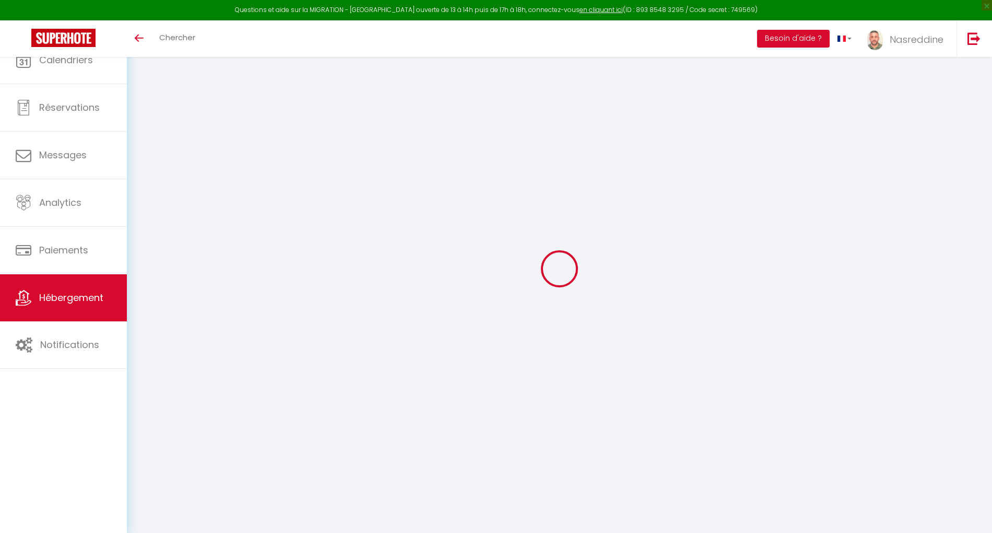
select select
checkbox input "false"
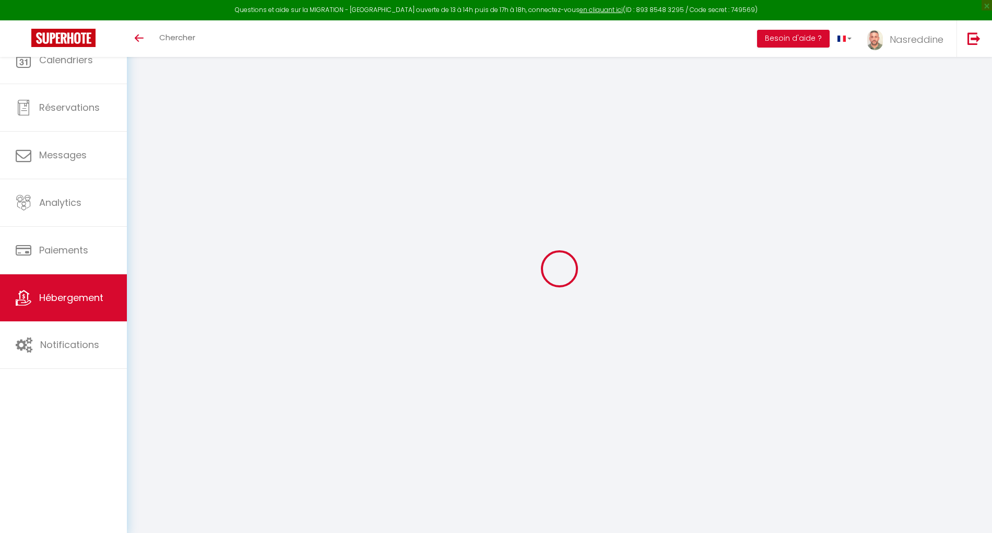
checkbox input "false"
select select
checkbox input "false"
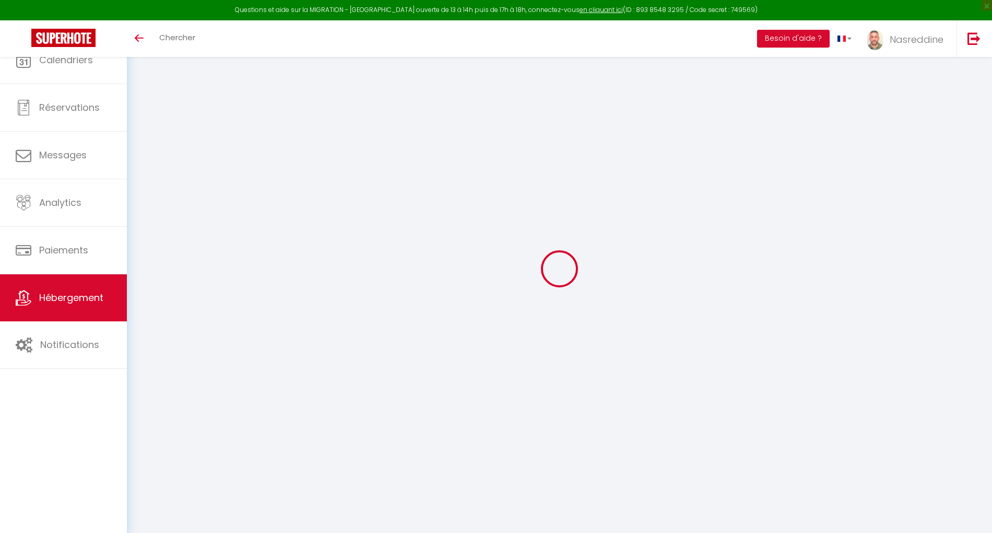
checkbox input "false"
select select "14:00"
select select
select select "11:00"
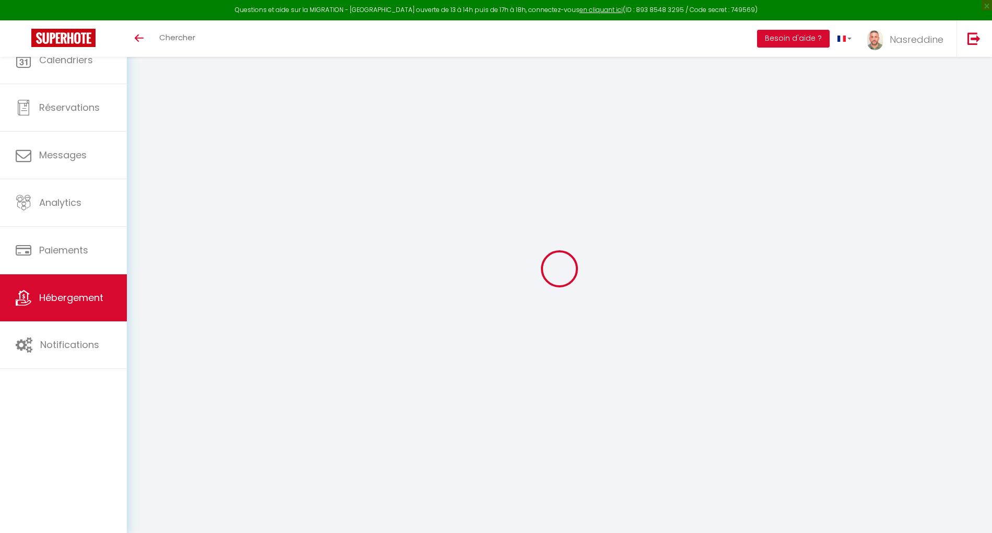
select select "30"
select select "120"
select select
checkbox input "false"
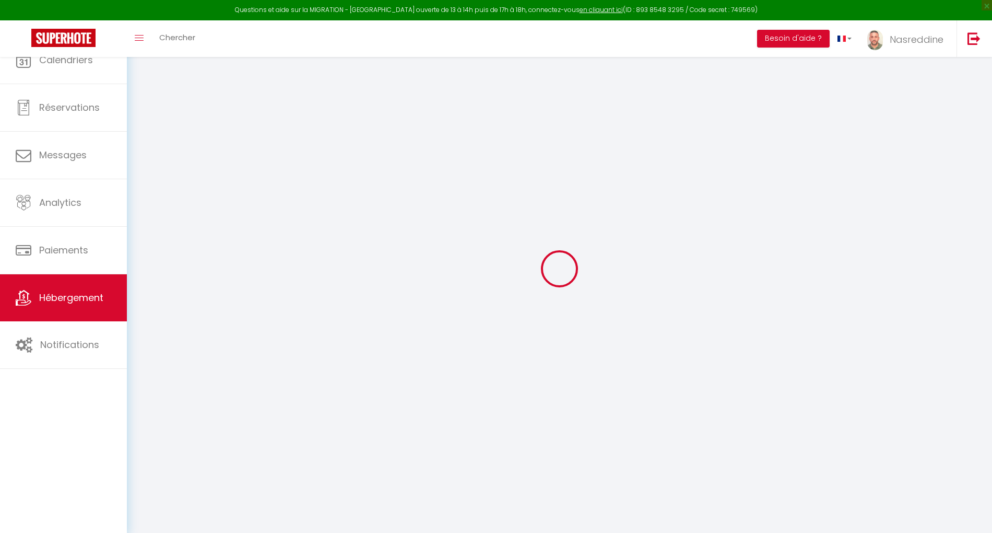
checkbox input "false"
select select "4701-1431938485362709314"
select select
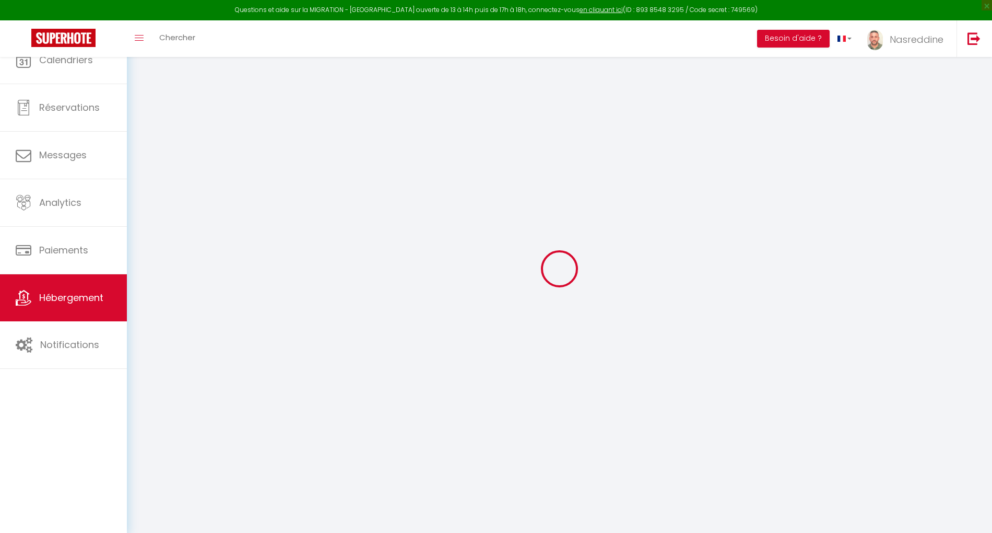
select select
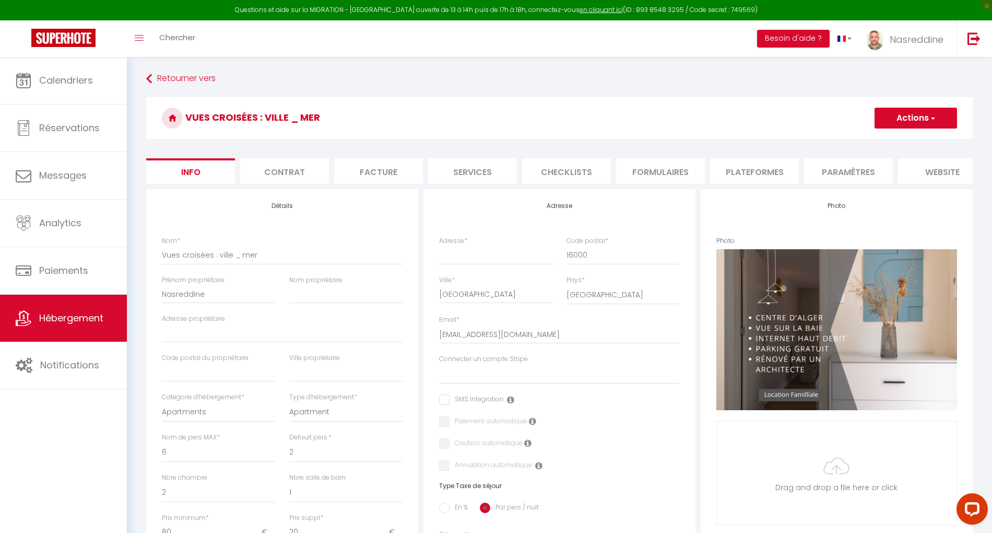
click at [744, 168] on li "Plateformes" at bounding box center [754, 171] width 89 height 26
select select
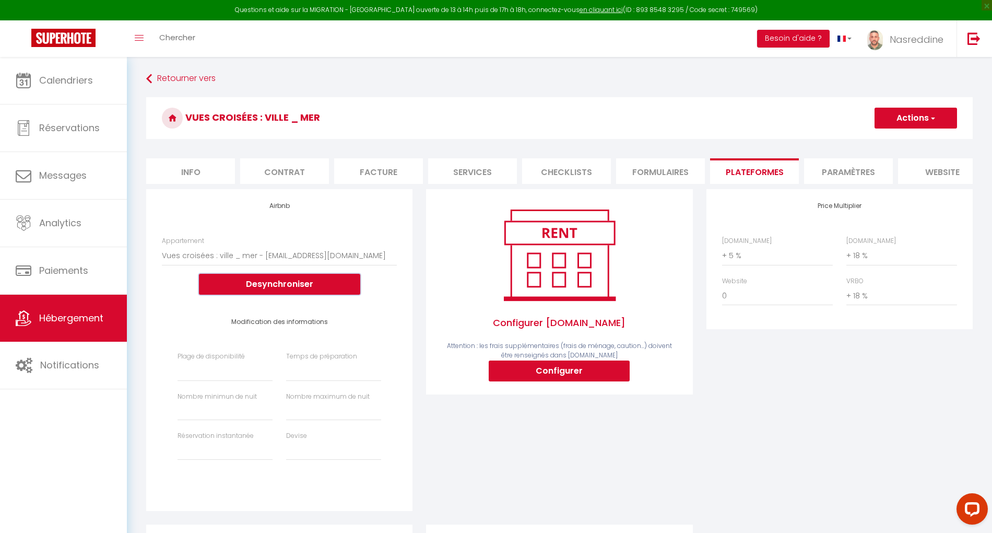
click at [242, 289] on button "Desynchroniser" at bounding box center [279, 284] width 161 height 21
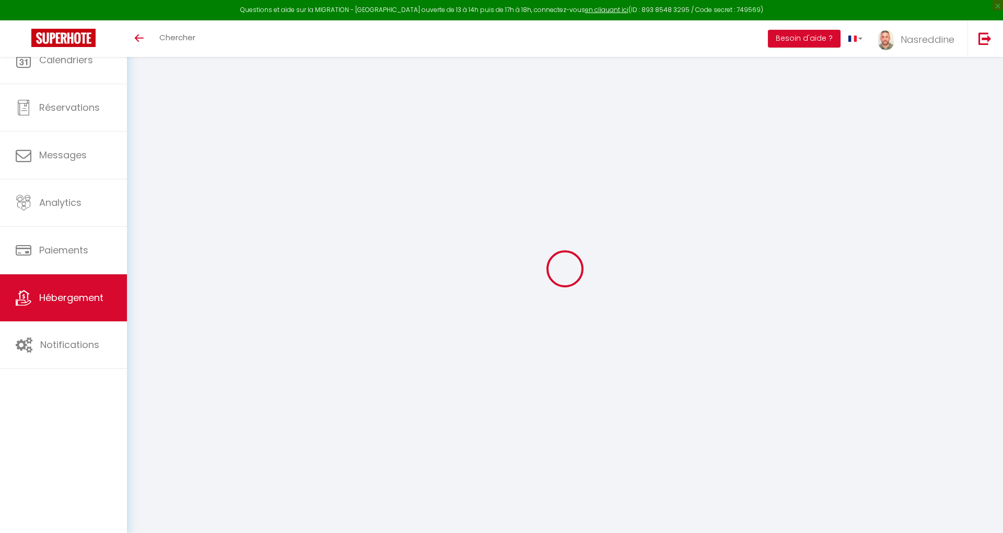
select select "+ 5 %"
select select "+ 18 %"
select select "+ 5 %"
select select "+ 18 %"
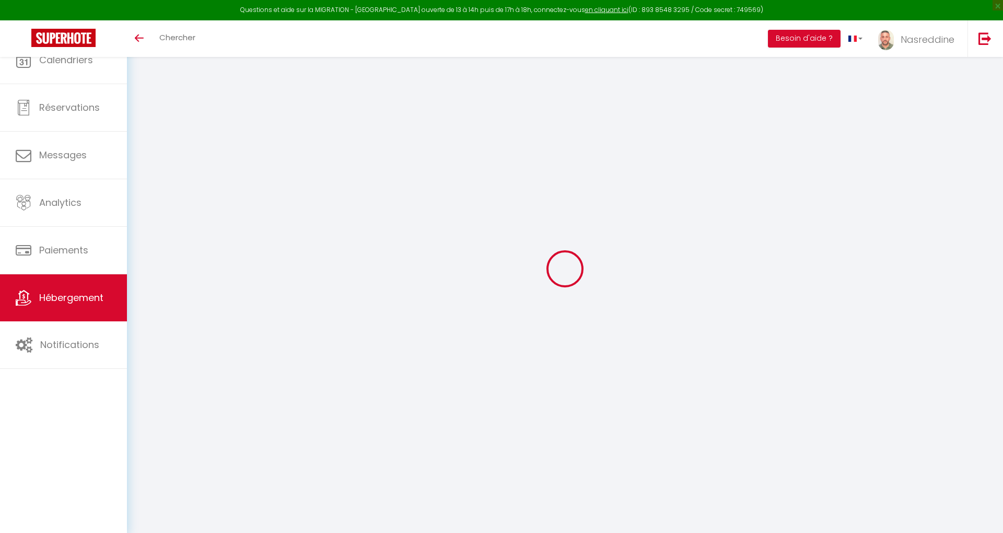
select select "+ 18 %"
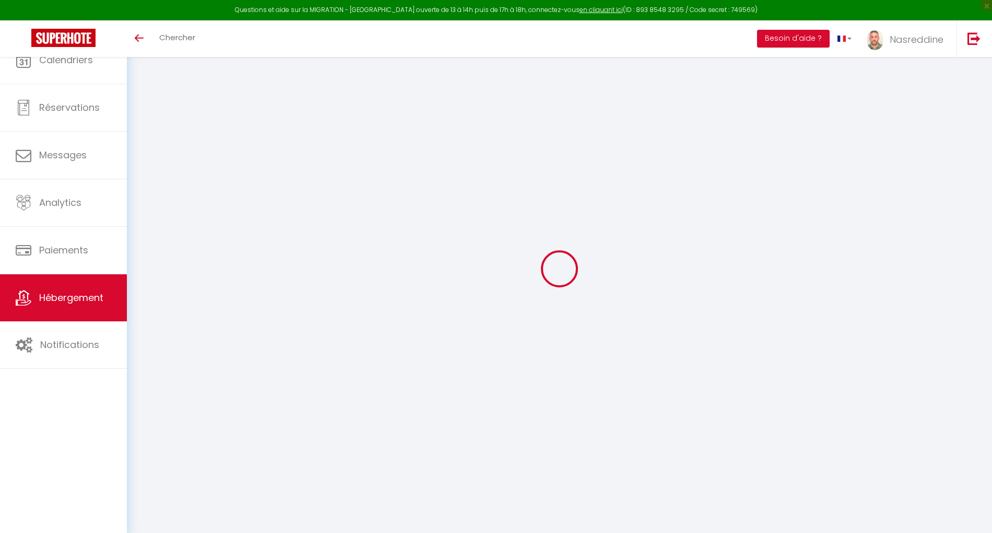
select select "3"
select select "2"
select select "1"
select select "28"
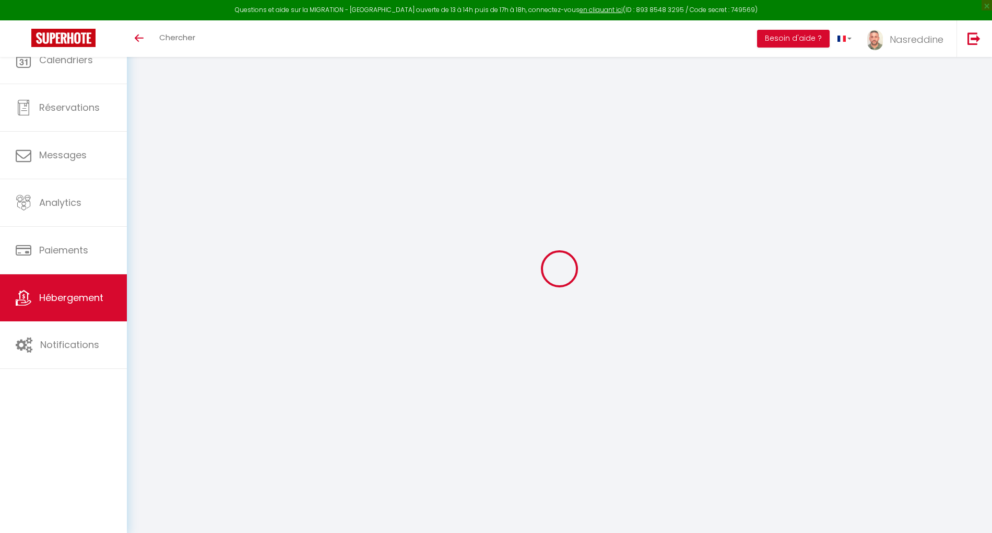
select select
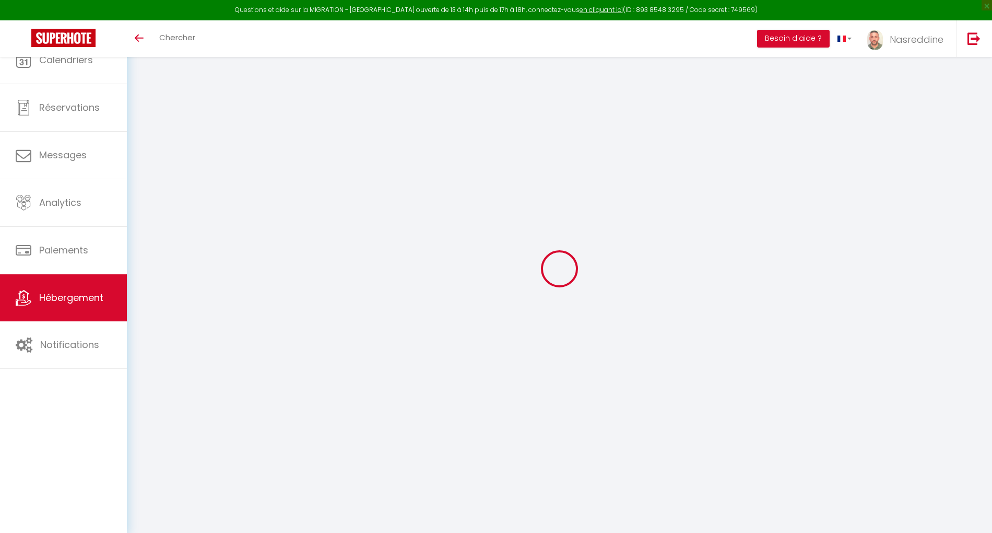
select select
checkbox input "false"
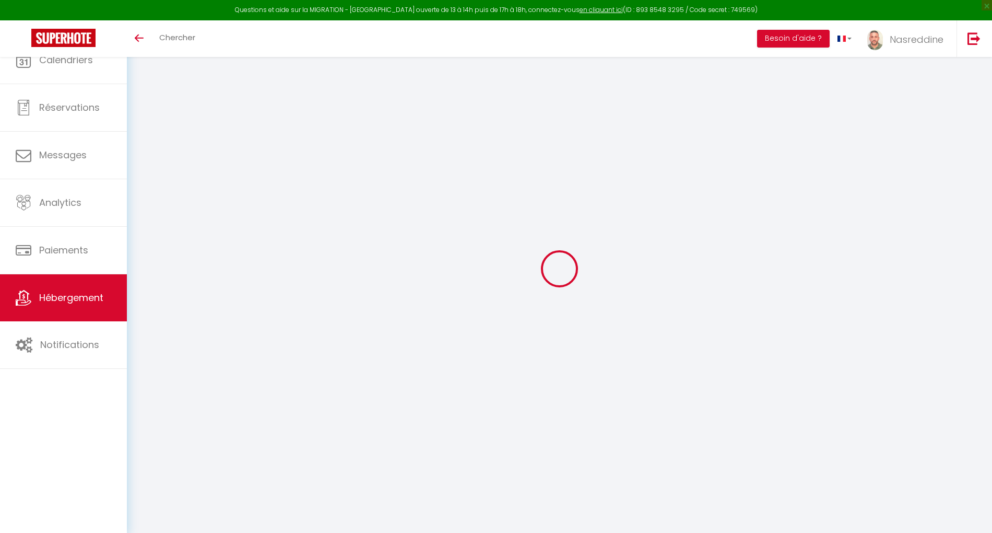
select select
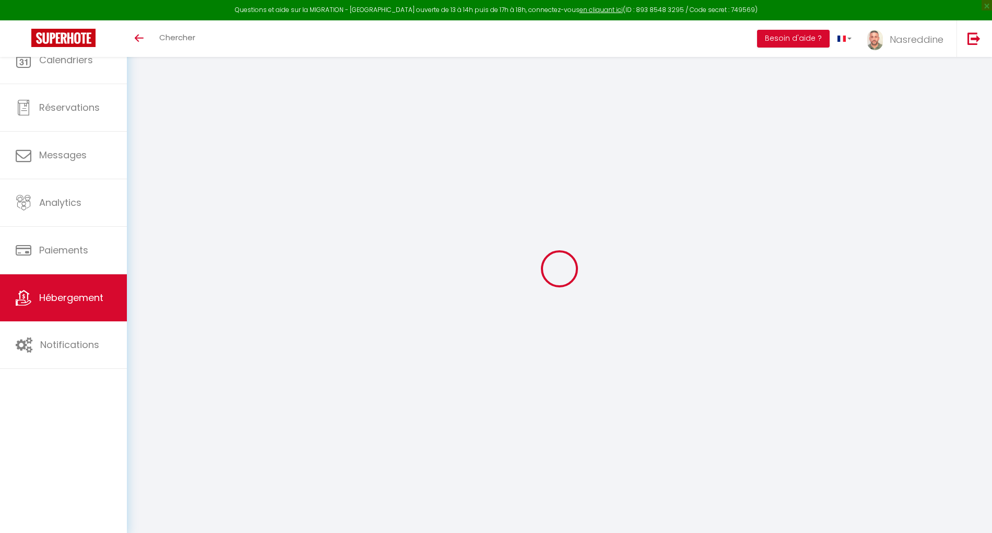
select select
checkbox input "false"
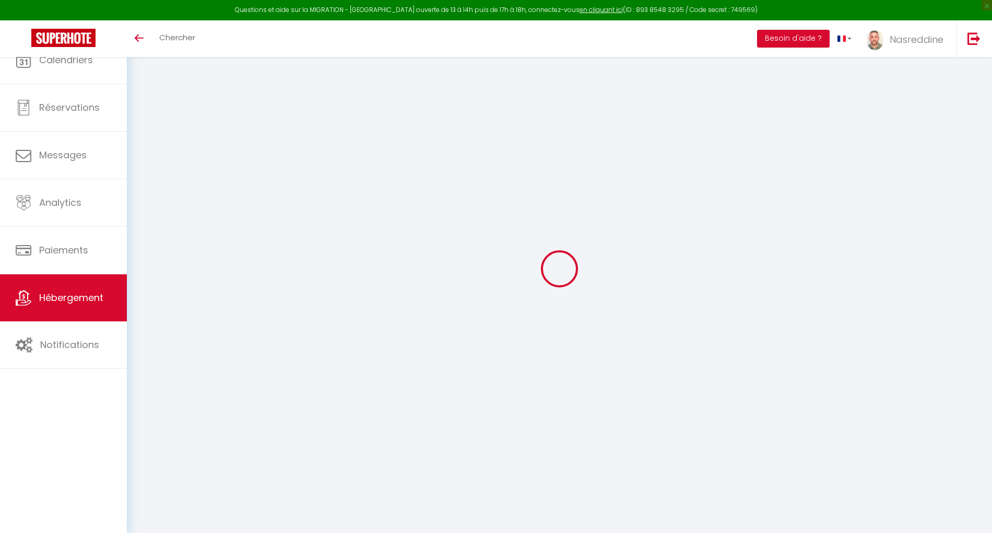
checkbox input "false"
select select
type input "L'écrin Vert - au cœur [PERSON_NAME]"
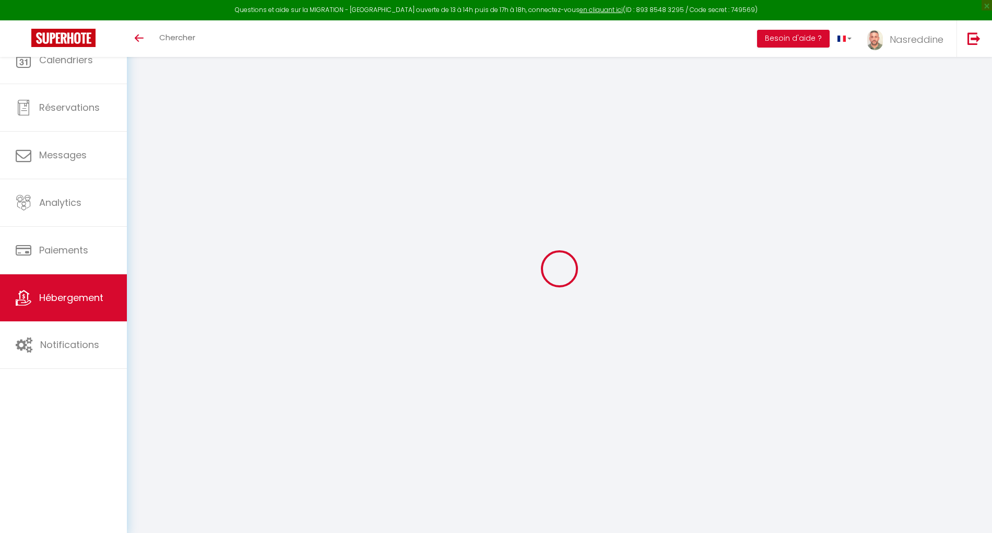
type input "Nasreddine"
select select "6"
select select "2"
type input "60"
type input "10"
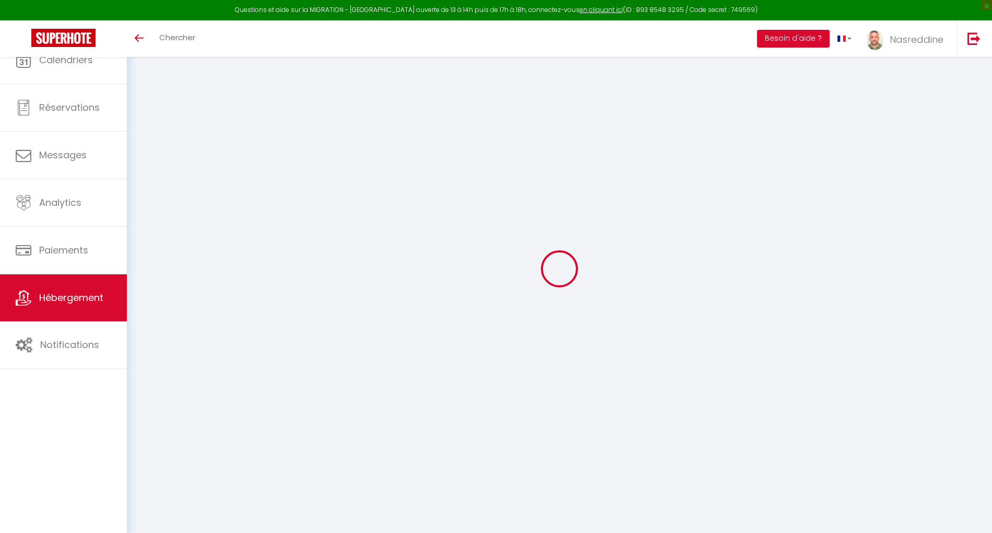
type input "20"
select select
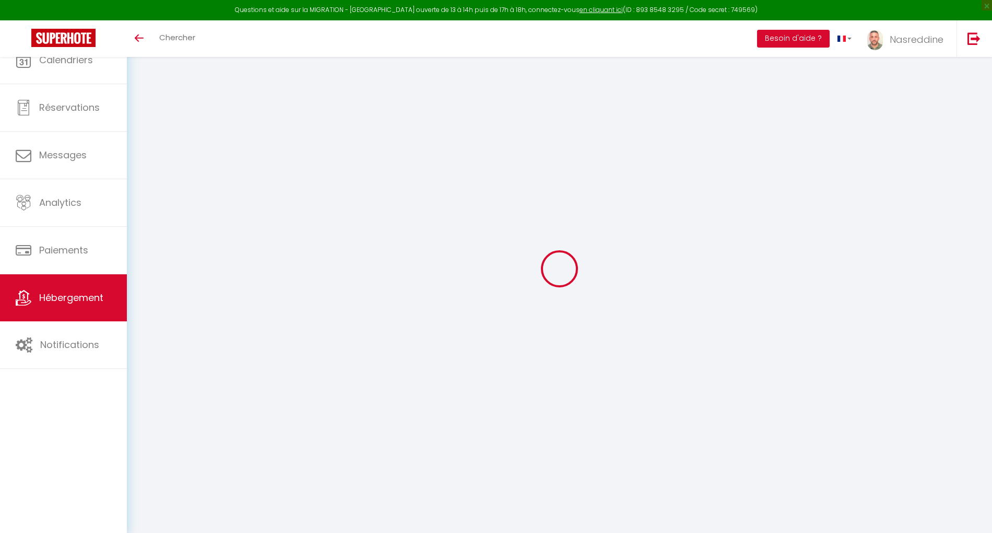
select select
type input "51 boulevard mohammed 5"
type input "16000"
type input "[PERSON_NAME][GEOGRAPHIC_DATA]"
select select "5"
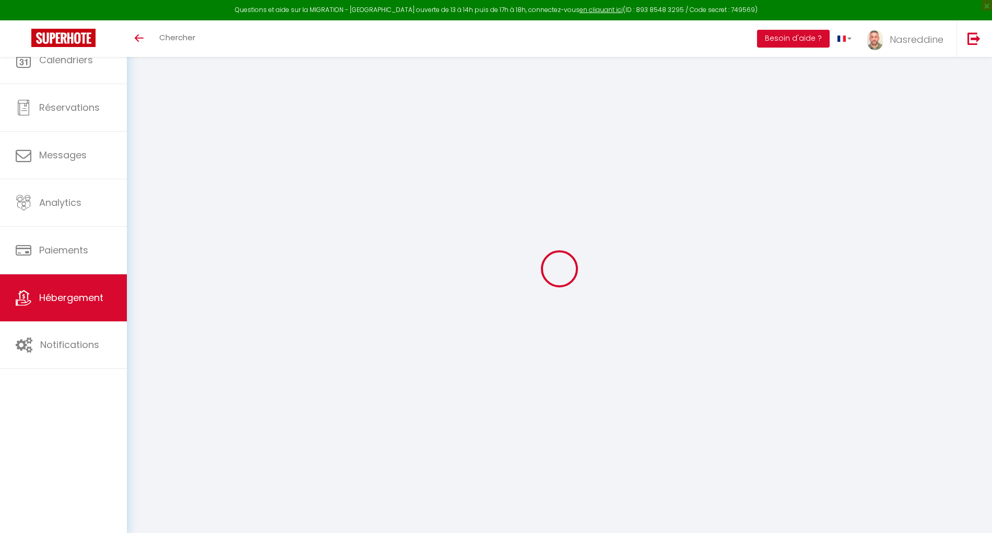
type input "[EMAIL_ADDRESS][DOMAIN_NAME]"
select select
checkbox input "false"
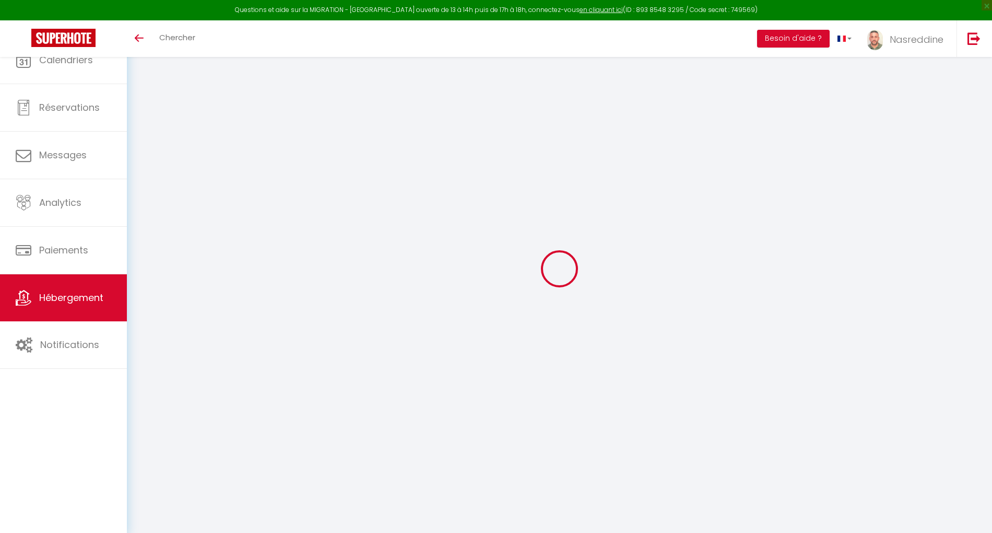
checkbox input "false"
type input "0"
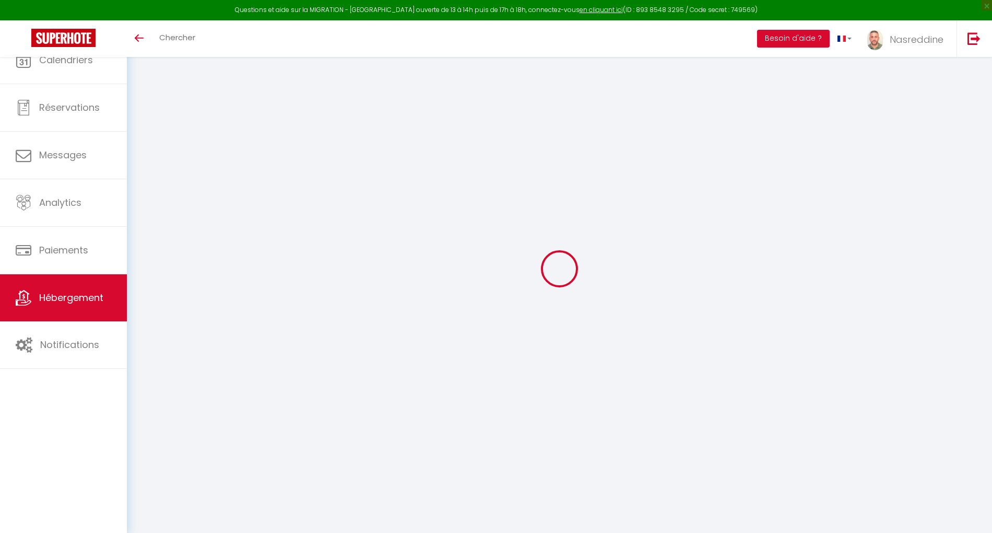
select select
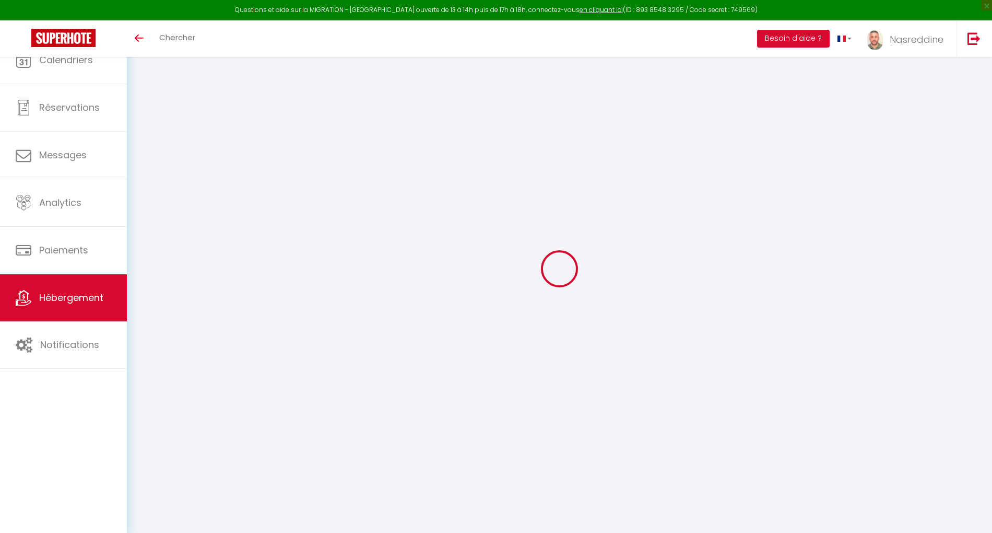
select select
checkbox input "false"
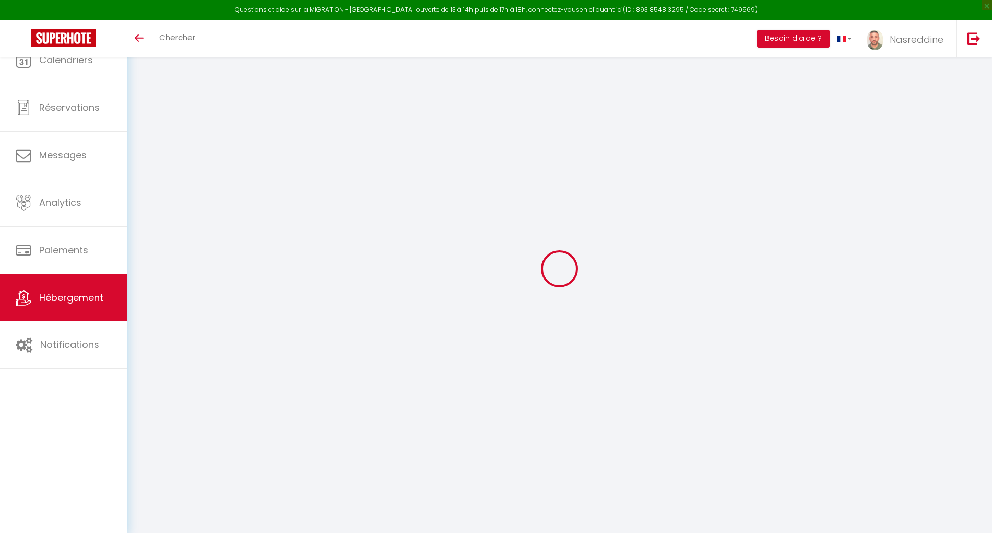
select select
checkbox input "false"
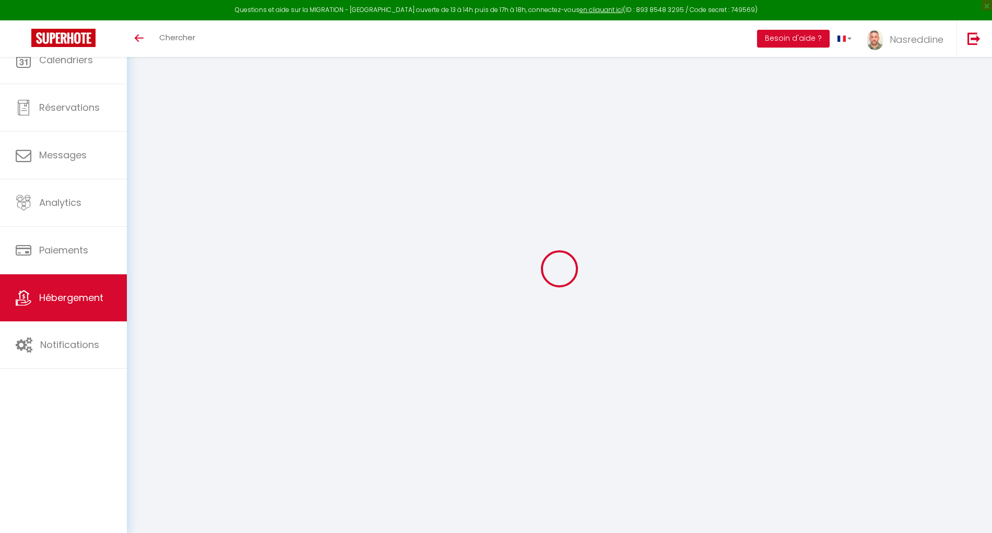
select select "14:00"
select select
select select "11:00"
select select "30"
select select "120"
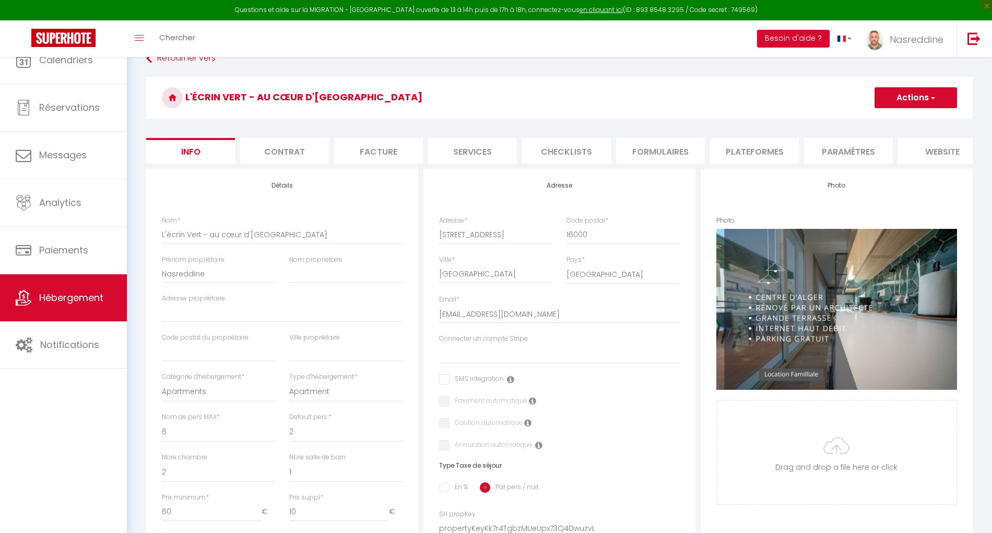
select select
checkbox input "false"
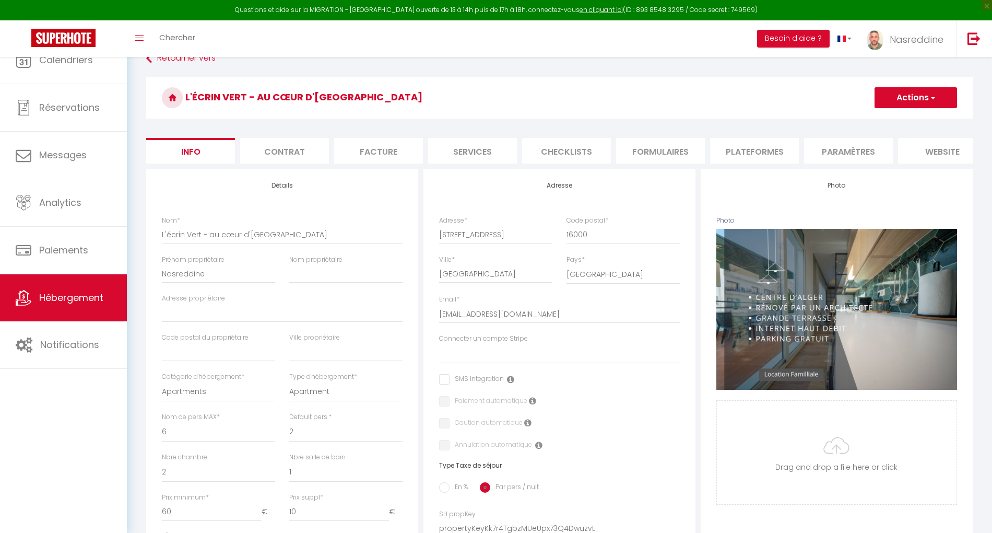
checkbox input "false"
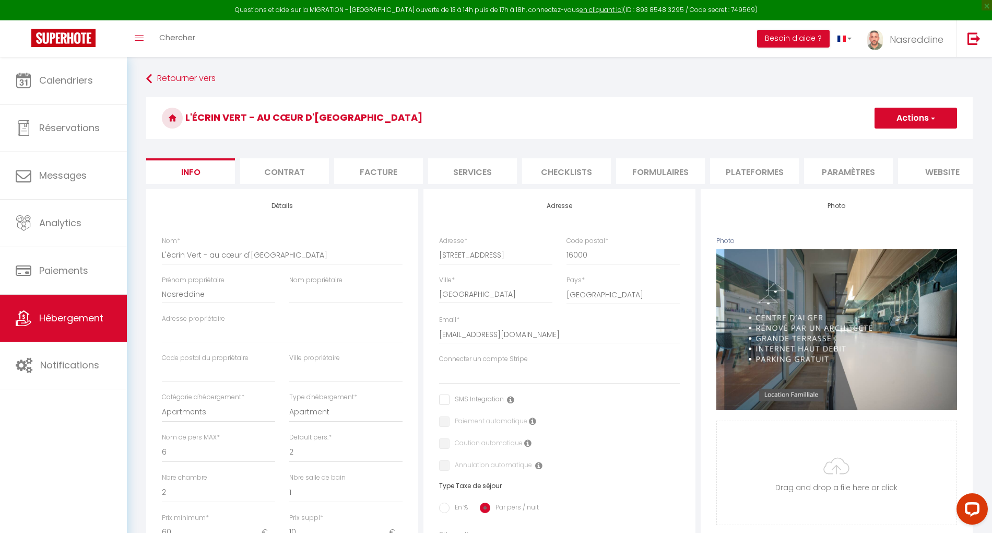
click at [738, 165] on li "Plateformes" at bounding box center [754, 171] width 89 height 26
select select
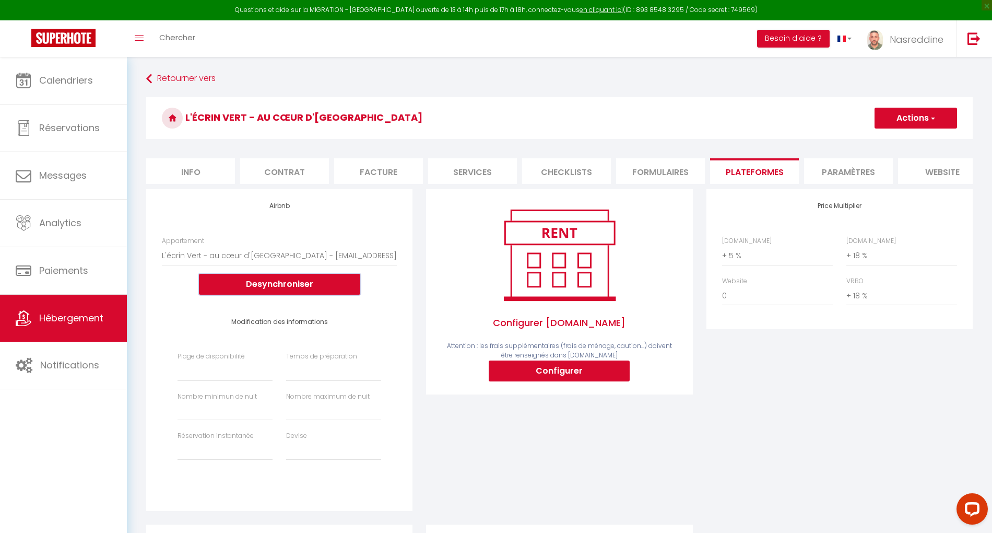
click at [274, 295] on button "Desynchroniser" at bounding box center [279, 284] width 161 height 21
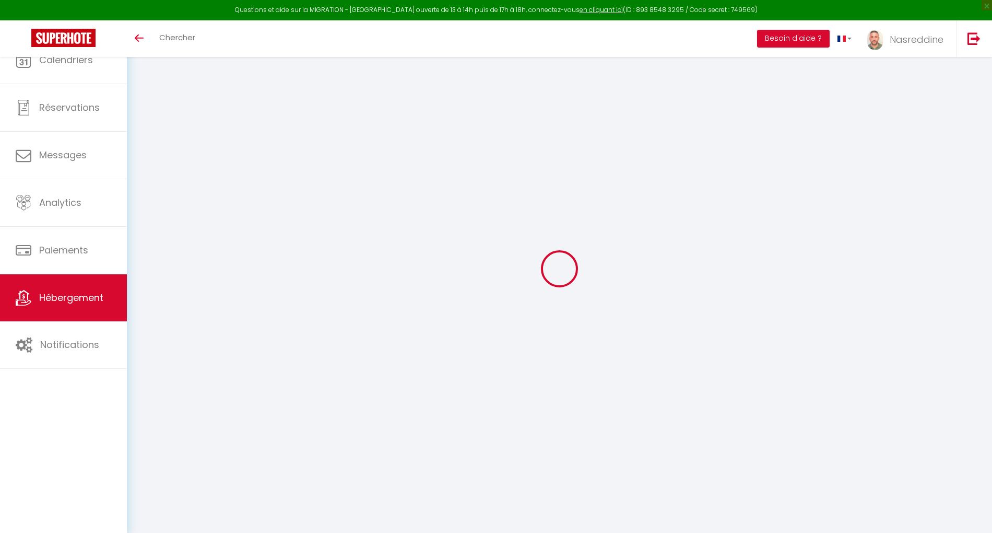
select select "3"
select select "2"
select select "1"
select select "28"
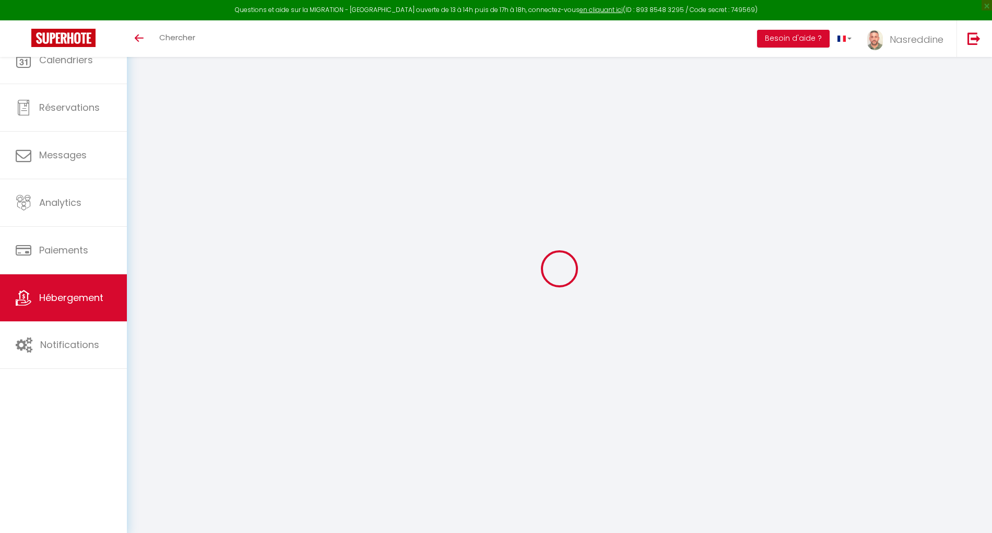
select select
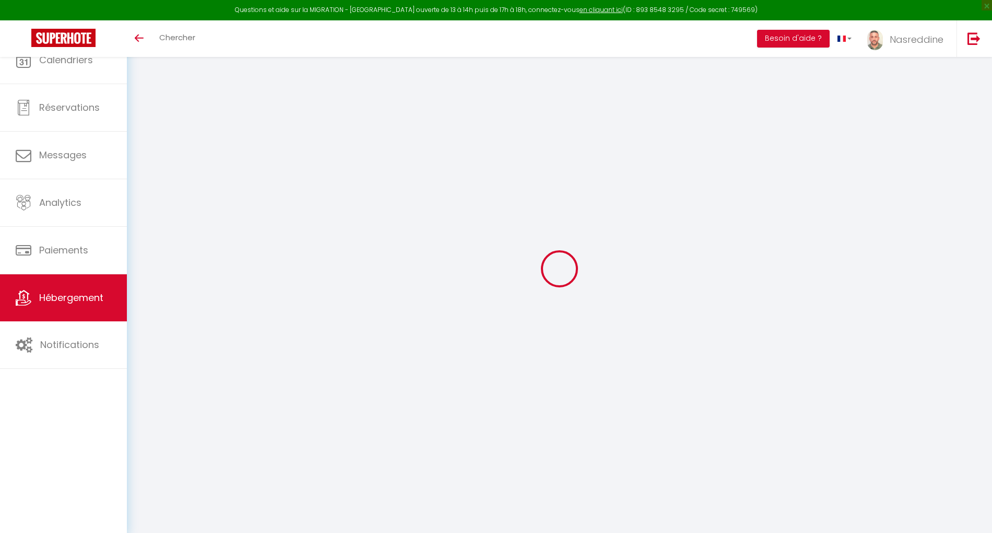
select select
checkbox input "false"
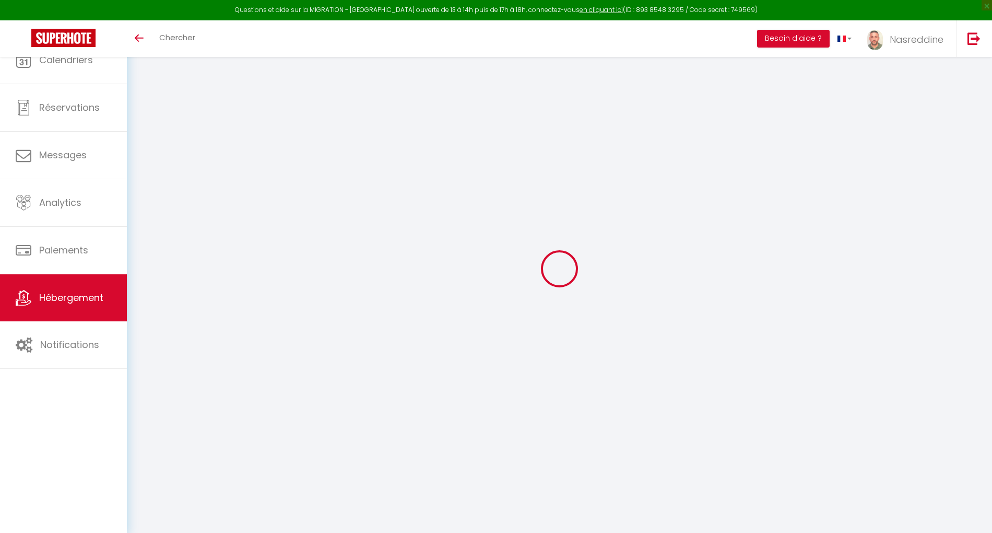
select select
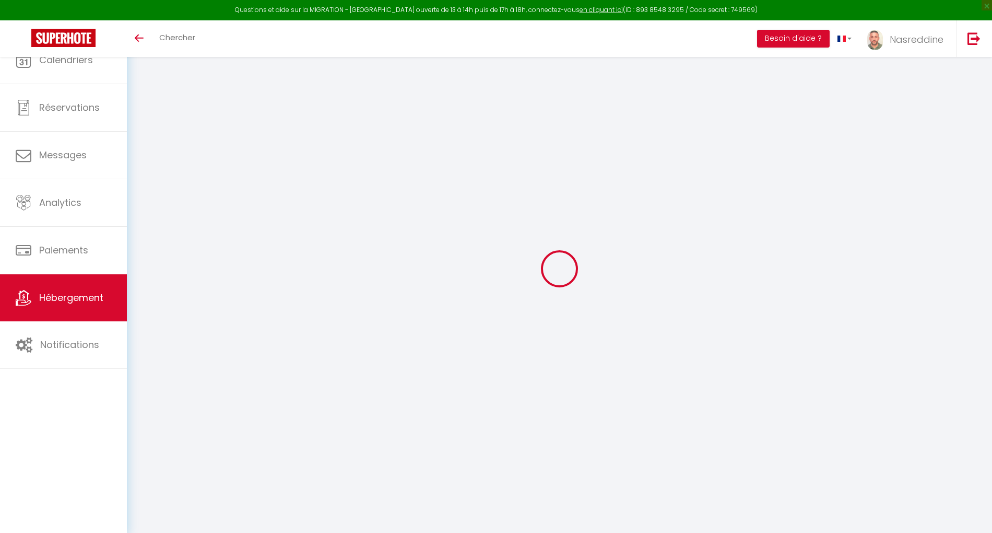
select select
checkbox input "false"
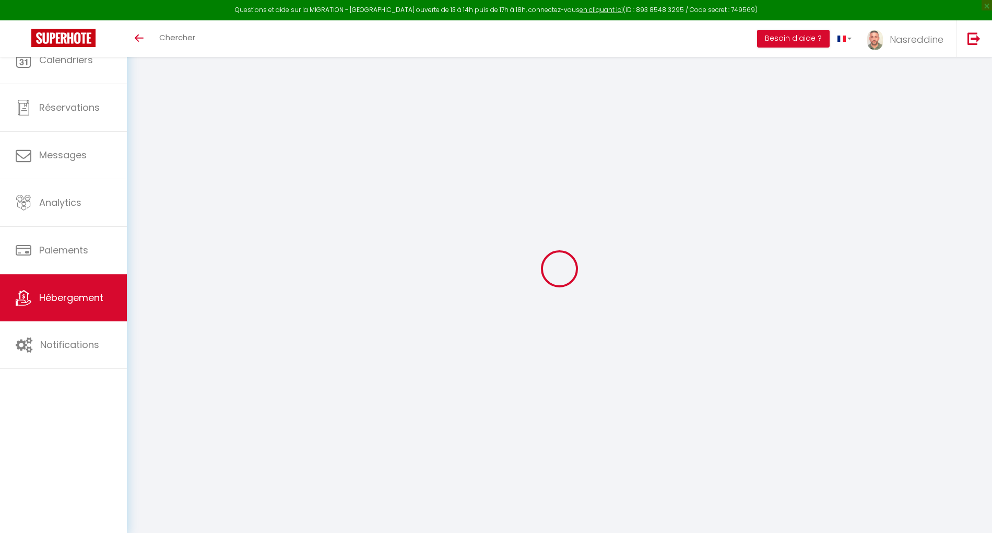
checkbox input "false"
select select
type input "Luxe & Prestige à Telemly, Vue imprenable"
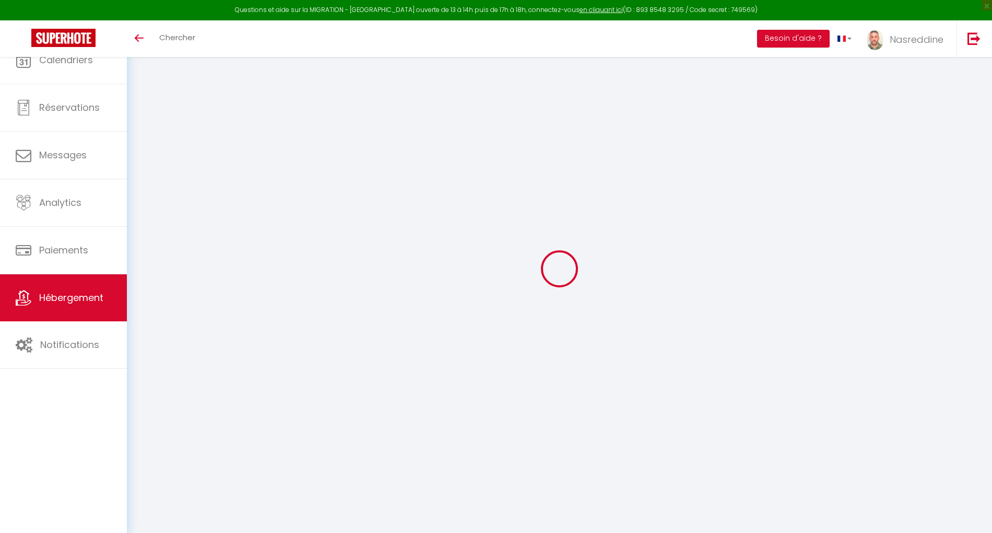
type input "Hania"
type input "Bouraba"
type input "[STREET_ADDRESS][PERSON_NAME]"
type input "16000"
type input "[GEOGRAPHIC_DATA]"
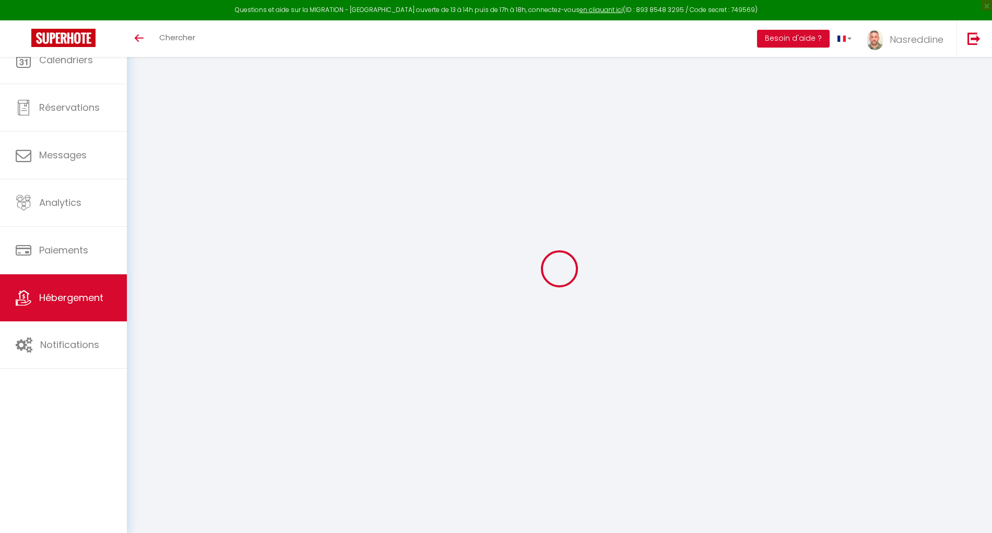
select select "8"
select select "4"
select select "3"
type input "150"
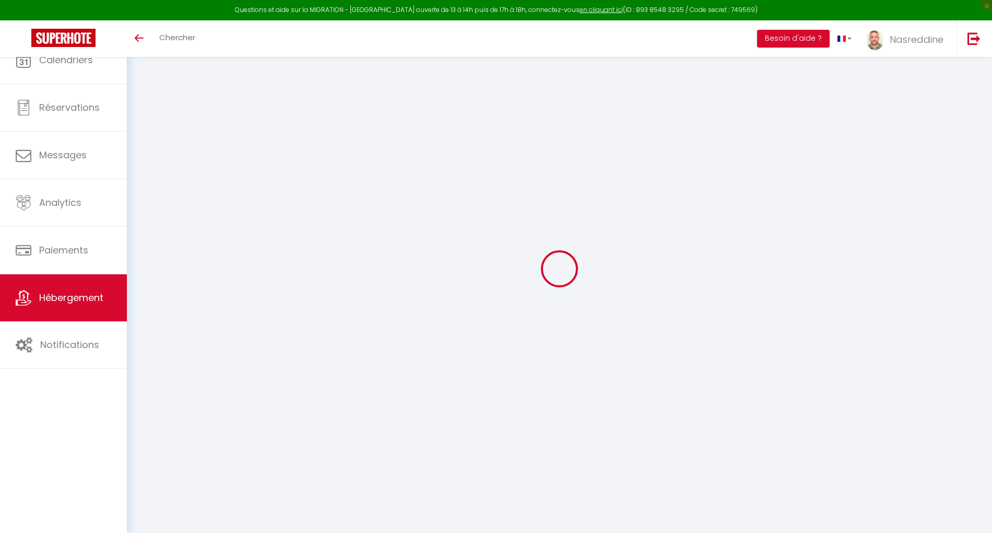
type input "10"
type input "30"
select select
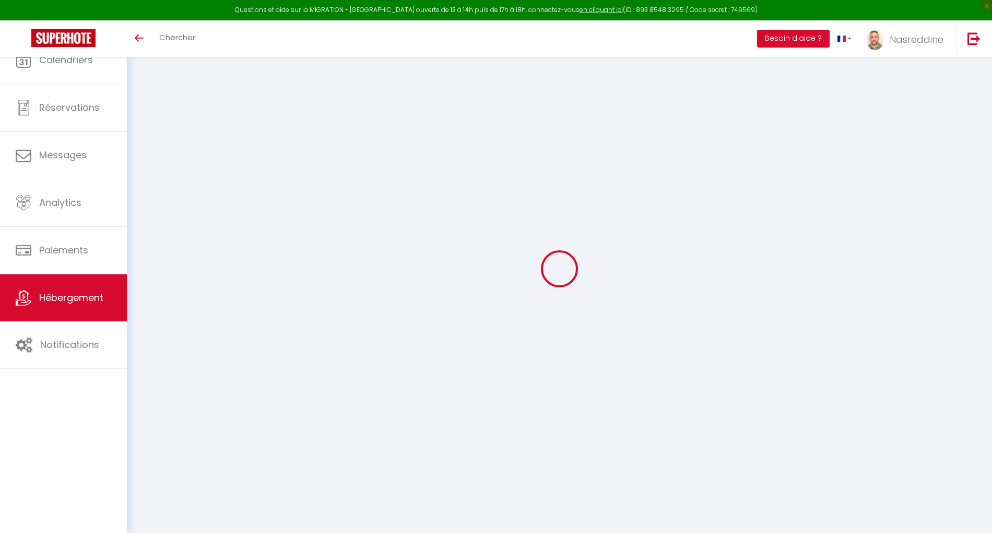
select select
type input "[STREET_ADDRESS][PERSON_NAME] ex Telemly"
type input "16000"
type input "[PERSON_NAME][GEOGRAPHIC_DATA]"
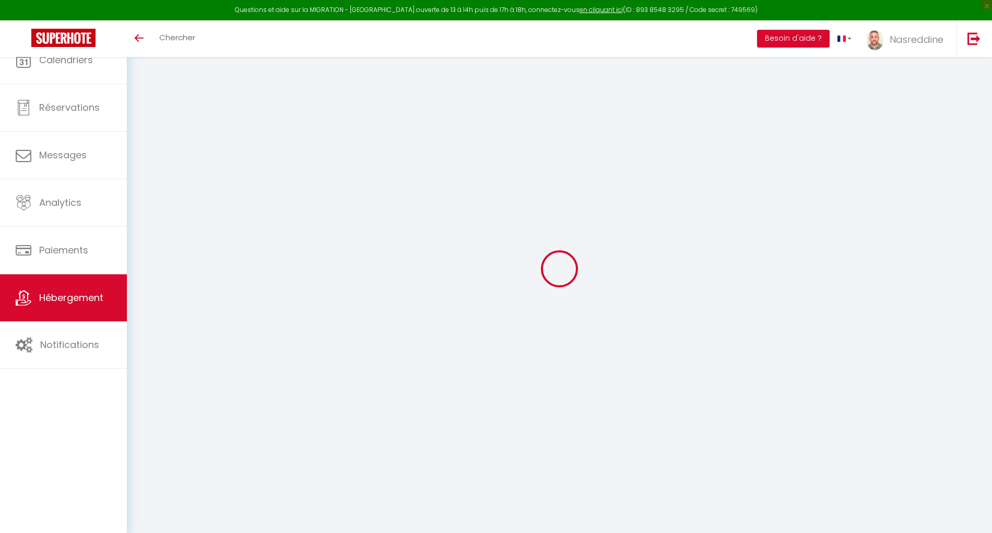
select select "5"
type input "[EMAIL_ADDRESS][DOMAIN_NAME]"
select select
checkbox input "false"
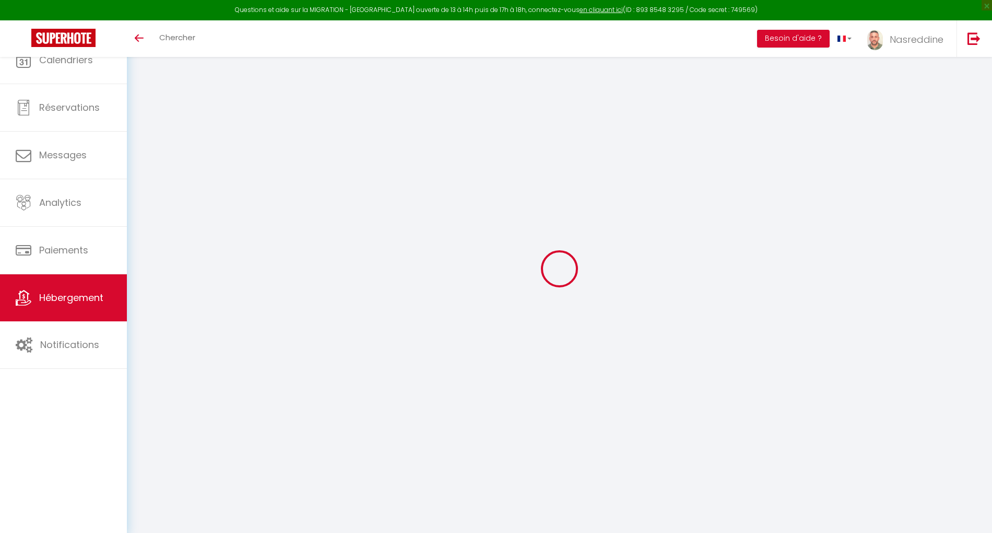
checkbox input "false"
type input "20.01"
type input "30"
type input "0"
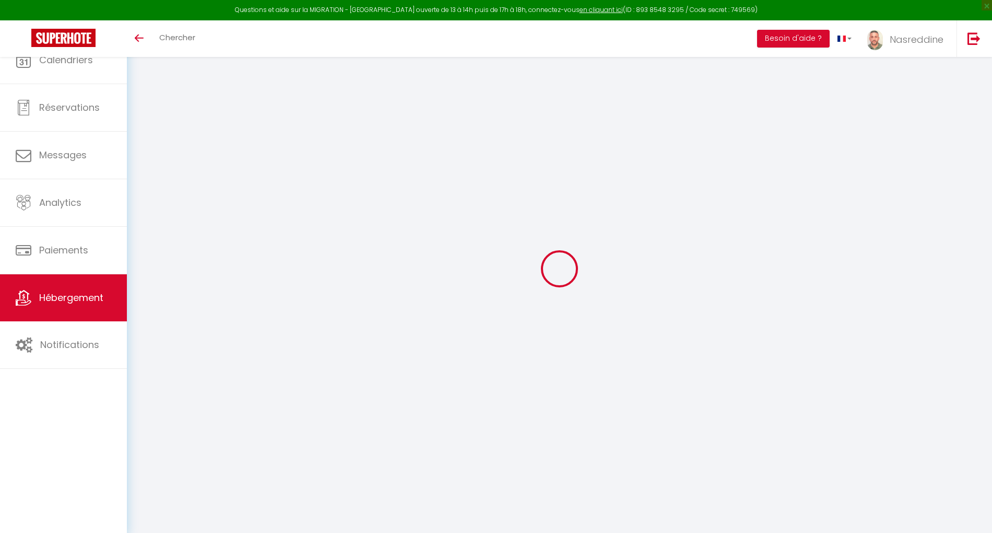
type input "0"
select select
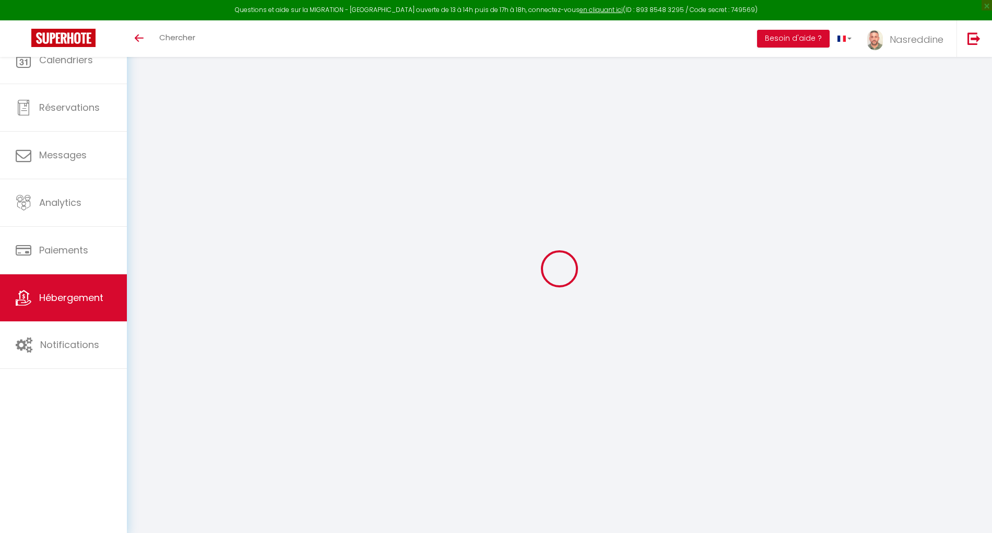
select select
checkbox input "false"
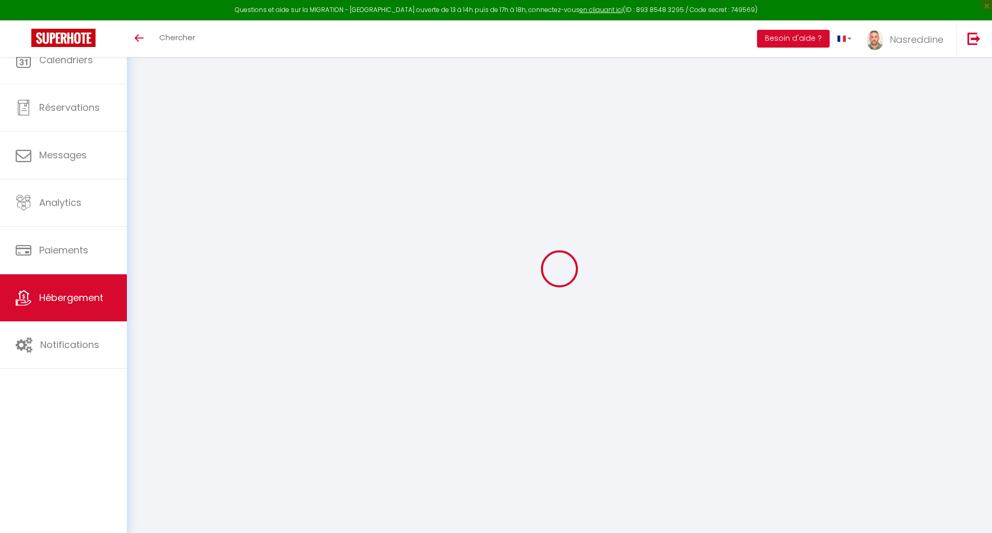
checkbox input "false"
select select "15:00"
select select
select select "11:00"
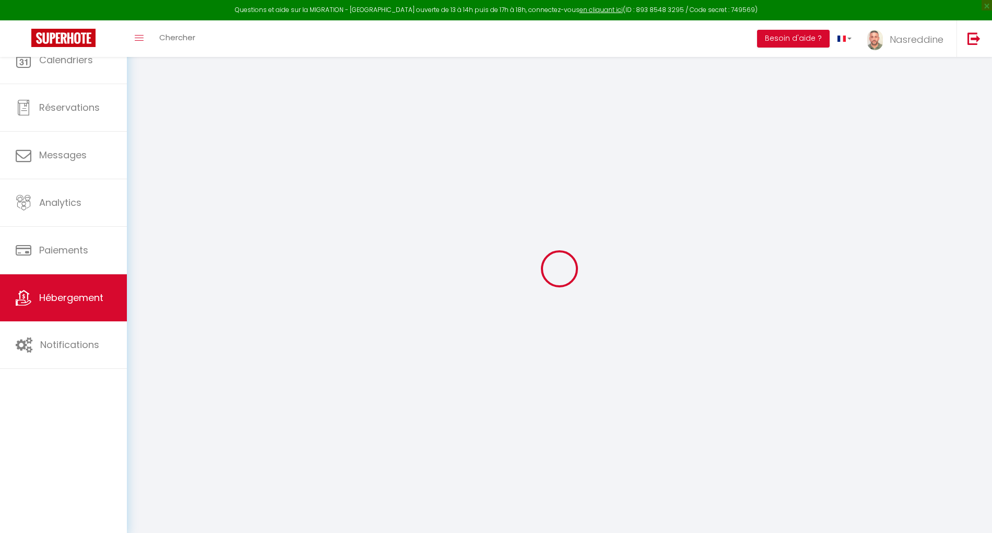
select select "30"
select select "120"
select select
checkbox input "false"
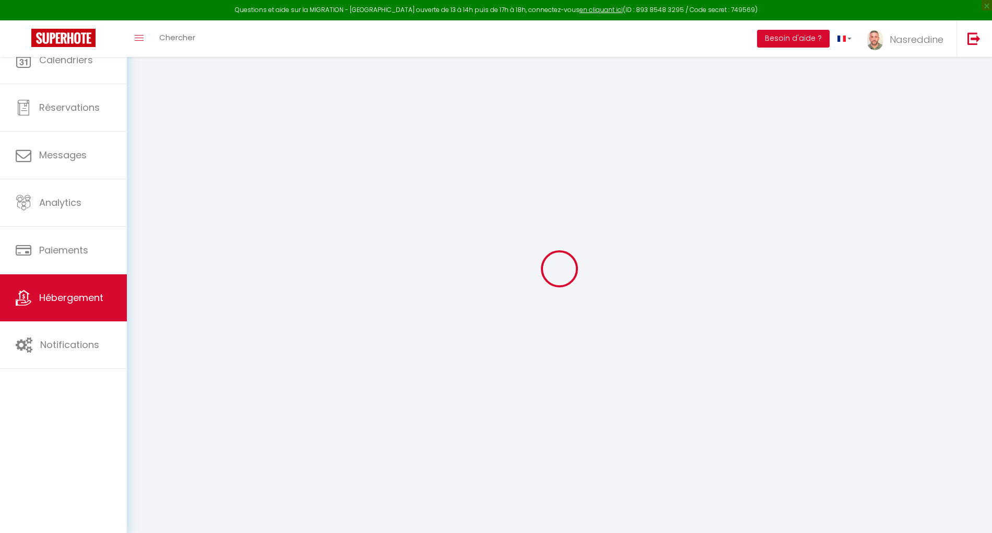
checkbox input "false"
select select
checkbox input "false"
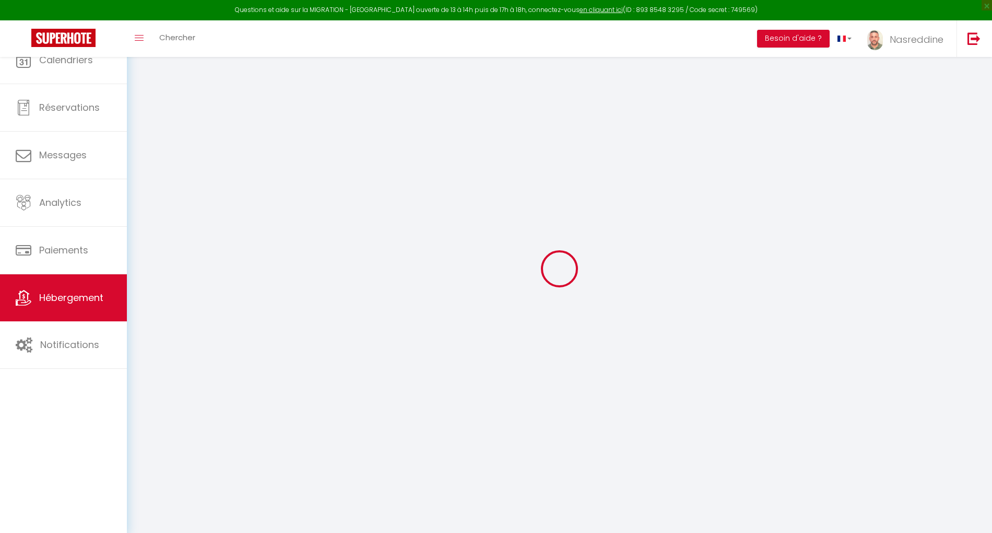
checkbox input "false"
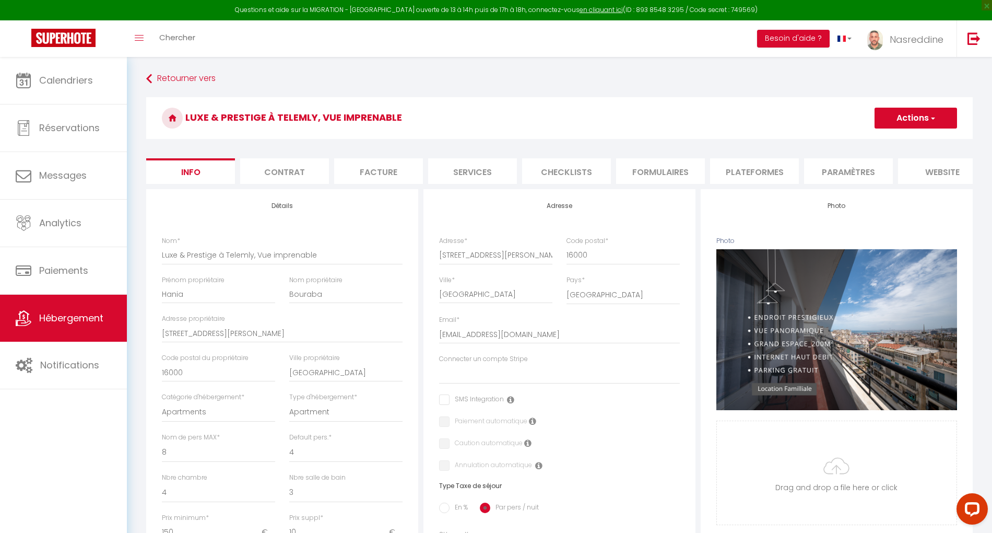
click at [768, 177] on li "Plateformes" at bounding box center [754, 171] width 89 height 26
select select
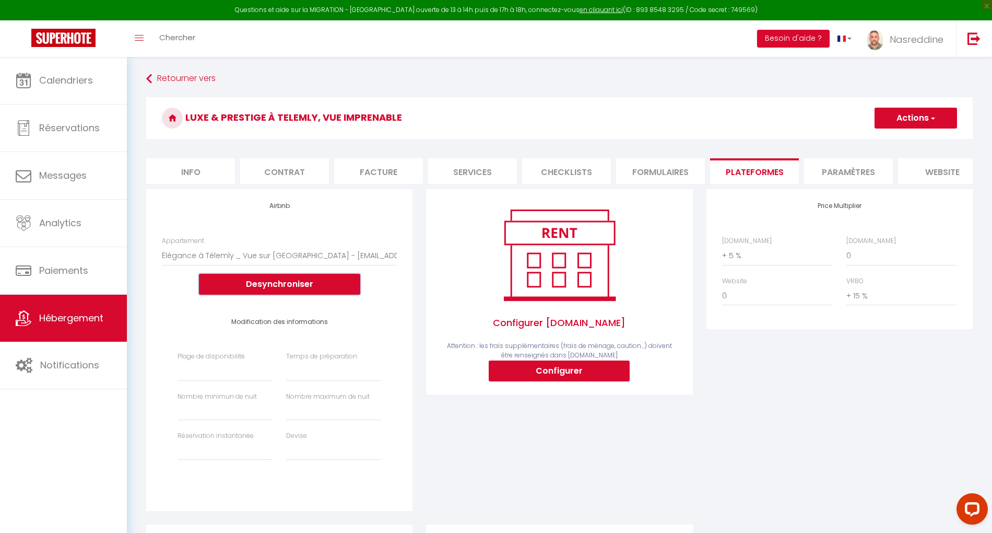
click at [277, 294] on button "Desynchroniser" at bounding box center [279, 284] width 161 height 21
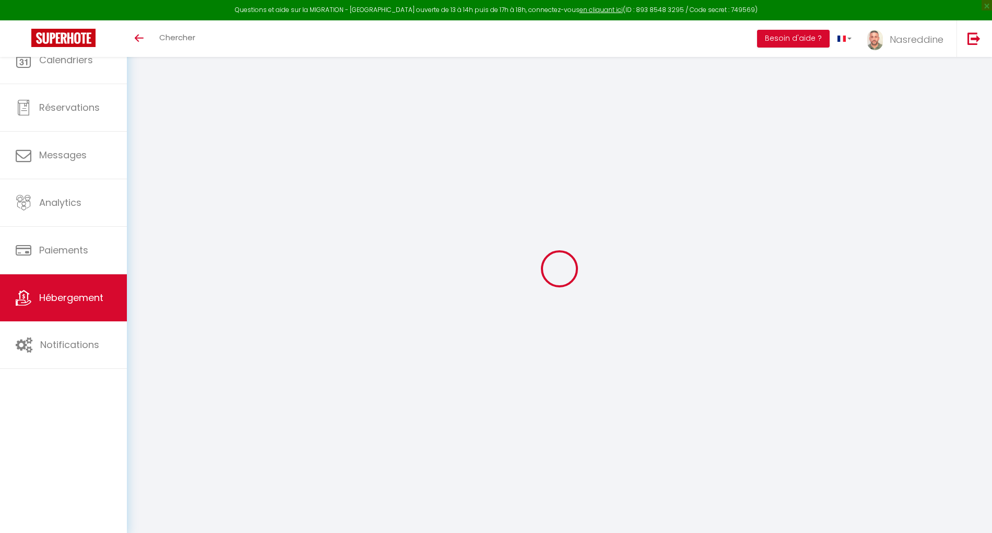
select select "+ 5 %"
select select "+ 18 %"
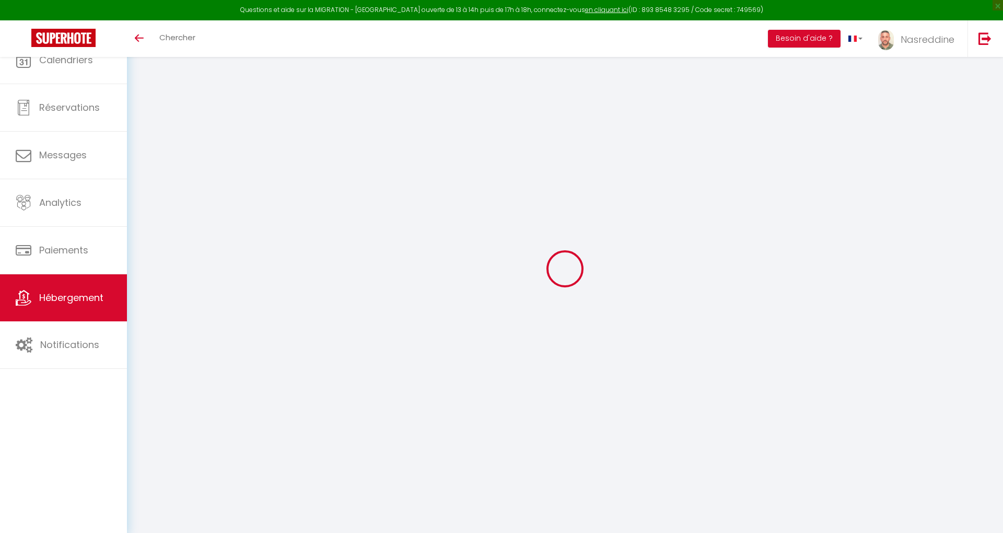
select select "+ 5 %"
select select "+ 15 %"
